Goal: Task Accomplishment & Management: Use online tool/utility

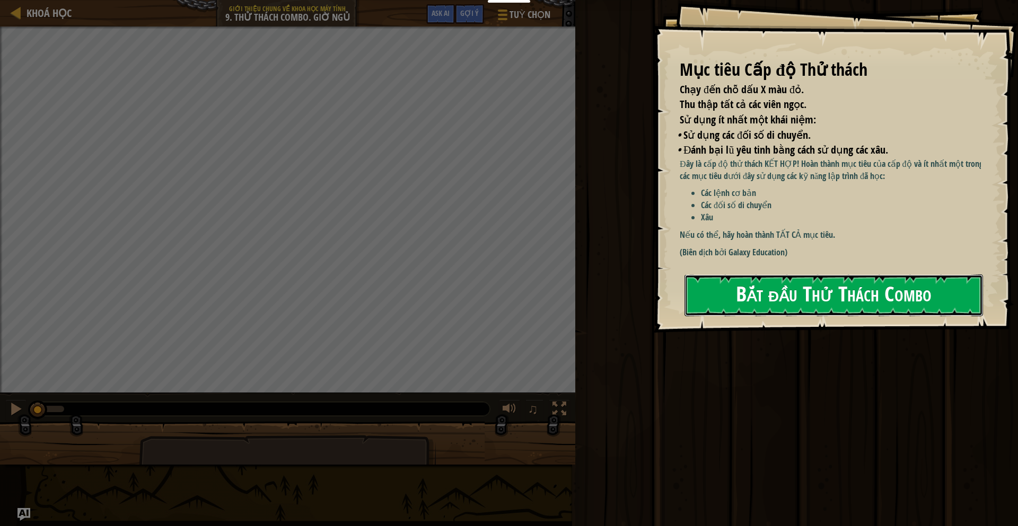
click at [760, 281] on button "Bắt đầu Thử Thách Combo" at bounding box center [833, 296] width 298 height 42
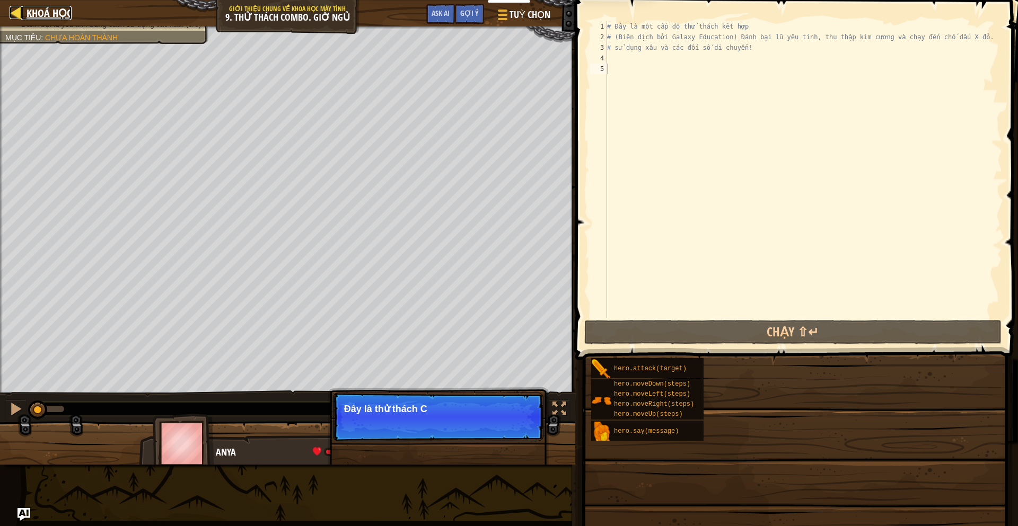
click at [40, 11] on span "Khoá học" at bounding box center [49, 13] width 45 height 14
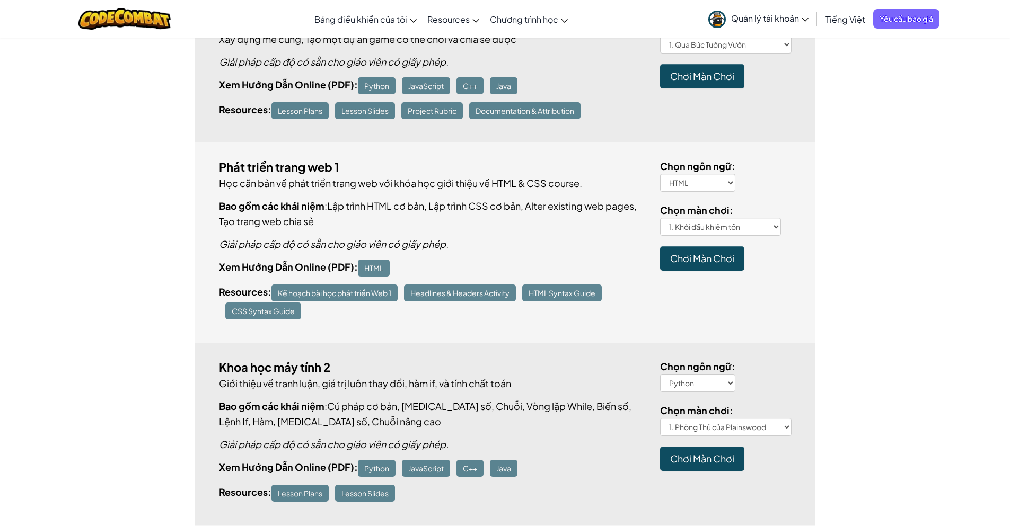
scroll to position [509, 0]
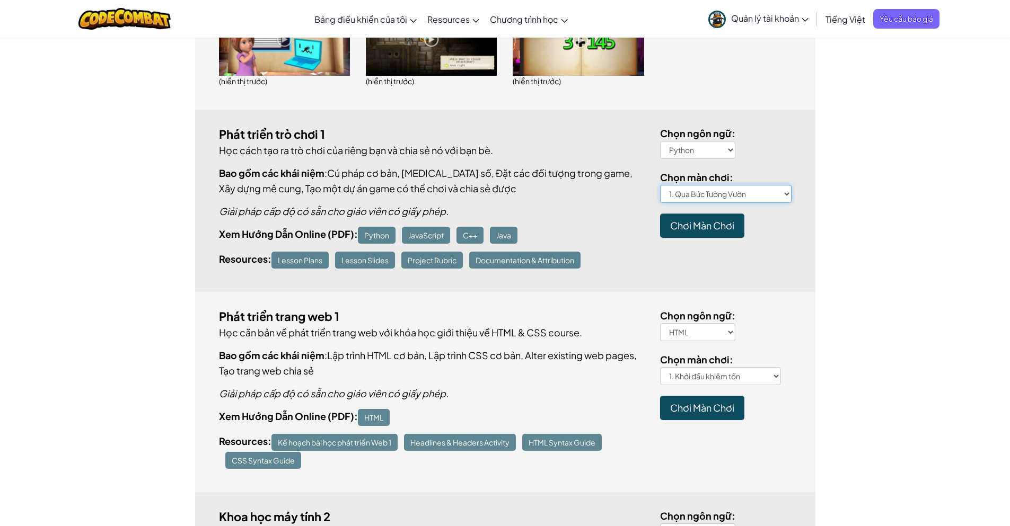
select select "time-to-live"
click at [660, 185] on select "1. Qua Bức Tường Vườn 2. Click Gait 3. Hành trình của Anh hùng 4. Mê cung tuyệt…" at bounding box center [725, 194] width 131 height 18
click at [699, 219] on span "Chơi Màn Chơi" at bounding box center [702, 225] width 64 height 12
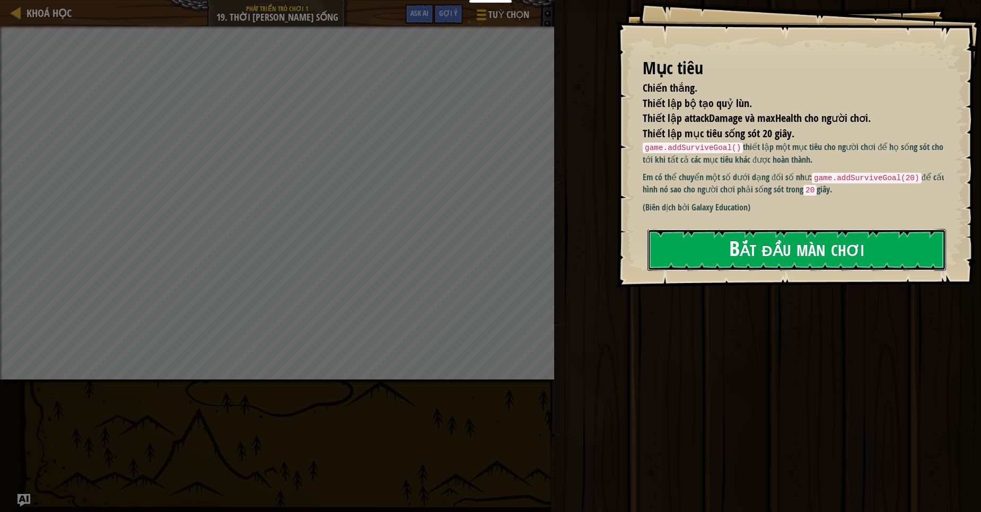
click at [749, 242] on button "Bắt đầu màn chơi" at bounding box center [796, 250] width 298 height 42
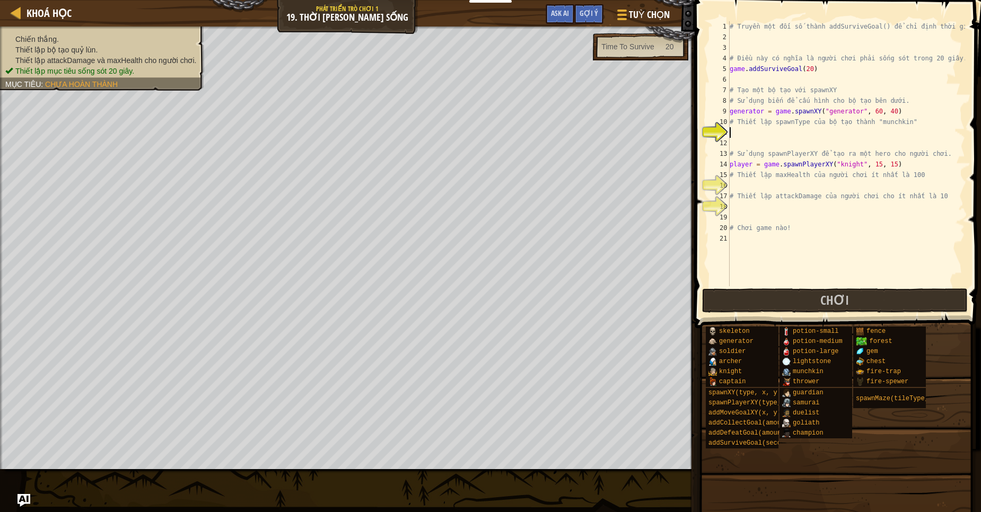
click at [780, 171] on div "# Truyền một đối số thành addSurviveGoal() để chỉ định thời gian. # Điều này có…" at bounding box center [845, 164] width 237 height 286
click at [790, 154] on div "# Truyền một đối số thành addSurviveGoal() để chỉ định thời gian. # Điều này có…" at bounding box center [845, 164] width 237 height 286
click at [777, 178] on div "# Truyền một đối số thành addSurviveGoal() để chỉ định thời gian. # Điều này có…" at bounding box center [845, 164] width 237 height 286
type textarea "# Thiết lập maxHealth của người chơi ít nhất là 100"
click at [30, 7] on span "Khoá học" at bounding box center [49, 13] width 45 height 14
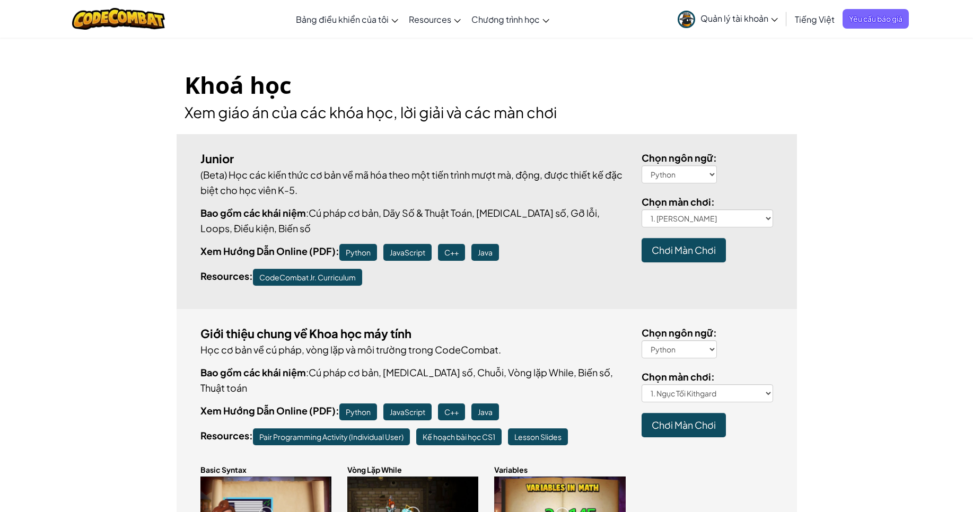
scroll to position [64, 0]
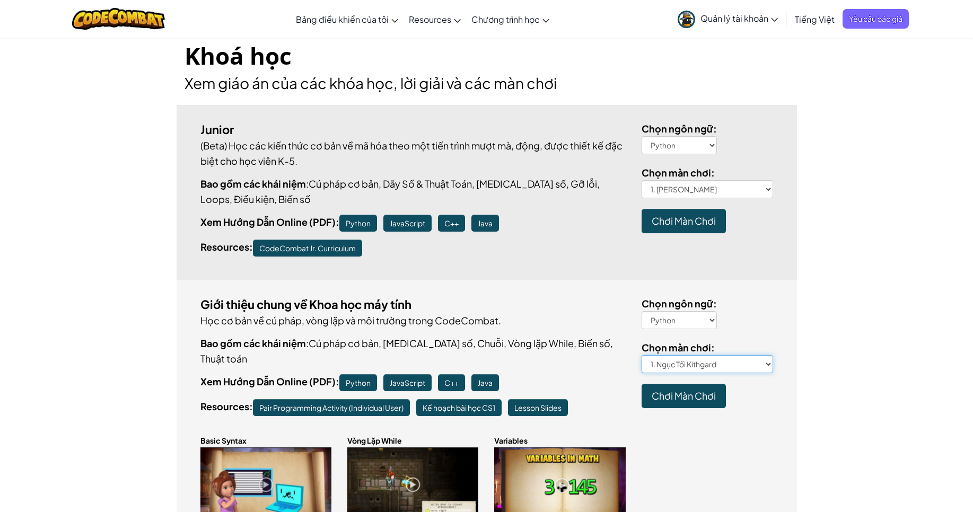
drag, startPoint x: 726, startPoint y: 363, endPoint x: 517, endPoint y: 289, distance: 220.9
click at [517, 289] on div "Giới thiệu chung về Khoa học máy tính Học cơ bản về cú pháp, vòng lặp và môi tr…" at bounding box center [487, 417] width 620 height 275
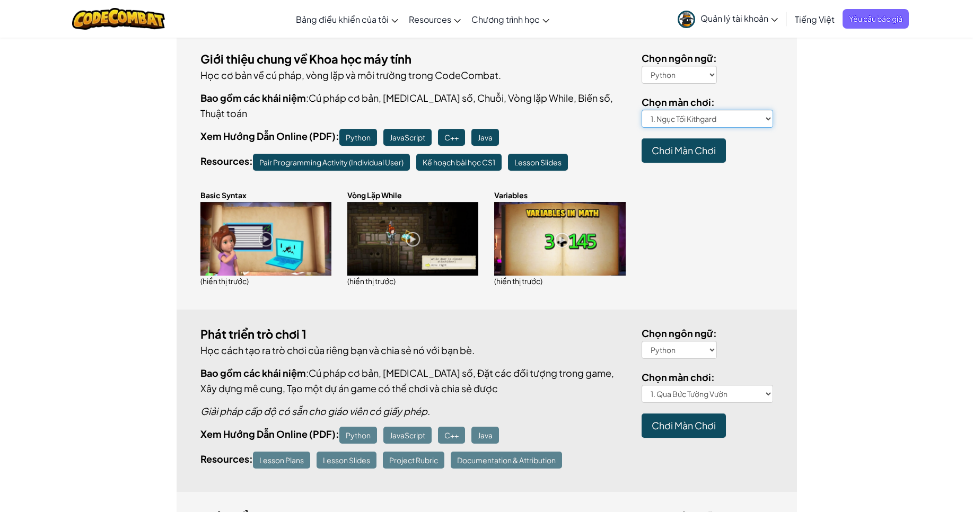
scroll to position [382, 0]
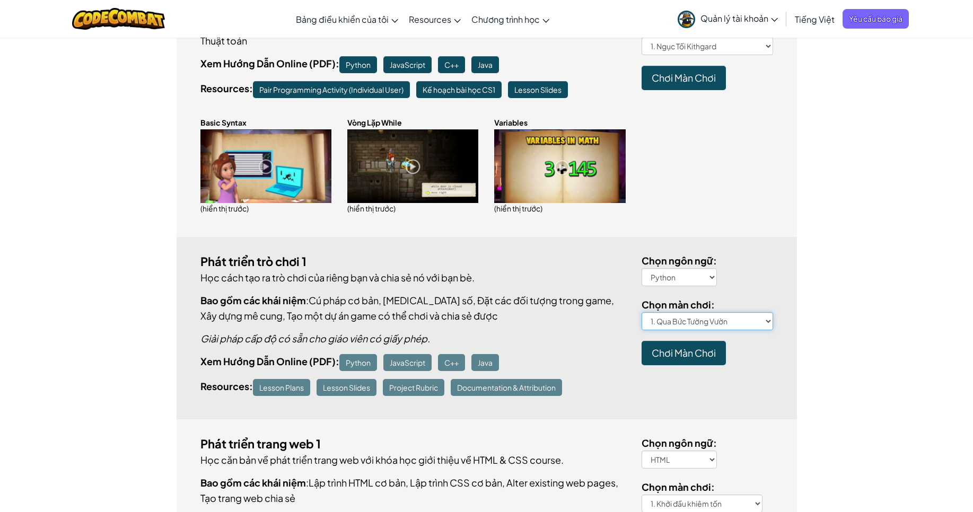
select select "persistence-pays"
click at [641, 312] on select "1. Qua Bức Tường Vườn 2. Click Gait 3. Hành trình của Anh hùng 4. Mê cung tuyệt…" at bounding box center [706, 321] width 131 height 18
click at [680, 347] on span "Chơi Màn Chơi" at bounding box center [683, 353] width 64 height 12
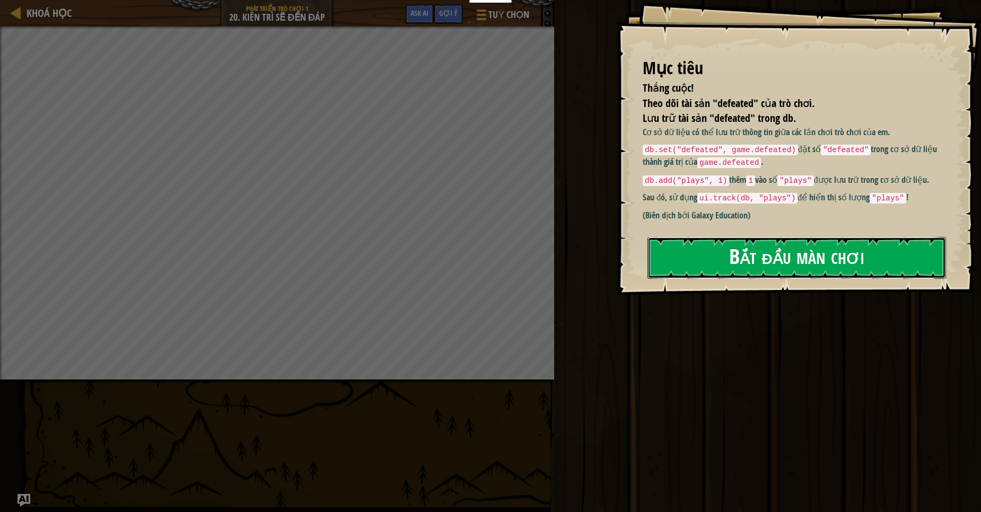
click at [737, 264] on button "Bắt đầu màn chơi" at bounding box center [796, 258] width 298 height 42
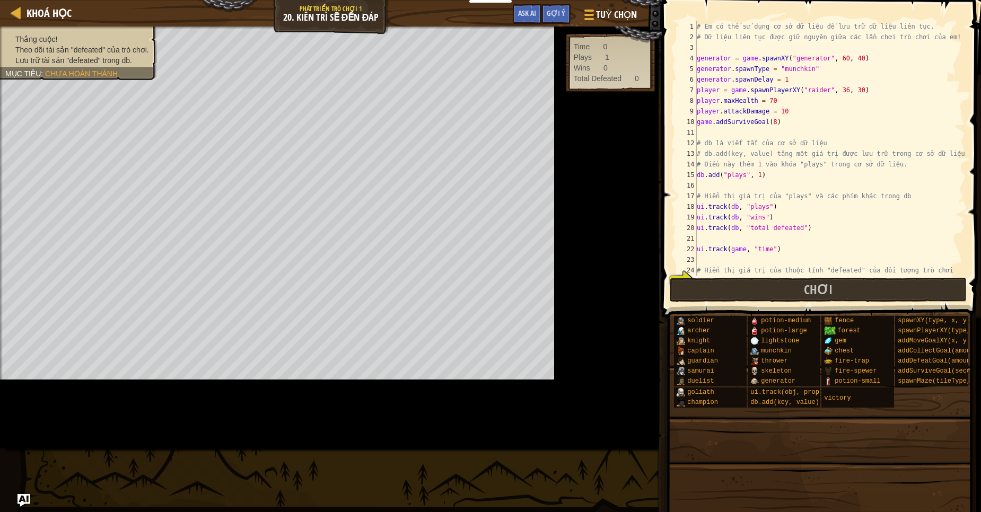
click at [754, 190] on div "# Em có thể sử dụng cơ sở dữ liệu để lưu trữ dữ liệu liên tục. # Dữ liệu liên t…" at bounding box center [883, 159] width 378 height 276
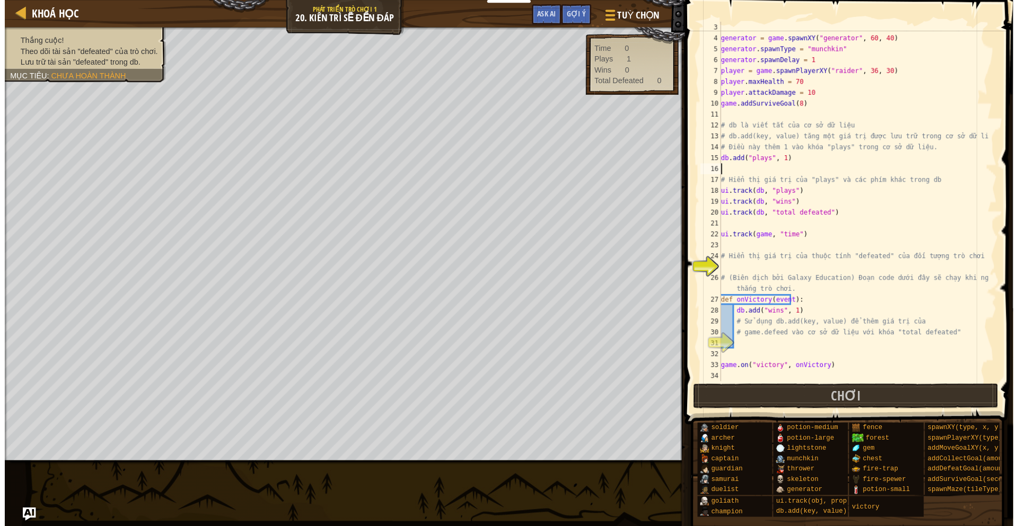
scroll to position [21, 0]
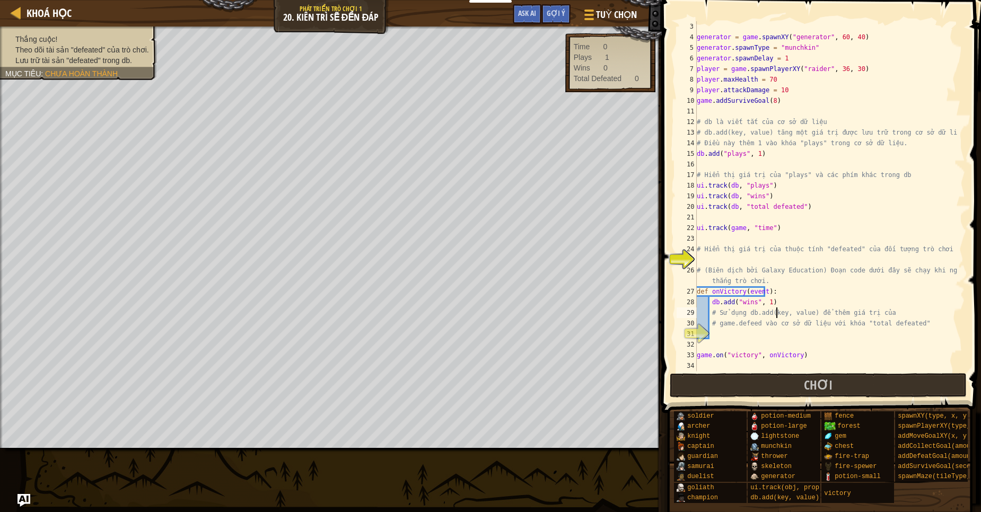
click at [775, 315] on div "generator = game . spawnXY ( "generator" , 60 , 40 ) generator . spawnType = "m…" at bounding box center [825, 206] width 262 height 371
click at [749, 307] on div "generator = game . spawnXY ( "generator" , 60 , 40 ) generator . spawnType = "m…" at bounding box center [825, 206] width 262 height 371
click at [723, 328] on div "generator = game . spawnXY ( "generator" , 60 , 40 ) generator . spawnType = "m…" at bounding box center [825, 206] width 262 height 371
type textarea "# game.defeed vào cơ sở dữ liệu với khóa "total defeated""
click at [724, 334] on div "generator = game . spawnXY ( "generator" , 60 , 40 ) generator . spawnType = "m…" at bounding box center [825, 206] width 262 height 371
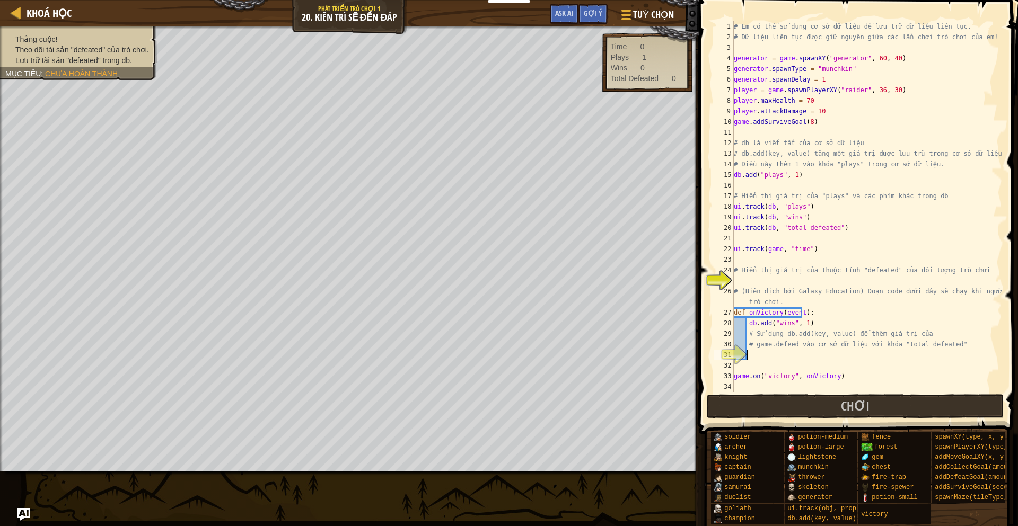
click at [778, 144] on div "# Em có thể sử dụng cơ sở dữ liệu để lưu trữ dữ liệu liên tục. # Dữ liệu liên t…" at bounding box center [866, 217] width 270 height 392
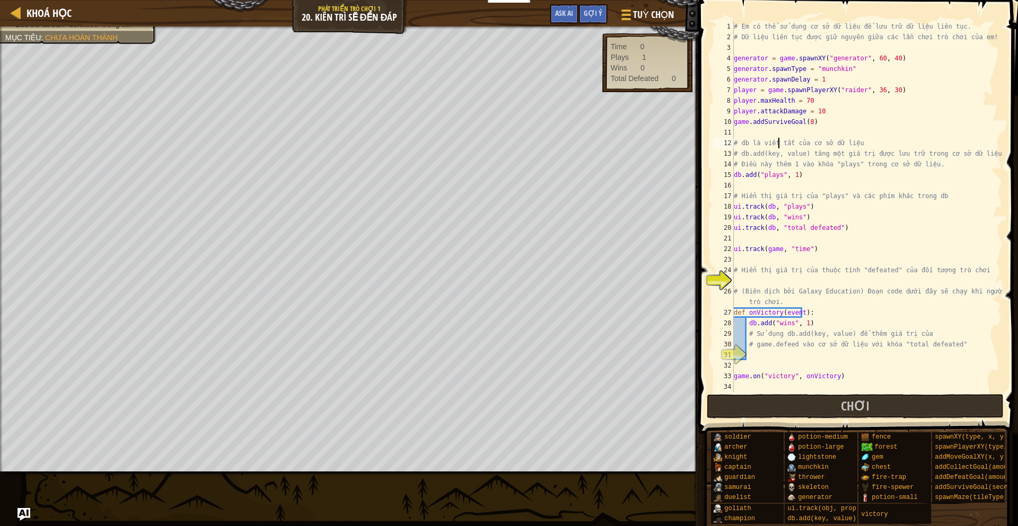
click at [839, 116] on div "# Em có thể sử dụng cơ sở dữ liệu để lưu trữ dữ liệu liên tục. # Dữ liệu liên t…" at bounding box center [866, 217] width 270 height 392
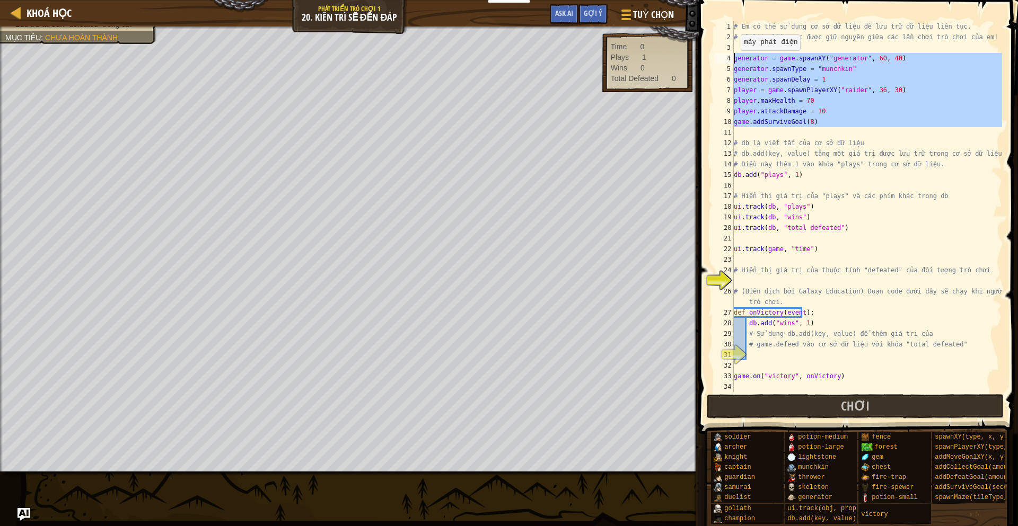
drag, startPoint x: 838, startPoint y: 129, endPoint x: 729, endPoint y: 58, distance: 129.5
click at [729, 58] on div "player.attackDamage = 10 1 2 3 4 5 6 7 8 9 10 11 12 13 14 15 16 17 18 19 20 21 …" at bounding box center [856, 206] width 290 height 371
click at [844, 99] on div "# Em có thể sử dụng cơ sở dữ liệu để lưu trữ dữ liệu liên tục. # Dữ liệu liên t…" at bounding box center [866, 206] width 270 height 371
type textarea "player.maxHealth = 70"
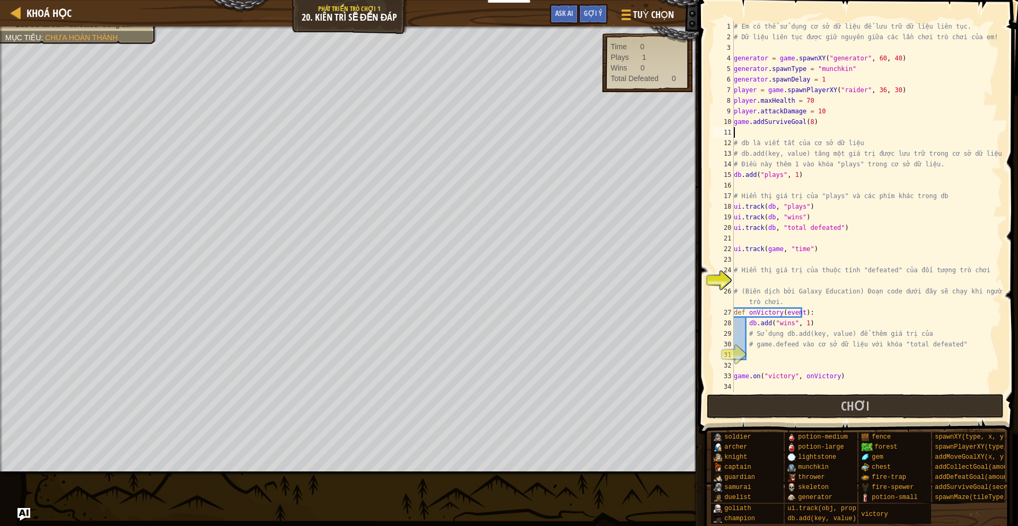
click at [837, 129] on div "# Em có thể sử dụng cơ sở dữ liệu để lưu trữ dữ liệu liên tục. # Dữ liệu liên t…" at bounding box center [866, 217] width 270 height 392
click at [826, 135] on div "# Em có thể sử dụng cơ sở dữ liệu để lưu trữ dữ liệu liên tục. # Dữ liệu liên t…" at bounding box center [866, 217] width 270 height 392
click at [795, 156] on div "# Em có thể sử dụng cơ sở dữ liệu để lưu trữ dữ liệu liên tục. # Dữ liệu liên t…" at bounding box center [866, 217] width 270 height 392
click at [780, 147] on div "# Em có thể sử dụng cơ sở dữ liệu để lưu trữ dữ liệu liên tục. # Dữ liệu liên t…" at bounding box center [866, 217] width 270 height 392
click at [754, 148] on div "# Em có thể sử dụng cơ sở dữ liệu để lưu trữ dữ liệu liên tục. # Dữ liệu liên t…" at bounding box center [866, 217] width 270 height 392
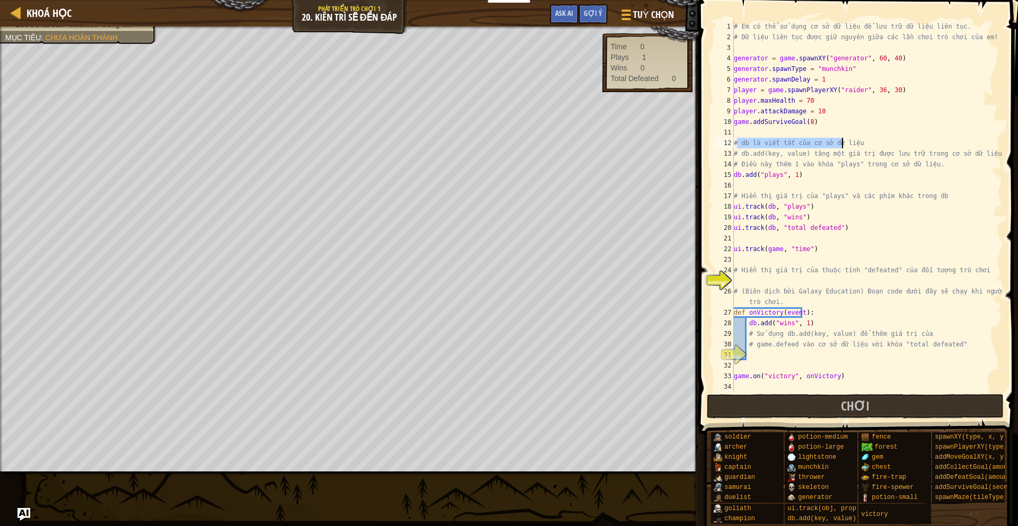
drag, startPoint x: 738, startPoint y: 144, endPoint x: 845, endPoint y: 143, distance: 107.6
click at [845, 143] on div "# Em có thể sử dụng cơ sở dữ liệu để lưu trữ dữ liệu liên tục. # Dữ liệu liên t…" at bounding box center [866, 217] width 270 height 392
type textarea "# db là viết tắt của cơ sở dữ liệu"
click at [867, 142] on div "# Em có thể sử dụng cơ sở dữ liệu để lưu trữ dữ liệu liên tục. # Dữ liệu liên t…" at bounding box center [866, 206] width 270 height 371
click at [835, 185] on div "# Em có thể sử dụng cơ sở dữ liệu để lưu trữ dữ liệu liên tục. # Dữ liệu liên t…" at bounding box center [866, 217] width 270 height 392
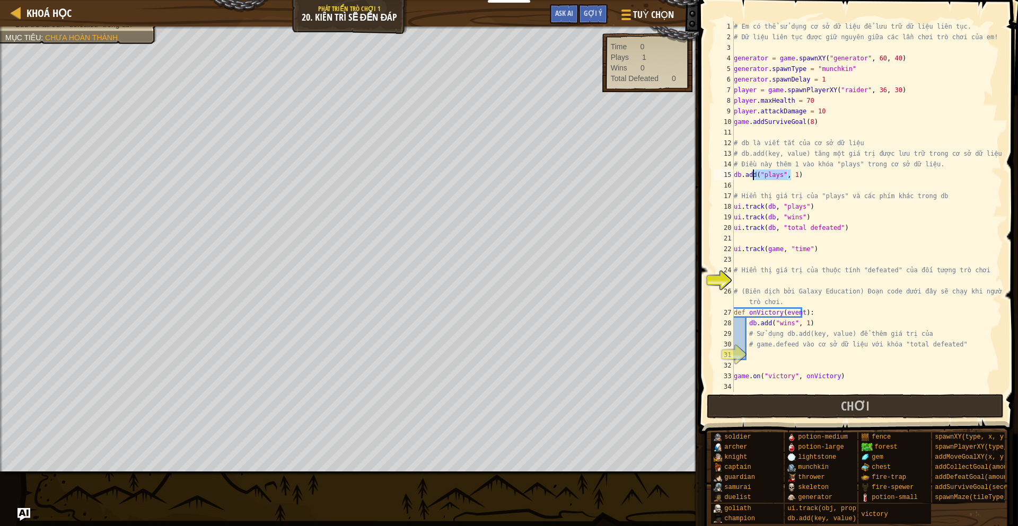
drag, startPoint x: 800, startPoint y: 178, endPoint x: 752, endPoint y: 175, distance: 47.8
click at [752, 175] on div "# Em có thể sử dụng cơ sở dữ liệu để lưu trữ dữ liệu liên tục. # Dữ liệu liên t…" at bounding box center [866, 217] width 270 height 392
click at [750, 162] on div "# Em có thể sử dụng cơ sở dữ liệu để lưu trữ dữ liệu liên tục. # Dữ liệu liên t…" at bounding box center [866, 217] width 270 height 392
click at [737, 168] on div "# Em có thể sử dụng cơ sở dữ liệu để lưu trữ dữ liệu liên tục. # Dữ liệu liên t…" at bounding box center [866, 217] width 270 height 392
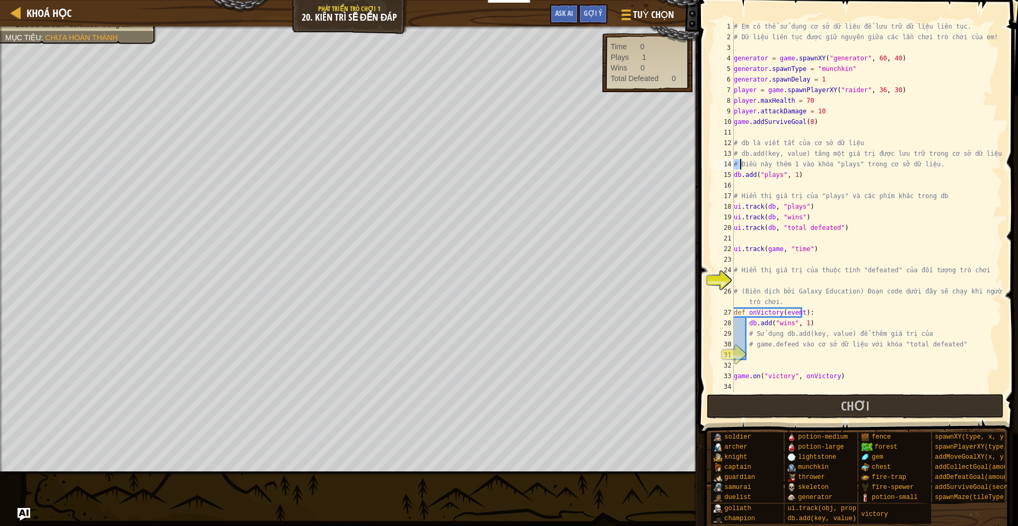
click at [737, 168] on div "# Em có thể sử dụng cơ sở dữ liệu để lưu trữ dữ liệu liên tục. # Dữ liệu liên t…" at bounding box center [866, 217] width 270 height 392
click at [814, 200] on div "# Em có thể sử dụng cơ sở dữ liệu để lưu trữ dữ liệu liên tục. # Dữ liệu liên t…" at bounding box center [866, 217] width 270 height 392
click at [739, 174] on div "# Em có thể sử dụng cơ sở dữ liệu để lưu trữ dữ liệu liên tục. # Dữ liệu liên t…" at bounding box center [866, 217] width 270 height 392
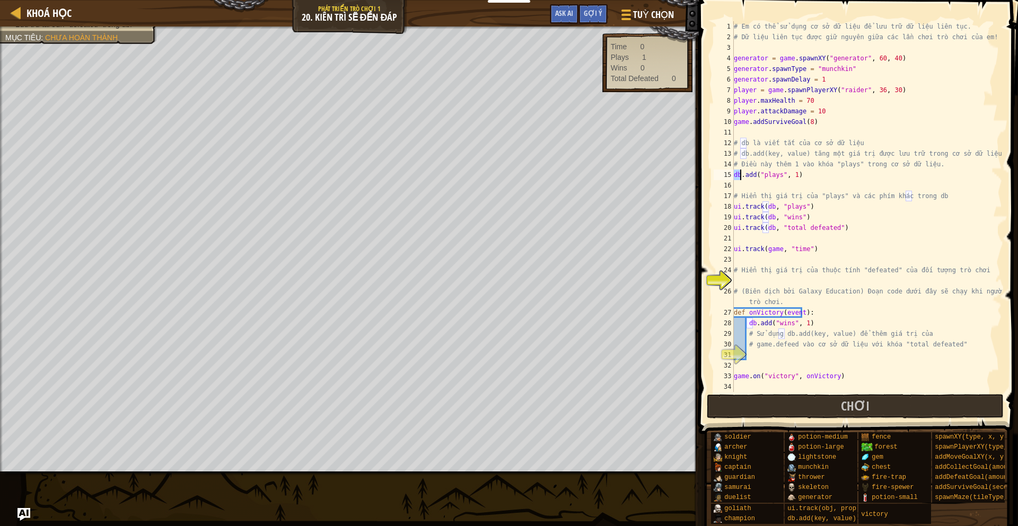
type textarea "db.add("plays", 1)"
click at [817, 184] on div "# Em có thể sử dụng cơ sở dữ liệu để lưu trữ dữ liệu liên tục. # Dữ liệu liên t…" at bounding box center [866, 206] width 270 height 371
click at [774, 169] on div "# Em có thể sử dụng cơ sở dữ liệu để lưu trữ dữ liệu liên tục. # Dữ liệu liên t…" at bounding box center [866, 217] width 270 height 392
click at [749, 166] on div "# Em có thể sử dụng cơ sở dữ liệu để lưu trữ dữ liệu liên tục. # Dữ liệu liên t…" at bounding box center [866, 217] width 270 height 392
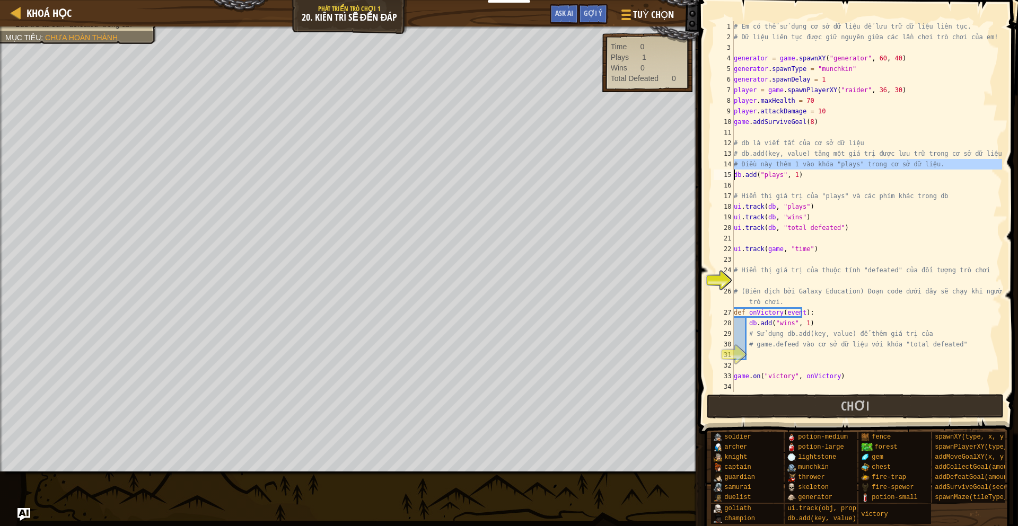
click at [749, 166] on div "# Em có thể sử dụng cơ sở dữ liệu để lưu trữ dữ liệu liên tục. # Dữ liệu liên t…" at bounding box center [866, 217] width 270 height 392
type textarea "# Điều này thêm 1 vào khóa "plays" trong cơ sở dữ liệu. db.add("plays", 1)"
click at [815, 190] on div "# Em có thể sử dụng cơ sở dữ liệu để lưu trữ dữ liệu liên tục. # Dữ liệu liên t…" at bounding box center [866, 217] width 270 height 392
click at [781, 164] on div "# Em có thể sử dụng cơ sở dữ liệu để lưu trữ dữ liệu liên tục. # Dữ liệu liên t…" at bounding box center [866, 217] width 270 height 392
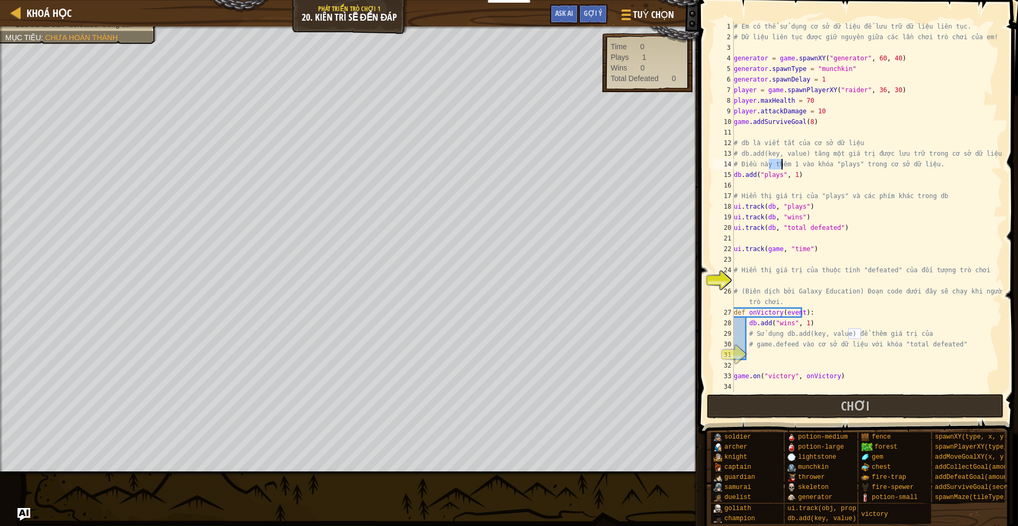
click at [781, 163] on div "# Em có thể sử dụng cơ sở dữ liệu để lưu trữ dữ liệu liên tục. # Dữ liệu liên t…" at bounding box center [866, 217] width 270 height 392
click at [773, 211] on div "# Em có thể sử dụng cơ sở dữ liệu để lưu trữ dữ liệu liên tục. # Dữ liệu liên t…" at bounding box center [866, 217] width 270 height 392
click at [757, 172] on div "# Em có thể sử dụng cơ sở dữ liệu để lưu trữ dữ liệu liên tục. # Dữ liệu liên t…" at bounding box center [866, 217] width 270 height 392
click at [808, 179] on div "# Em có thể sử dụng cơ sở dữ liệu để lưu trữ dữ liệu liên tục. # Dữ liệu liên t…" at bounding box center [866, 217] width 270 height 392
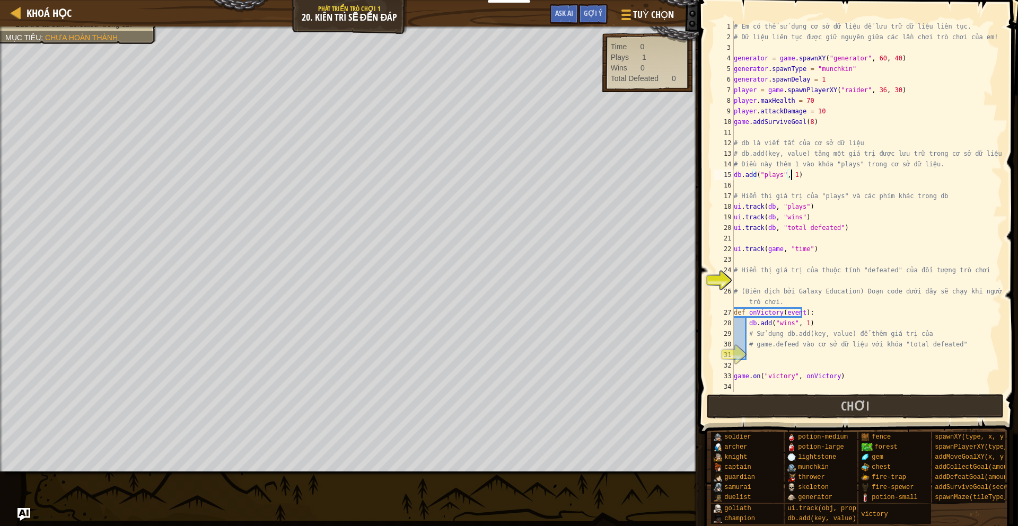
click at [738, 176] on div "# Em có thể sử dụng cơ sở dữ liệu để lưu trữ dữ liệu liên tục. # Dữ liệu liên t…" at bounding box center [866, 217] width 270 height 392
click at [833, 197] on div "# Em có thể sử dụng cơ sở dữ liệu để lưu trữ dữ liệu liên tục. # Dữ liệu liên t…" at bounding box center [866, 217] width 270 height 392
click at [788, 164] on div "# Em có thể sử dụng cơ sở dữ liệu để lưu trữ dữ liệu liên tục. # Dữ liệu liên t…" at bounding box center [866, 217] width 270 height 392
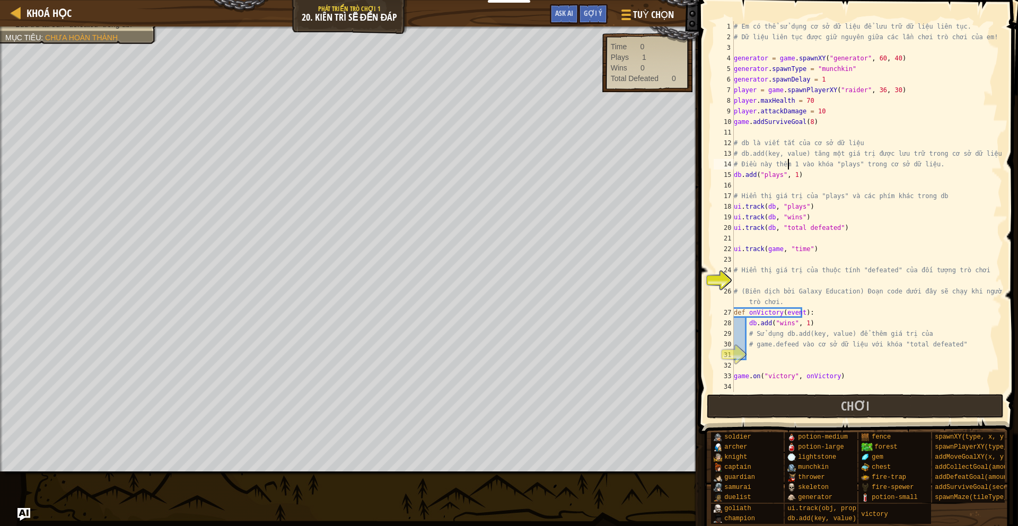
click at [835, 196] on div "# Em có thể sử dụng cơ sở dữ liệu để lưu trữ dữ liệu liên tục. # Dữ liệu liên t…" at bounding box center [866, 217] width 270 height 392
type textarea "# Hiển thị giá trị của "plays" và các phím khác trong db"
click at [830, 180] on div "# Em có thể sử dụng cơ sở dữ liệu để lưu trữ dữ liệu liên tục. # Dữ liệu liên t…" at bounding box center [866, 217] width 270 height 392
click at [797, 216] on div "# Em có thể sử dụng cơ sở dữ liệu để lưu trữ dữ liệu liên tục. # Dữ liệu liên t…" at bounding box center [866, 217] width 270 height 392
click at [754, 210] on div "# Em có thể sử dụng cơ sở dữ liệu để lưu trữ dữ liệu liên tục. # Dữ liệu liên t…" at bounding box center [866, 217] width 270 height 392
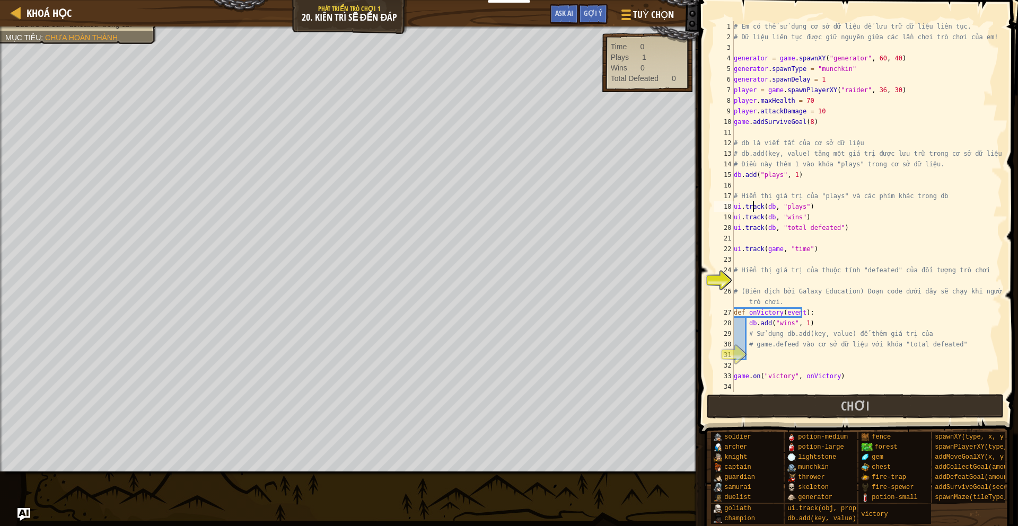
click at [734, 208] on div "# Em có thể sử dụng cơ sở dữ liệu để lưu trữ dữ liệu liên tục. # Dữ liệu liên t…" at bounding box center [866, 217] width 270 height 392
click at [773, 213] on div "# Em có thể sử dụng cơ sở dữ liệu để lưu trữ dữ liệu liên tục. # Dữ liệu liên t…" at bounding box center [866, 217] width 270 height 392
click at [806, 222] on div "# Em có thể sử dụng cơ sở dữ liệu để lưu trữ dữ liệu liên tục. # Dữ liệu liên t…" at bounding box center [866, 217] width 270 height 392
click at [781, 207] on div "# Em có thể sử dụng cơ sở dữ liệu để lưu trữ dữ liệu liên tục. # Dữ liệu liên t…" at bounding box center [866, 217] width 270 height 392
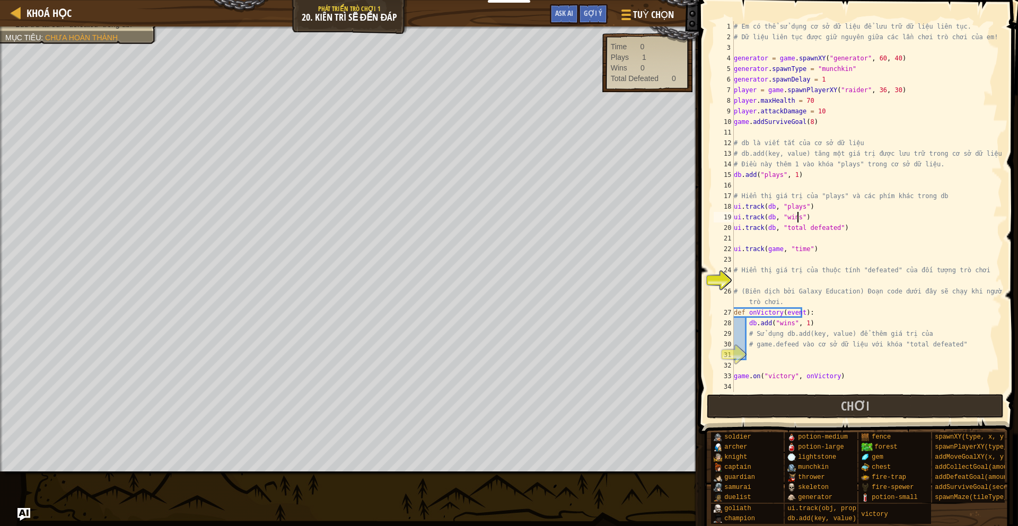
click at [847, 213] on div "# Em có thể sử dụng cơ sở dữ liệu để lưu trữ dữ liệu liên tục. # Dữ liệu liên t…" at bounding box center [866, 217] width 270 height 392
click at [785, 206] on div "# Em có thể sử dụng cơ sở dữ liệu để lưu trữ dữ liệu liên tục. # Dữ liệu liên t…" at bounding box center [866, 217] width 270 height 392
click at [765, 179] on div "# Em có thể sử dụng cơ sở dữ liệu để lưu trữ dữ liệu liên tục. # Dữ liệu liên t…" at bounding box center [866, 217] width 270 height 392
click at [834, 195] on div "# Em có thể sử dụng cơ sở dữ liệu để lưu trữ dữ liệu liên tục. # Dữ liệu liên t…" at bounding box center [866, 217] width 270 height 392
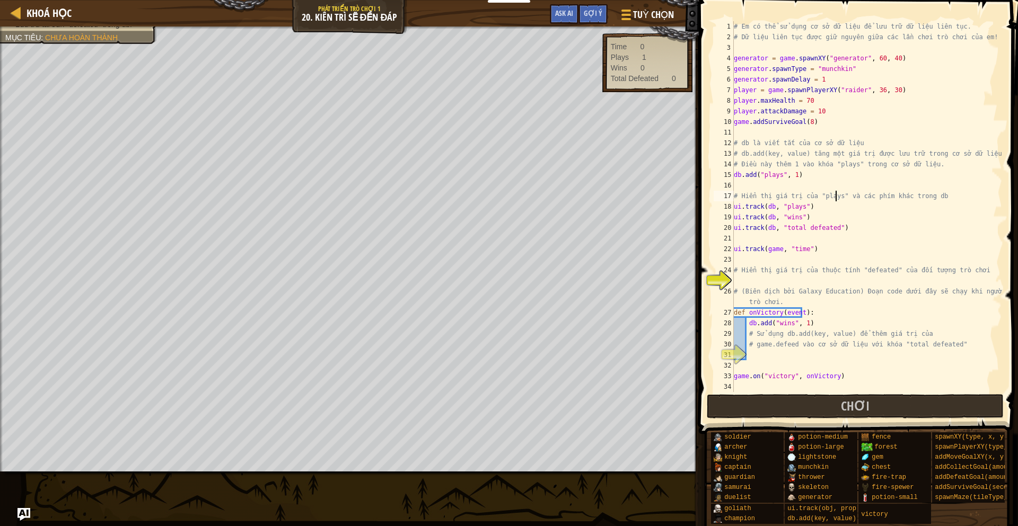
click at [786, 216] on div "# Em có thể sử dụng cơ sở dữ liệu để lưu trữ dữ liệu liên tục. # Dữ liệu liên t…" at bounding box center [866, 217] width 270 height 392
click at [827, 213] on div "# Em có thể sử dụng cơ sở dữ liệu để lưu trữ dữ liệu liên tục. # Dữ liệu liên t…" at bounding box center [866, 206] width 270 height 371
click at [793, 250] on div "# Em có thể sử dụng cơ sở dữ liệu để lưu trữ dữ liệu liên tục. # Dữ liệu liên t…" at bounding box center [866, 217] width 270 height 392
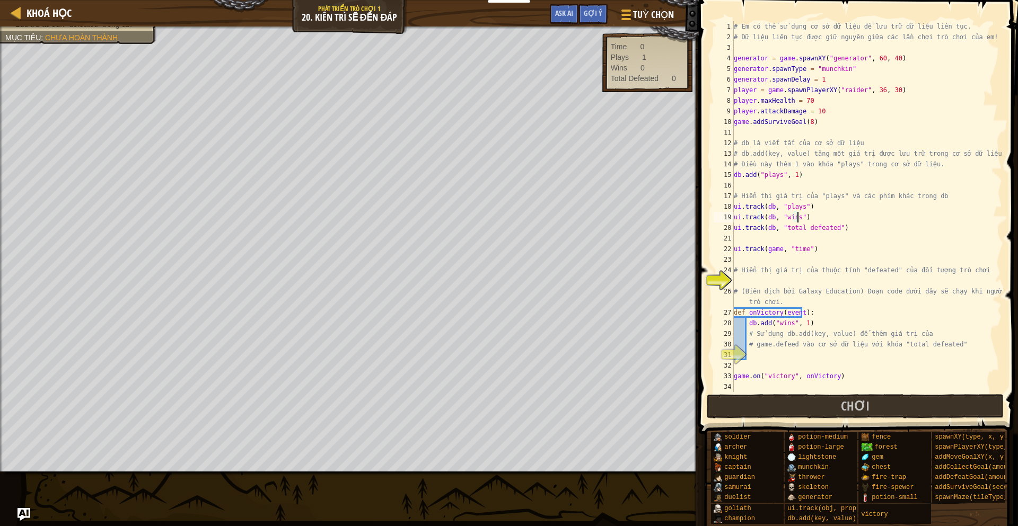
type textarea "ui.track(game, "time")"
click at [793, 250] on div "# Em có thể sử dụng cơ sở dữ liệu để lưu trữ dữ liệu liên tục. # Dữ liệu liên t…" at bounding box center [866, 217] width 270 height 392
click at [854, 239] on div "# Em có thể sử dụng cơ sở dữ liệu để lưu trữ dữ liệu liên tục. # Dữ liệu liên t…" at bounding box center [866, 217] width 270 height 392
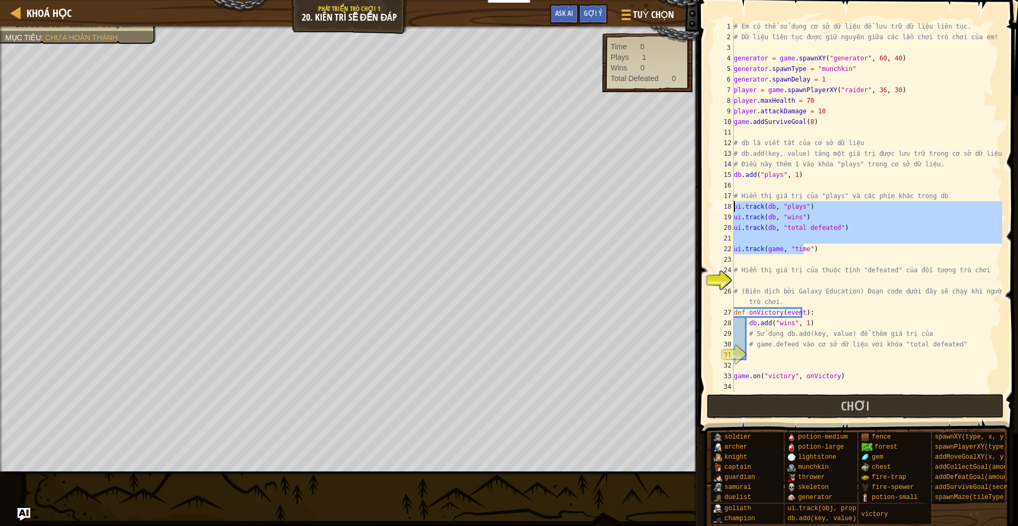
drag, startPoint x: 815, startPoint y: 251, endPoint x: 733, endPoint y: 207, distance: 93.2
click at [733, 207] on div "1 2 3 4 5 6 7 8 9 10 11 12 13 14 15 16 17 18 19 20 21 22 23 24 25 26 27 28 29 3…" at bounding box center [856, 206] width 290 height 371
click at [758, 210] on div "# Em có thể sử dụng cơ sở dữ liệu để lưu trữ dữ liệu liên tục. # Dữ liệu liên t…" at bounding box center [866, 206] width 270 height 371
type textarea "ui.track(db, "plays")"
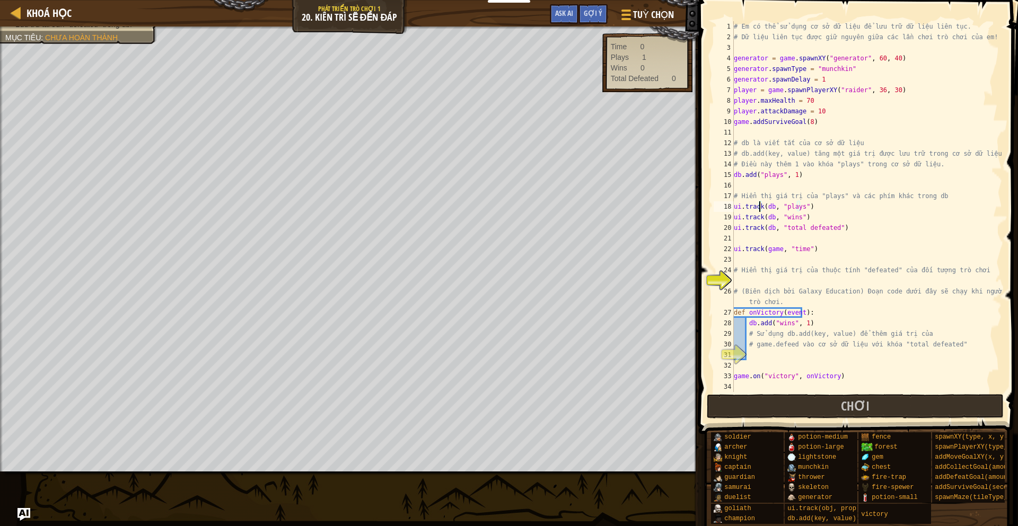
click at [770, 279] on div "# Em có thể sử dụng cơ sở dữ liệu để lưu trữ dữ liệu liên tục. # Dữ liệu liên t…" at bounding box center [866, 217] width 270 height 392
click at [747, 282] on div "# Em có thể sử dụng cơ sở dữ liệu để lưu trữ dữ liệu liên tục. # Dữ liệu liên t…" at bounding box center [866, 217] width 270 height 392
drag, startPoint x: 738, startPoint y: 270, endPoint x: 966, endPoint y: 266, distance: 227.9
click at [966, 266] on div "# Em có thể sử dụng cơ sở dữ liệu để lưu trữ dữ liệu liên tục. # Dữ liệu liên t…" at bounding box center [866, 217] width 270 height 392
type textarea "# Hiển thị giá trị của thuộc tính "defeated" của đối tượng trò chơi"
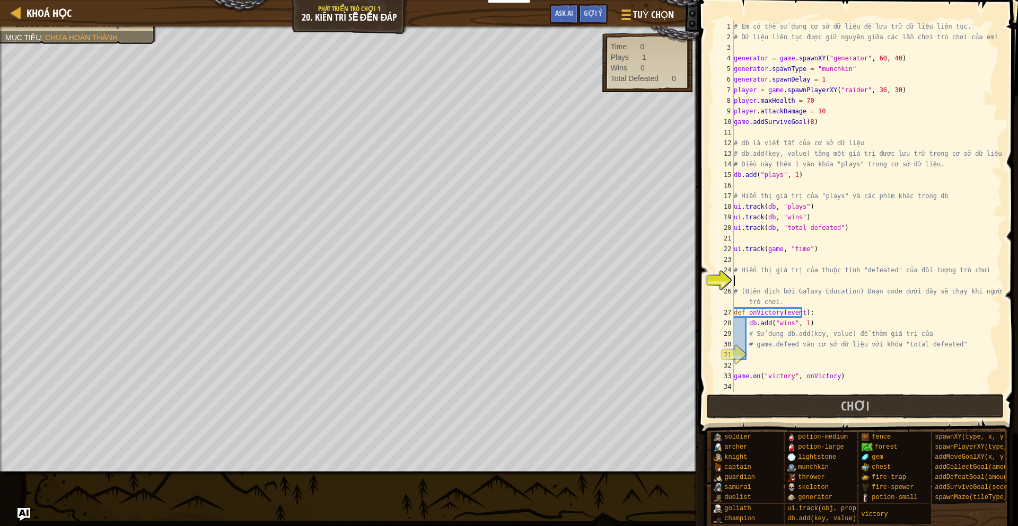
click at [848, 276] on div "# Em có thể sử dụng cơ sở dữ liệu để lưu trữ dữ liệu liên tục. # Dữ liệu liên t…" at bounding box center [866, 217] width 270 height 392
drag, startPoint x: 893, startPoint y: 271, endPoint x: 883, endPoint y: 269, distance: 10.8
click at [952, 268] on div "# Em có thể sử dụng cơ sở dữ liệu để lưu trữ dữ liệu liên tục. # Dữ liệu liên t…" at bounding box center [866, 217] width 270 height 392
type textarea "# Hiển thị giá trị của thuộc tính "defeated" của đối tượng trò chơi"
click at [808, 279] on div "# Em có thể sử dụng cơ sở dữ liệu để lưu trữ dữ liệu liên tục. # Dữ liệu liên t…" at bounding box center [866, 217] width 270 height 392
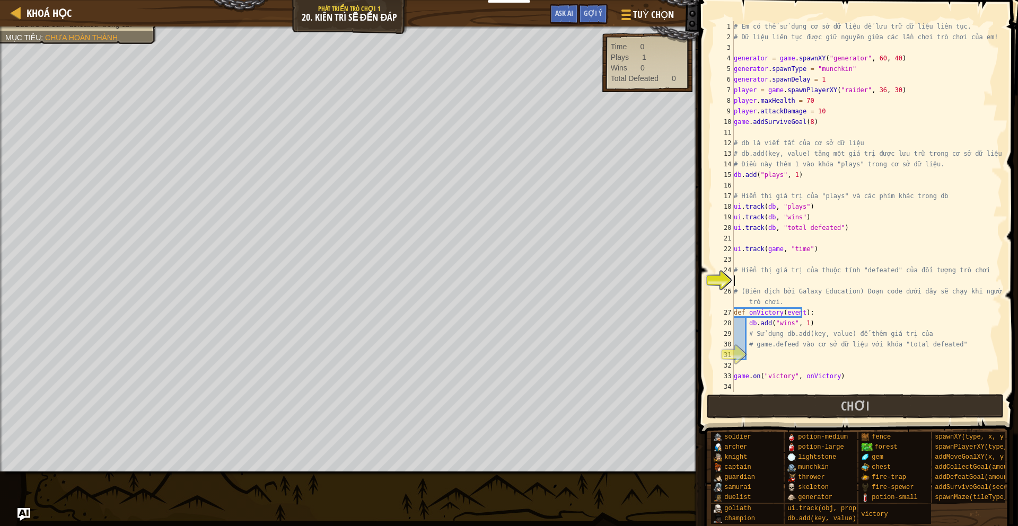
click at [735, 125] on div "# Em có thể sử dụng cơ sở dữ liệu để lưu trữ dữ liệu liên tục. # Dữ liệu liên t…" at bounding box center [866, 217] width 270 height 392
type textarea "game.addSurviveGoal(8)"
click at [735, 125] on div "# Em có thể sử dụng cơ sở dữ liệu để lưu trữ dữ liệu liên tục. # Dữ liệu liên t…" at bounding box center [866, 217] width 270 height 392
click at [846, 236] on div "# Em có thể sử dụng cơ sở dữ liệu để lưu trữ dữ liệu liên tục. # Dữ liệu liên t…" at bounding box center [866, 217] width 270 height 392
click at [784, 281] on div "# Em có thể sử dụng cơ sở dữ liệu để lưu trữ dữ liệu liên tục. # Dữ liệu liên t…" at bounding box center [866, 217] width 270 height 392
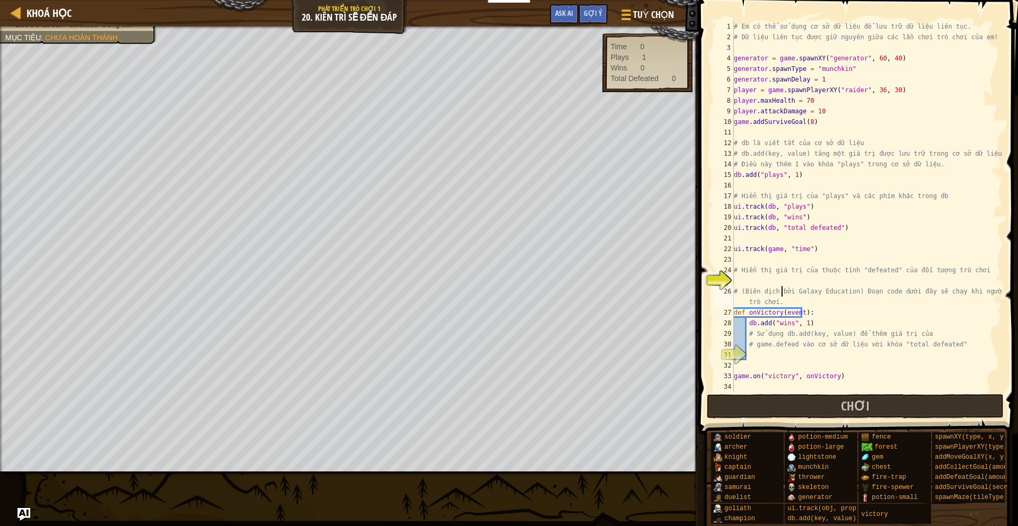
click at [782, 289] on div "# Em có thể sử dụng cơ sở dữ liệu để lưu trữ dữ liệu liên tục. # Dữ liệu liên t…" at bounding box center [866, 217] width 270 height 392
type textarea "# (Biên dịch bởi Galaxy Education) Đoạn code dưới đây sẽ chạy khi người chơi th…"
click at [742, 276] on div "# Em có thể sử dụng cơ sở dữ liệu để lưu trữ dữ liệu liên tục. # Dữ liệu liên t…" at bounding box center [866, 217] width 270 height 392
click at [779, 275] on div "# Em có thể sử dụng cơ sở dữ liệu để lưu trữ dữ liệu liên tục. # Dữ liệu liên t…" at bounding box center [866, 217] width 270 height 392
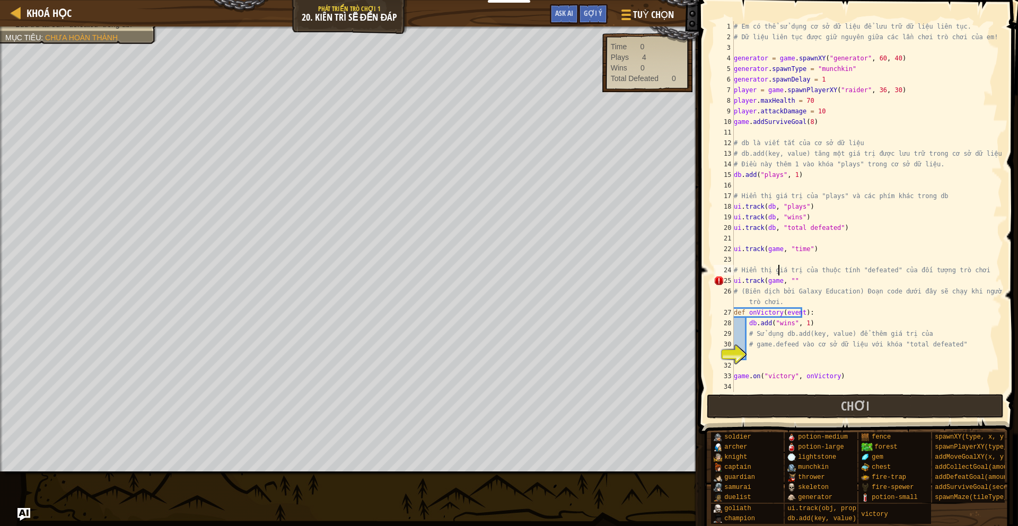
click at [807, 278] on div "# Em có thể sử dụng cơ sở dữ liệu để lưu trữ dữ liệu liên tục. # Dữ liệu liên t…" at bounding box center [866, 217] width 270 height 392
type textarea "ui.track(game, """
drag, startPoint x: 831, startPoint y: 256, endPoint x: 745, endPoint y: 269, distance: 86.8
click at [831, 256] on div "# Em có thể sử dụng cơ sở dữ liệu để lưu trữ dữ liệu liên tục. # Dữ liệu liên t…" at bounding box center [866, 217] width 270 height 392
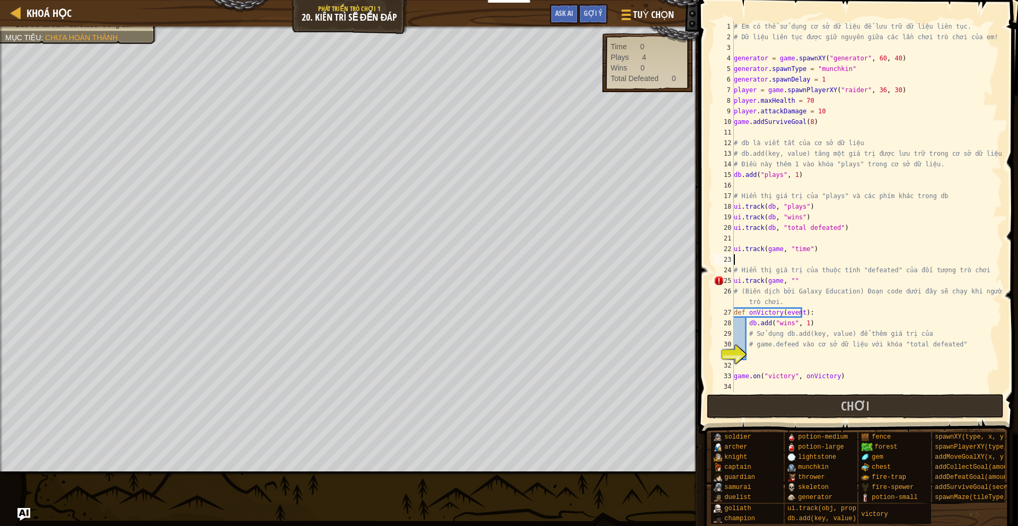
click at [745, 282] on div "# Em có thể sử dụng cơ sở dữ liệu để lưu trữ dữ liệu liên tục. # Dữ liệu liên t…" at bounding box center [866, 217] width 270 height 392
click at [761, 282] on div "# Em có thể sử dụng cơ sở dữ liệu để lưu trữ dữ liệu liên tục. # Dữ liệu liên t…" at bounding box center [866, 217] width 270 height 392
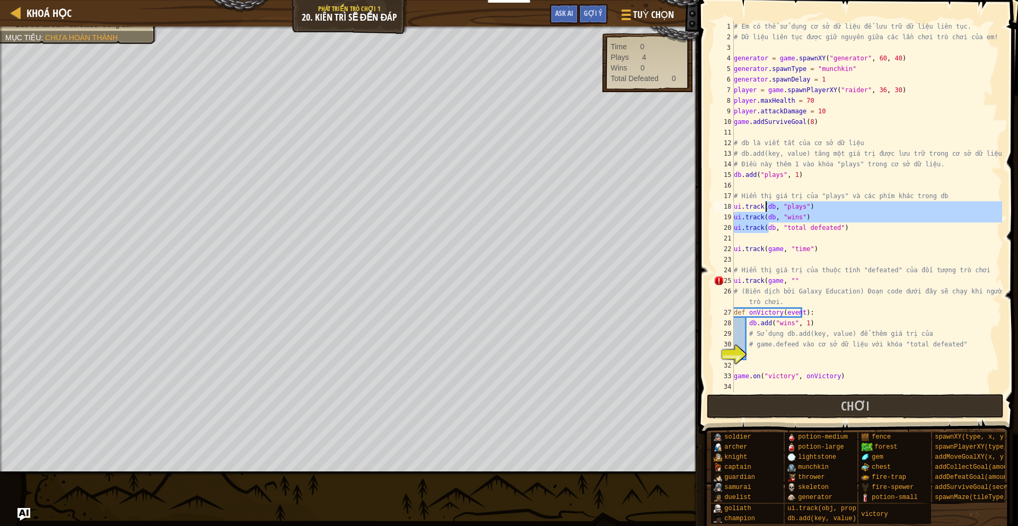
drag, startPoint x: 769, startPoint y: 227, endPoint x: 764, endPoint y: 208, distance: 19.7
click at [764, 208] on div "# Em có thể sử dụng cơ sở dữ liệu để lưu trữ dữ liệu liên tục. # Dữ liệu liên t…" at bounding box center [866, 217] width 270 height 392
type textarea "ui.track(db, "plays") ui.track(db, "wins")"
click at [791, 241] on div "# Em có thể sử dụng cơ sở dữ liệu để lưu trữ dữ liệu liên tục. # Dữ liệu liên t…" at bounding box center [866, 217] width 270 height 392
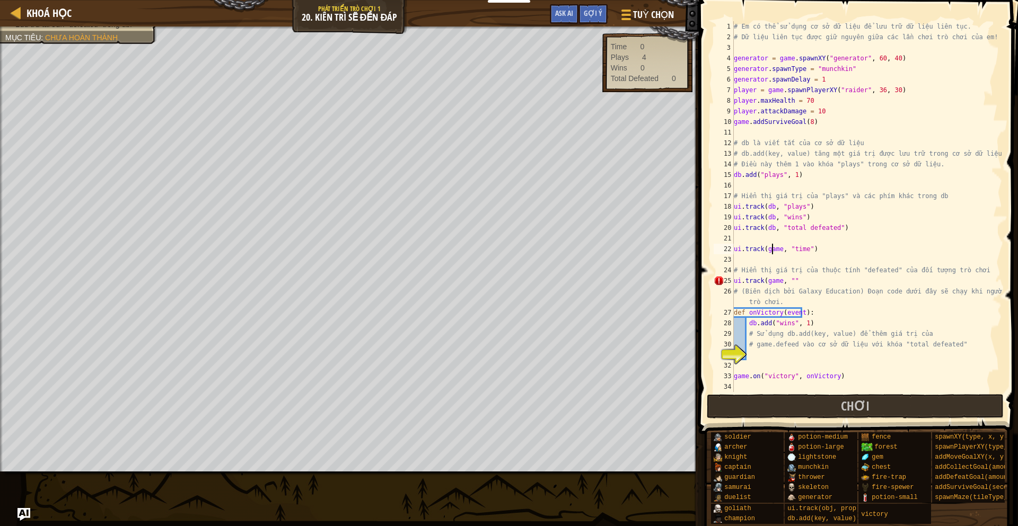
click at [770, 251] on div "# Em có thể sử dụng cơ sở dữ liệu để lưu trữ dữ liệu liên tục. # Dữ liệu liên t…" at bounding box center [866, 217] width 270 height 392
click at [771, 280] on div "# Em có thể sử dụng cơ sở dữ liệu để lưu trữ dữ liệu liên tục. # Dữ liệu liên t…" at bounding box center [866, 217] width 270 height 392
click at [766, 250] on div "# Em có thể sử dụng cơ sở dữ liệu để lưu trữ dữ liệu liên tục. # Dữ liệu liên t…" at bounding box center [866, 217] width 270 height 392
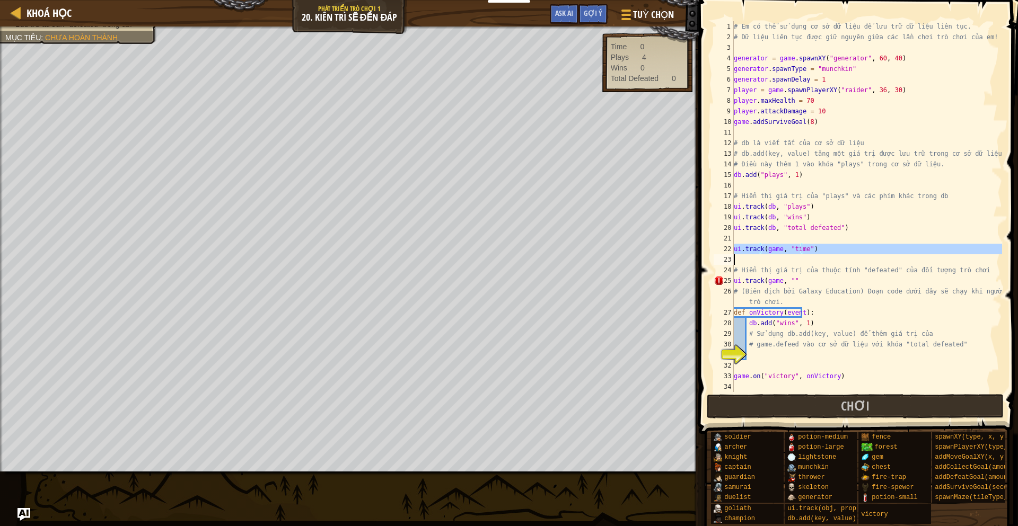
click at [766, 250] on div "# Em có thể sử dụng cơ sở dữ liệu để lưu trữ dữ liệu liên tục. # Dữ liệu liên t…" at bounding box center [866, 217] width 270 height 392
click at [820, 280] on div "# Em có thể sử dụng cơ sở dữ liệu để lưu trữ dữ liệu liên tục. # Dữ liệu liên t…" at bounding box center [866, 217] width 270 height 392
click at [769, 249] on div "# Em có thể sử dụng cơ sở dữ liệu để lưu trữ dữ liệu liên tục. # Dữ liệu liên t…" at bounding box center [866, 217] width 270 height 392
click at [814, 287] on div "# Em có thể sử dụng cơ sở dữ liệu để lưu trữ dữ liệu liên tục. # Dữ liệu liên t…" at bounding box center [866, 217] width 270 height 392
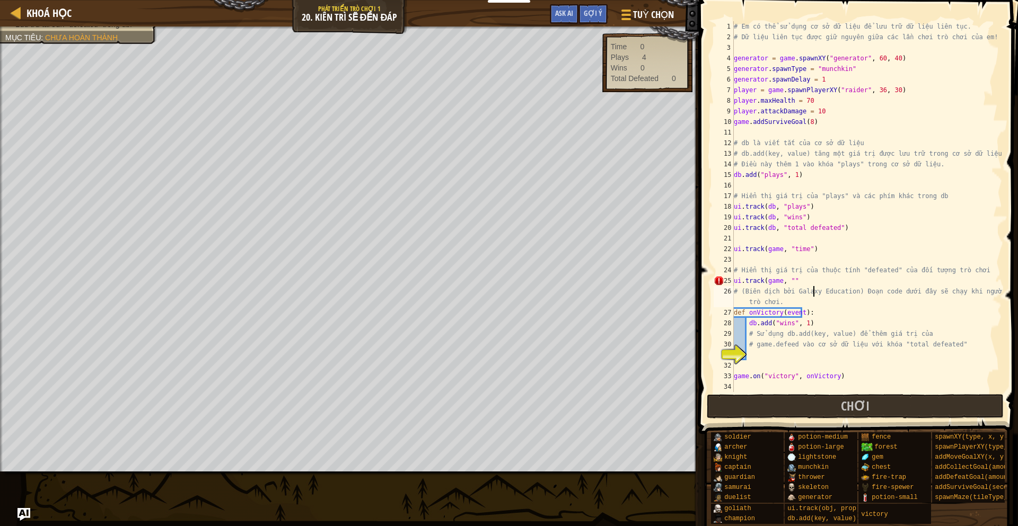
click at [787, 279] on div "# Em có thể sử dụng cơ sở dữ liệu để lưu trữ dữ liệu liên tục. # Dữ liệu liên t…" at bounding box center [866, 217] width 270 height 392
click at [784, 281] on div "# Em có thể sử dụng cơ sở dữ liệu để lưu trữ dữ liệu liên tục. # Dữ liệu liên t…" at bounding box center [866, 217] width 270 height 392
drag, startPoint x: 802, startPoint y: 279, endPoint x: 790, endPoint y: 279, distance: 12.2
click at [790, 279] on div "# Em có thể sử dụng cơ sở dữ liệu để lưu trữ dữ liệu liên tục. # Dữ liệu liên t…" at bounding box center [866, 217] width 270 height 392
click at [871, 270] on div "# Em có thể sử dụng cơ sở dữ liệu để lưu trữ dữ liệu liên tục. # Dữ liệu liên t…" at bounding box center [866, 217] width 270 height 392
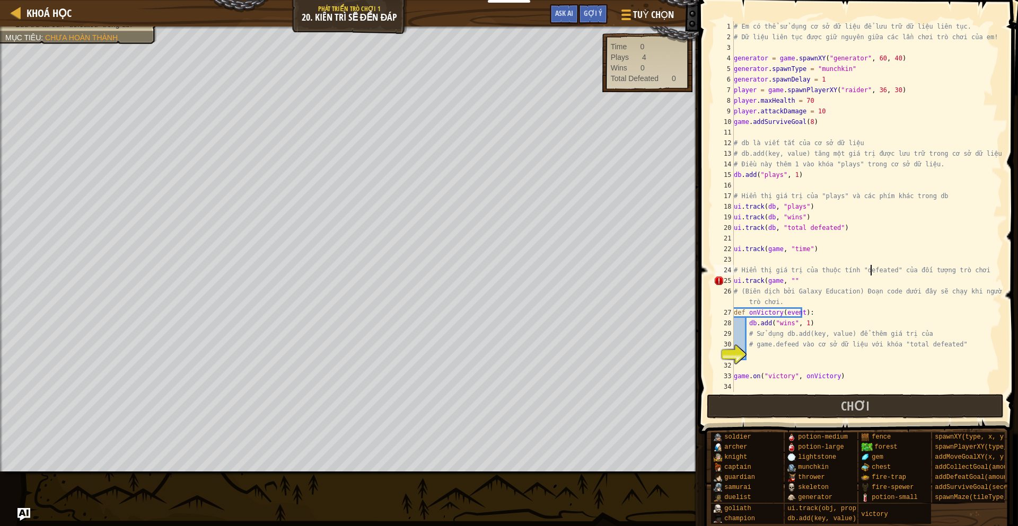
type textarea "# Hiển thị giá trị của thuộc tính "defeated" của đối tượng trò chơi"
click at [911, 270] on div "# Em có thể sử dụng cơ sở dữ liệu để lưu trữ dữ liệu liên tục. # Dữ liệu liên t…" at bounding box center [866, 217] width 270 height 392
click at [896, 269] on div "# Em có thể sử dụng cơ sở dữ liệu để lưu trữ dữ liệu liên tục. # Dữ liệu liên t…" at bounding box center [866, 217] width 270 height 392
drag, startPoint x: 873, startPoint y: 272, endPoint x: 848, endPoint y: 272, distance: 24.9
click at [848, 272] on div "# Em có thể sử dụng cơ sở dữ liệu để lưu trữ dữ liệu liên tục. # Dữ liệu liên t…" at bounding box center [866, 217] width 270 height 392
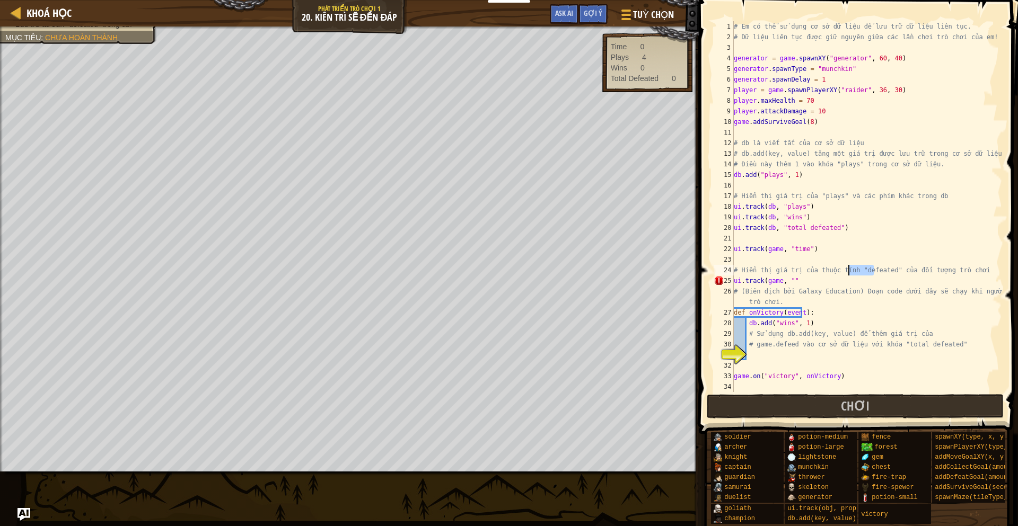
click at [904, 263] on div "# Em có thể sử dụng cơ sở dữ liệu để lưu trữ dữ liệu liên tục. # Dữ liệu liên t…" at bounding box center [866, 217] width 270 height 392
click at [881, 272] on div "# Em có thể sử dụng cơ sở dữ liệu để lưu trữ dữ liệu liên tục. # Dữ liệu liên t…" at bounding box center [866, 217] width 270 height 392
click at [844, 270] on div "# Em có thể sử dụng cơ sở dữ liệu để lưu trữ dữ liệu liên tục. # Dữ liệu liên t…" at bounding box center [866, 217] width 270 height 392
click at [800, 278] on div "# Em có thể sử dụng cơ sở dữ liệu để lưu trữ dữ liệu liên tục. # Dữ liệu liên t…" at bounding box center [866, 217] width 270 height 392
click at [770, 281] on div "# Em có thể sử dụng cơ sở dữ liệu để lưu trữ dữ liệu liên tục. # Dữ liệu liên t…" at bounding box center [866, 217] width 270 height 392
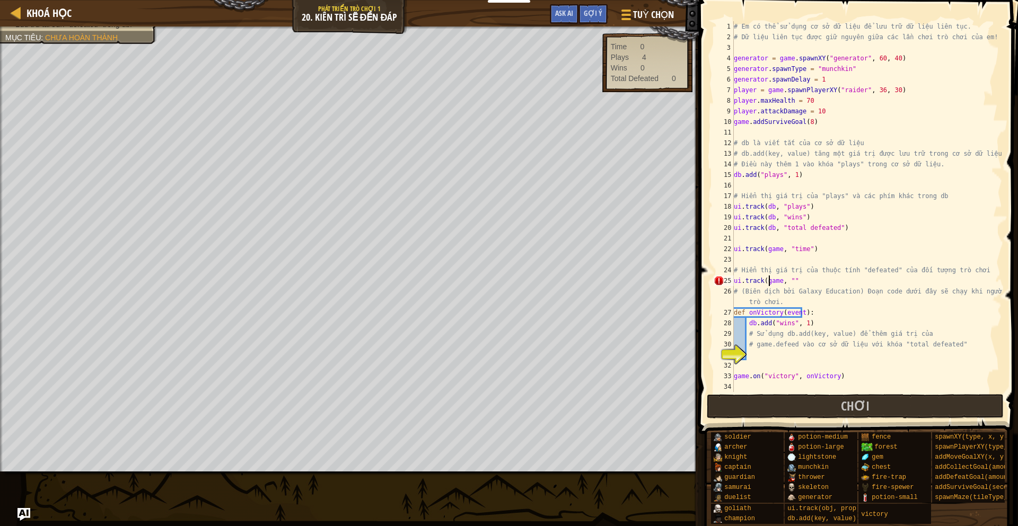
click at [770, 281] on div "# Em có thể sử dụng cơ sở dữ liệu để lưu trữ dữ liệu liên tục. # Dữ liệu liên t…" at bounding box center [866, 217] width 270 height 392
click at [892, 272] on div "# Em có thể sử dụng cơ sở dữ liệu để lưu trữ dữ liệu liên tục. # Dữ liệu liên t…" at bounding box center [866, 217] width 270 height 392
click at [771, 282] on div "# Em có thể sử dụng cơ sở dữ liệu để lưu trữ dữ liệu liên tục. # Dữ liệu liên t…" at bounding box center [866, 217] width 270 height 392
click at [788, 279] on div "# Em có thể sử dụng cơ sở dữ liệu để lưu trữ dữ liệu liên tục. # Dữ liệu liên t…" at bounding box center [866, 217] width 270 height 392
click at [863, 267] on div "# Em có thể sử dụng cơ sở dữ liệu để lưu trữ dữ liệu liên tục. # Dữ liệu liên t…" at bounding box center [866, 217] width 270 height 392
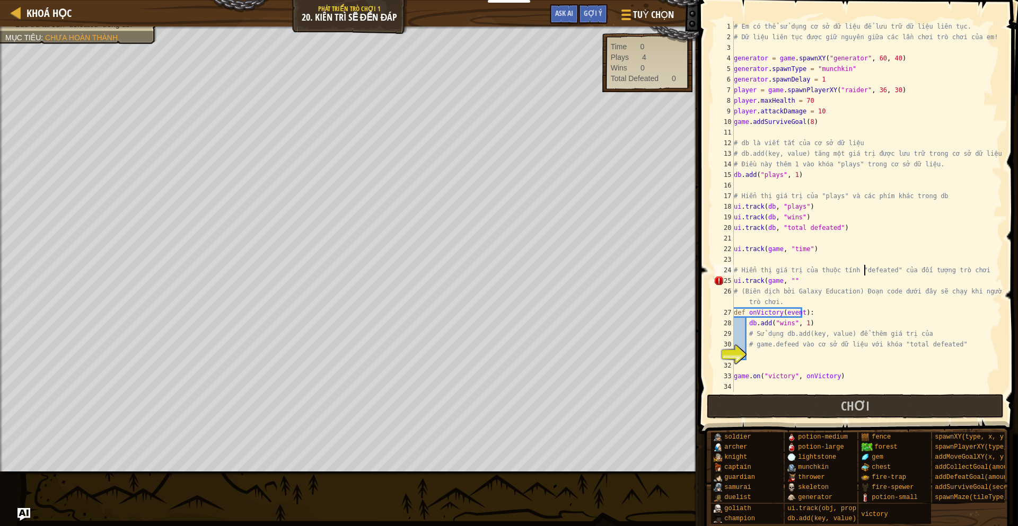
click at [862, 269] on div "# Em có thể sử dụng cơ sở dữ liệu để lưu trữ dữ liệu liên tục. # Dữ liệu liên t…" at bounding box center [866, 217] width 270 height 392
click at [786, 282] on div "# Em có thể sử dụng cơ sở dữ liệu để lưu trữ dữ liệu liên tục. # Dữ liệu liên t…" at bounding box center [866, 217] width 270 height 392
click at [902, 250] on div "# Em có thể sử dụng cơ sở dữ liệu để lưu trữ dữ liệu liên tục. # Dữ liệu liên t…" at bounding box center [866, 217] width 270 height 392
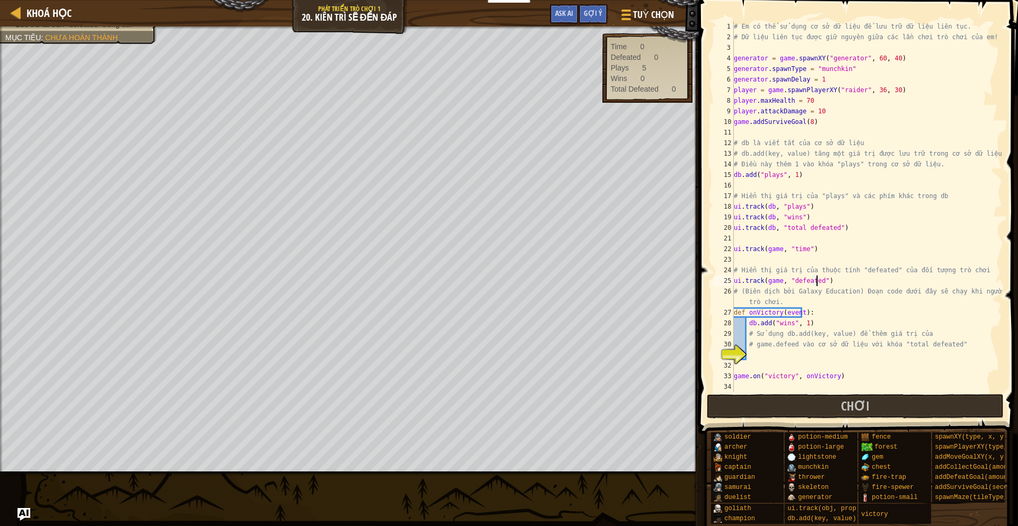
type textarea "ui.track(game, "time")"
click at [837, 355] on div "# Em có thể sử dụng cơ sở dữ liệu để lưu trữ dữ liệu liên tục. # Dữ liệu liên t…" at bounding box center [866, 217] width 270 height 392
click at [754, 308] on div "# Em có thể sử dụng cơ sở dữ liệu để lưu trữ dữ liệu liên tục. # Dữ liệu liên t…" at bounding box center [866, 217] width 270 height 392
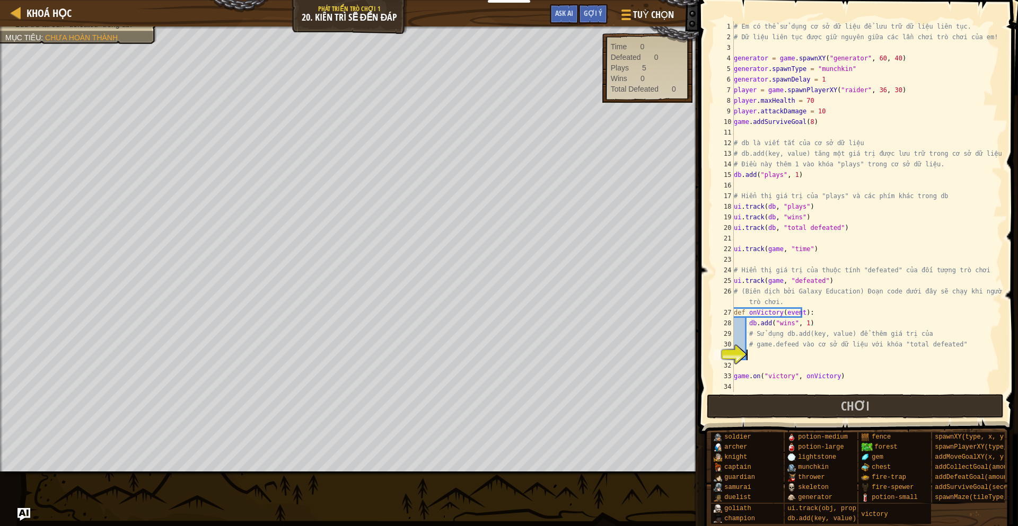
type textarea "def onVictory(event):"
click at [864, 369] on div "# Em có thể sử dụng cơ sở dữ liệu để lưu trữ dữ liệu liên tục. # Dữ liệu liên t…" at bounding box center [866, 217] width 270 height 392
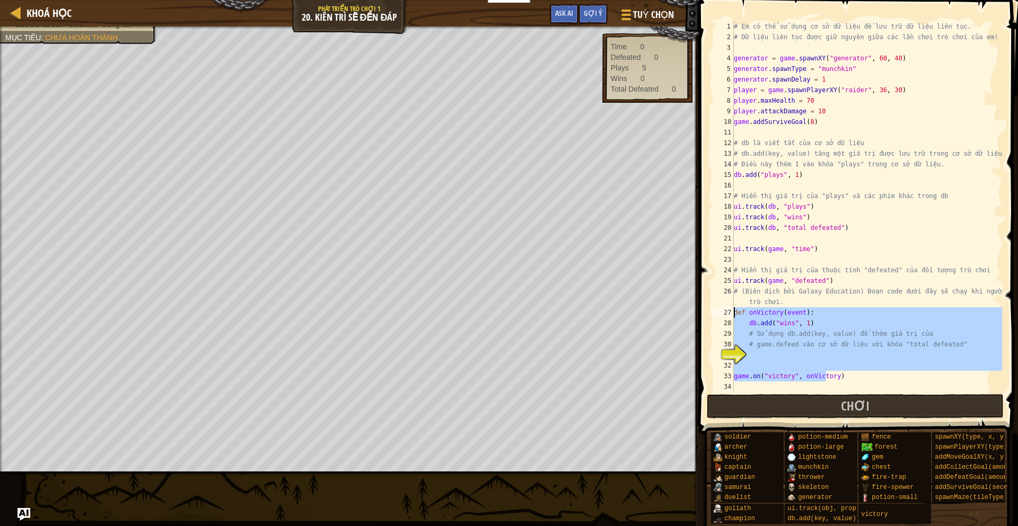
drag, startPoint x: 850, startPoint y: 381, endPoint x: 718, endPoint y: 308, distance: 149.9
click at [718, 308] on div "1 2 3 4 5 6 7 8 9 10 11 12 13 14 15 16 17 18 19 20 21 22 23 24 25 26 27 28 29 3…" at bounding box center [856, 206] width 290 height 371
click at [815, 318] on div "# Em có thể sử dụng cơ sở dữ liệu để lưu trữ dữ liệu liên tục. # Dữ liệu liên t…" at bounding box center [866, 206] width 270 height 371
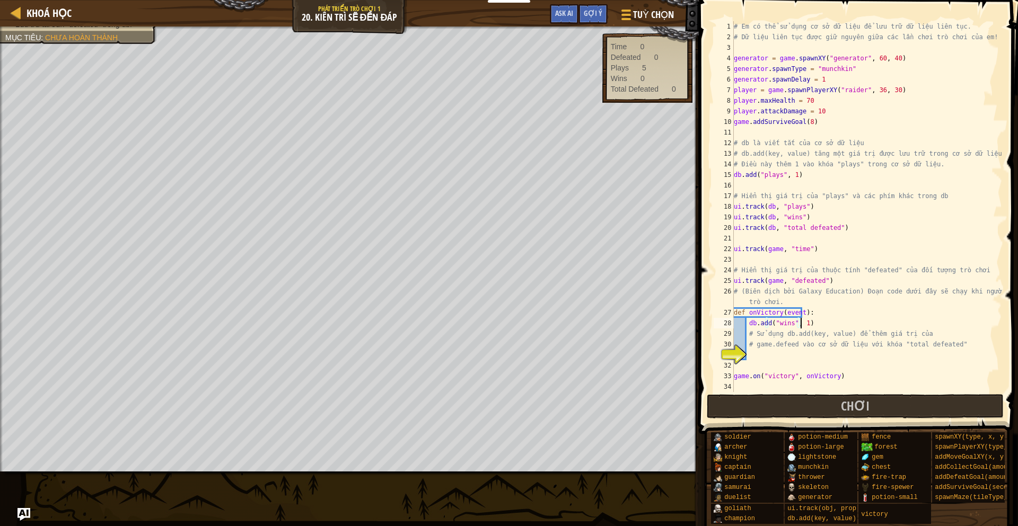
click at [795, 328] on div "# Em có thể sử dụng cơ sở dữ liệu để lưu trữ dữ liệu liên tục. # Dữ liệu liên t…" at bounding box center [866, 217] width 270 height 392
click at [787, 307] on div "# Em có thể sử dụng cơ sở dữ liệu để lưu trữ dữ liệu liên tục. # Dữ liệu liên t…" at bounding box center [866, 217] width 270 height 392
click at [824, 294] on div "# Em có thể sử dụng cơ sở dữ liệu để lưu trữ dữ liệu liên tục. # Dữ liệu liên t…" at bounding box center [866, 217] width 270 height 392
click at [805, 326] on div "# Em có thể sử dụng cơ sở dữ liệu để lưu trữ dữ liệu liên tục. # Dữ liệu liên t…" at bounding box center [866, 217] width 270 height 392
click at [823, 376] on div "# Em có thể sử dụng cơ sở dữ liệu để lưu trữ dữ liệu liên tục. # Dữ liệu liên t…" at bounding box center [866, 217] width 270 height 392
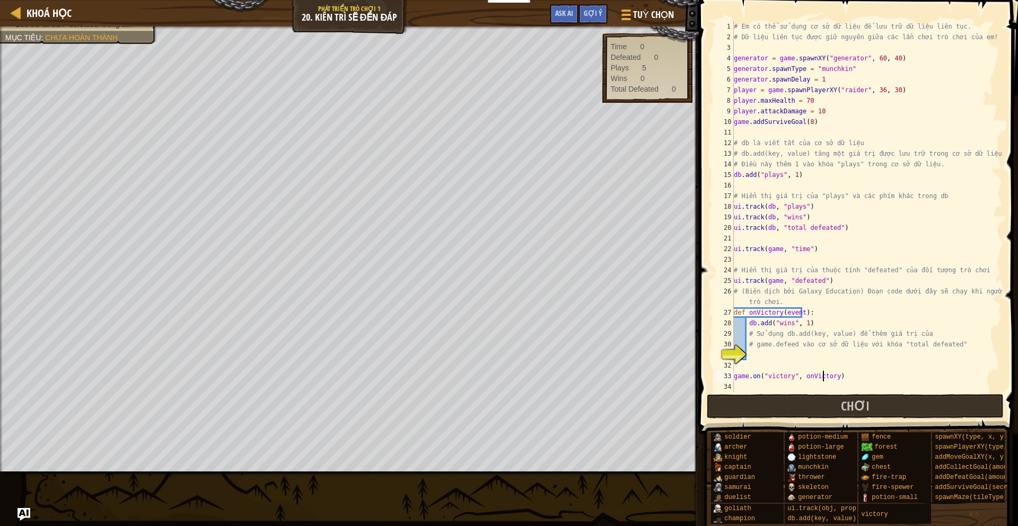
type textarea "game.on("victory", onVictory)"
drag, startPoint x: 831, startPoint y: 376, endPoint x: 720, endPoint y: 381, distance: 110.4
click at [720, 381] on div "game.on("victory", onVictory) 1 2 3 4 5 6 7 8 9 10 11 12 13 14 15 16 17 18 19 2…" at bounding box center [856, 206] width 290 height 371
click at [762, 378] on div "# Em có thể sử dụng cơ sở dữ liệu để lưu trữ dữ liệu liên tục. # Dữ liệu liên t…" at bounding box center [866, 206] width 270 height 371
click at [791, 375] on div "# Em có thể sử dụng cơ sở dữ liệu để lưu trữ dữ liệu liên tục. # Dữ liệu liên t…" at bounding box center [866, 217] width 270 height 392
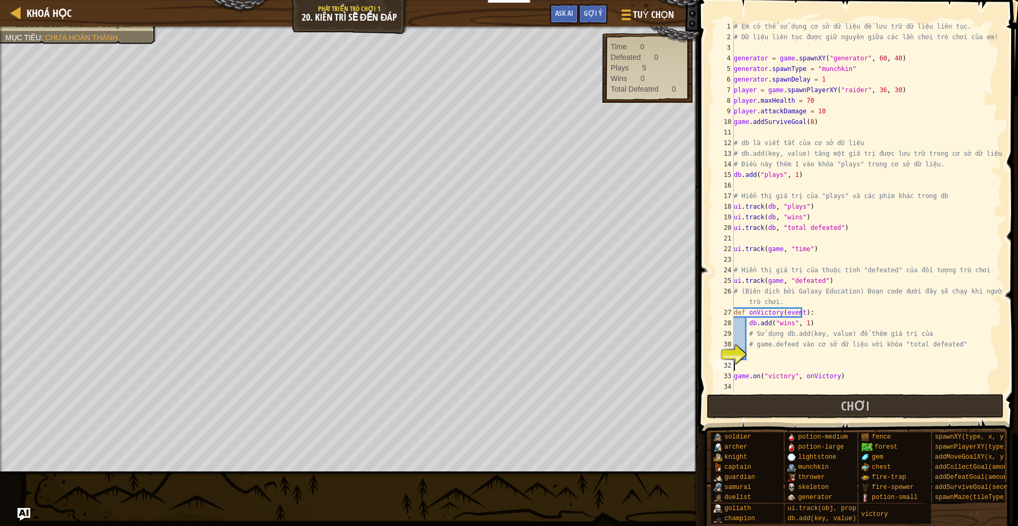
click at [861, 367] on div "# Em có thể sử dụng cơ sở dữ liệu để lưu trữ dữ liệu liên tục. # Dữ liệu liên t…" at bounding box center [866, 217] width 270 height 392
click at [806, 377] on div "# Em có thể sử dụng cơ sở dữ liệu để lưu trữ dữ liệu liên tục. # Dữ liệu liên t…" at bounding box center [866, 217] width 270 height 392
type textarea "game.on("victory", onVictory)"
click at [806, 377] on div "# Em có thể sử dụng cơ sở dữ liệu để lưu trữ dữ liệu liên tục. # Dữ liệu liên t…" at bounding box center [866, 217] width 270 height 392
click at [842, 365] on div "# Em có thể sử dụng cơ sở dữ liệu để lưu trữ dữ liệu liên tục. # Dữ liệu liên t…" at bounding box center [866, 217] width 270 height 392
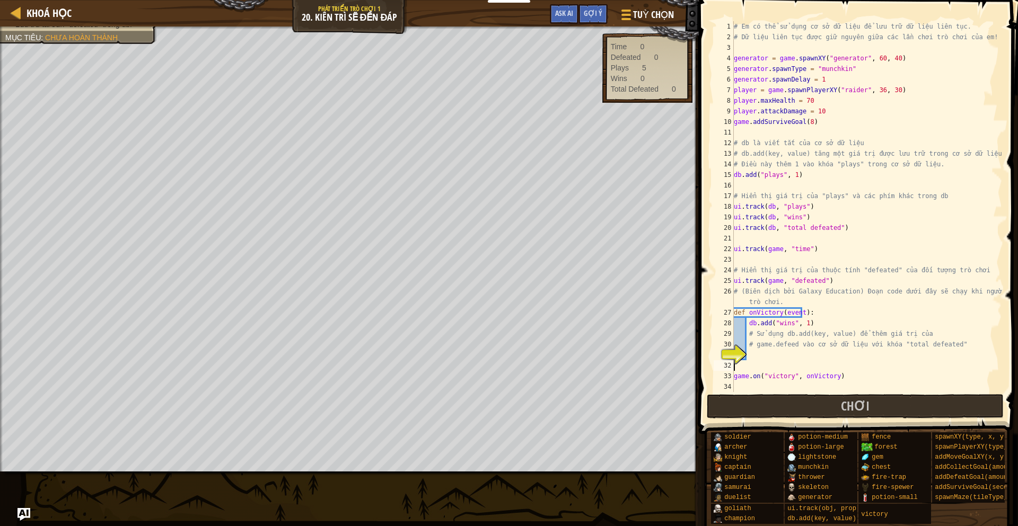
click at [806, 375] on div "# Em có thể sử dụng cơ sở dữ liệu để lưu trữ dữ liệu liên tục. # Dữ liệu liên t…" at bounding box center [866, 217] width 270 height 392
type textarea "game.on("victory", onVictory)"
click at [806, 375] on div "# Em có thể sử dụng cơ sở dữ liệu để lưu trữ dữ liệu liên tục. # Dữ liệu liên t…" at bounding box center [866, 217] width 270 height 392
drag, startPoint x: 876, startPoint y: 359, endPoint x: 856, endPoint y: 369, distance: 22.3
click at [876, 358] on div "# Em có thể sử dụng cơ sở dữ liệu để lưu trữ dữ liệu liên tục. # Dữ liệu liên t…" at bounding box center [866, 217] width 270 height 392
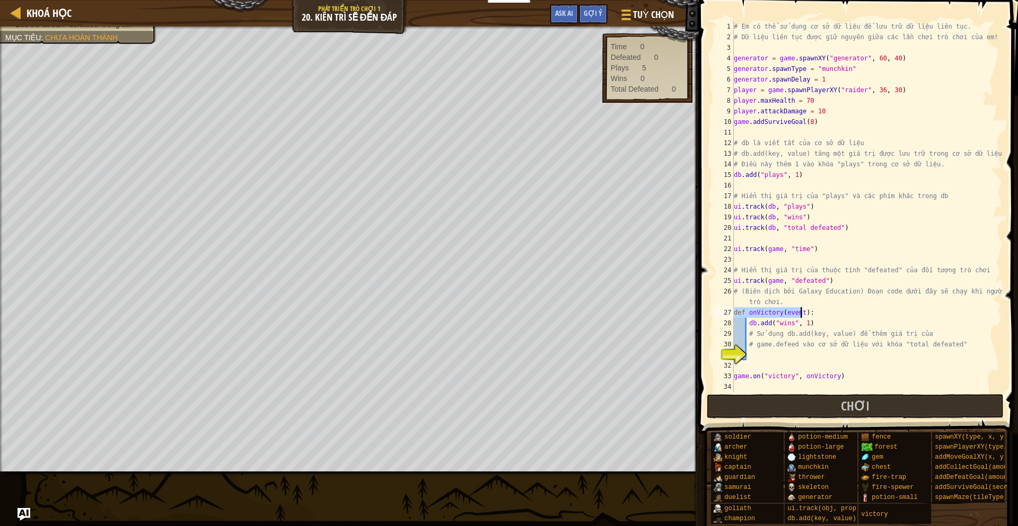
drag, startPoint x: 734, startPoint y: 312, endPoint x: 807, endPoint y: 312, distance: 73.1
click at [807, 312] on div "# Em có thể sử dụng cơ sở dữ liệu để lưu trữ dữ liệu liên tục. # Dữ liệu liên t…" at bounding box center [866, 217] width 270 height 392
click at [810, 311] on div "# Em có thể sử dụng cơ sở dữ liệu để lưu trữ dữ liệu liên tục. # Dữ liệu liên t…" at bounding box center [866, 206] width 270 height 371
click at [802, 313] on div "# Em có thể sử dụng cơ sở dữ liệu để lưu trữ dữ liệu liên tục. # Dữ liệu liên t…" at bounding box center [866, 217] width 270 height 392
drag, startPoint x: 747, startPoint y: 321, endPoint x: 801, endPoint y: 322, distance: 53.6
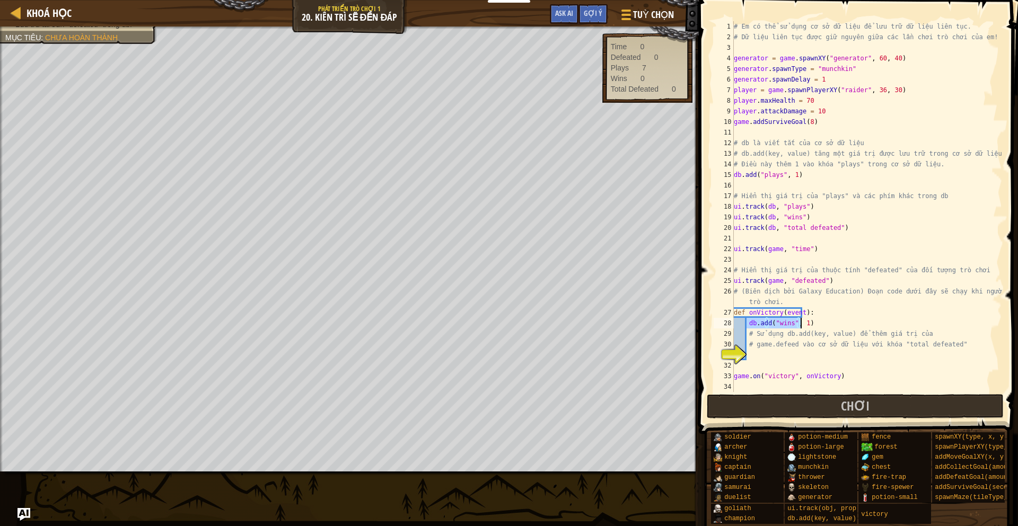
click at [801, 322] on div "# Em có thể sử dụng cơ sở dữ liệu để lưu trữ dữ liệu liên tục. # Dữ liệu liên t…" at bounding box center [866, 217] width 270 height 392
click at [856, 310] on div "# Em có thể sử dụng cơ sở dữ liệu để lưu trữ dữ liệu liên tục. # Dữ liệu liên t…" at bounding box center [866, 217] width 270 height 392
click at [778, 322] on div "# Em có thể sử dụng cơ sở dữ liệu để lưu trữ dữ liệu liên tục. # Dữ liệu liên t…" at bounding box center [866, 217] width 270 height 392
click at [621, 81] on div "Wins" at bounding box center [619, 78] width 16 height 11
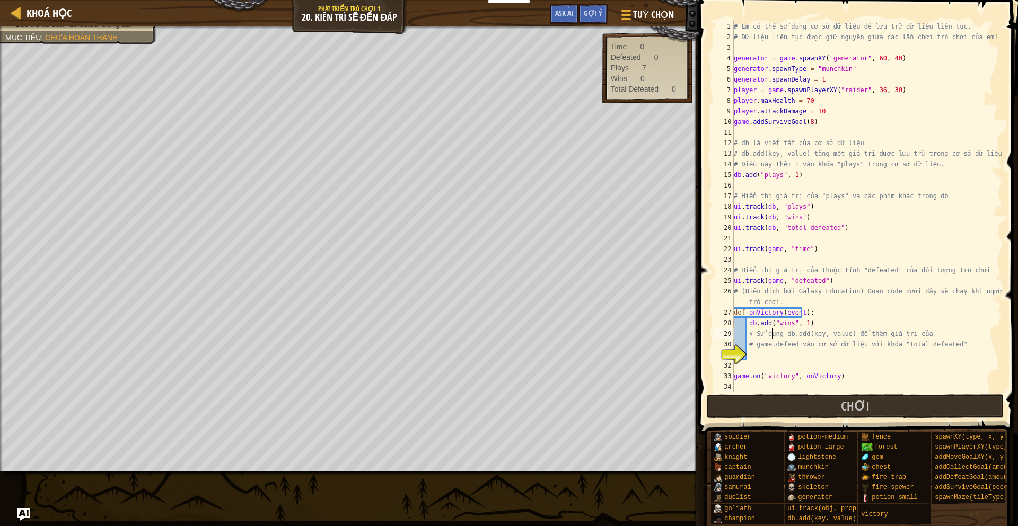
click at [772, 336] on div "# Em có thể sử dụng cơ sở dữ liệu để lưu trữ dữ liệu liên tục. # Dữ liệu liên t…" at bounding box center [866, 217] width 270 height 392
drag, startPoint x: 813, startPoint y: 328, endPoint x: 797, endPoint y: 323, distance: 16.1
click at [797, 323] on div "# Em có thể sử dụng cơ sở dữ liệu để lưu trữ dữ liệu liên tục. # Dữ liệu liên t…" at bounding box center [866, 217] width 270 height 392
type textarea "db.add("wins", 1)"
click at [819, 322] on div "# Em có thể sử dụng cơ sở dữ liệu để lưu trữ dữ liệu liên tục. # Dữ liệu liên t…" at bounding box center [866, 217] width 270 height 392
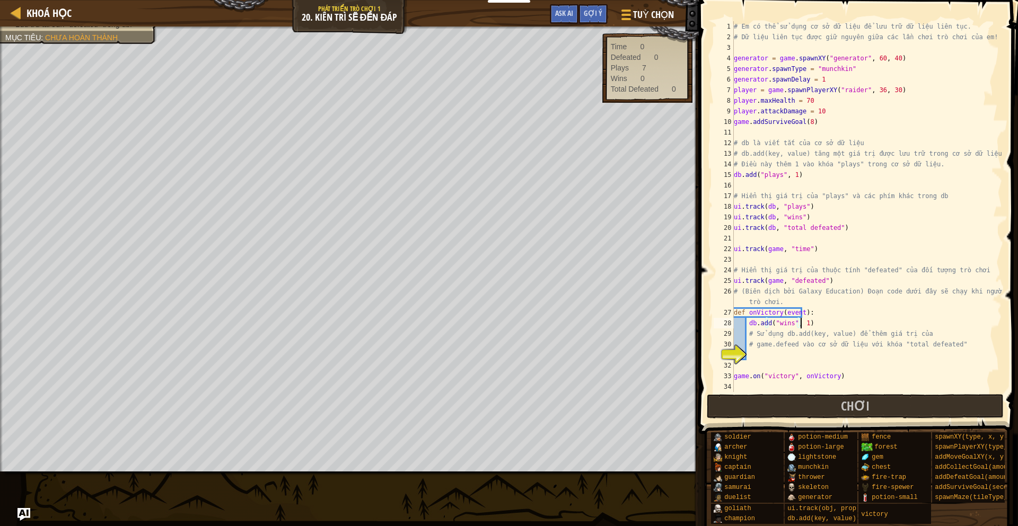
click at [818, 361] on div "# Em có thể sử dụng cơ sở dữ liệu để lưu trữ dữ liệu liên tục. # Dữ liệu liên t…" at bounding box center [866, 217] width 270 height 392
drag, startPoint x: 839, startPoint y: 375, endPoint x: 714, endPoint y: 380, distance: 124.1
click at [714, 380] on div "1 2 3 4 5 6 7 8 9 10 11 12 13 14 15 16 17 18 19 20 21 22 23 24 25 26 27 28 29 3…" at bounding box center [856, 206] width 290 height 371
type textarea "game.on("victory", onVictory)"
click at [793, 355] on div "# Em có thể sử dụng cơ sở dữ liệu để lưu trữ dữ liệu liên tục. # Dữ liệu liên t…" at bounding box center [866, 217] width 270 height 392
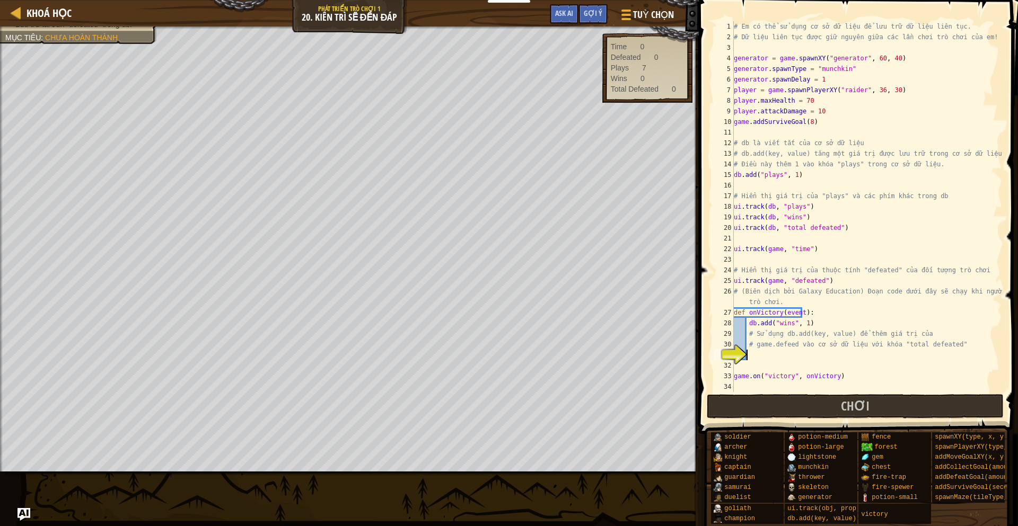
click at [804, 351] on div "# Em có thể sử dụng cơ sở dữ liệu để lưu trữ dữ liệu liên tục. # Dữ liệu liên t…" at bounding box center [866, 217] width 270 height 392
click at [778, 338] on div "# Em có thể sử dụng cơ sở dữ liệu để lưu trữ dữ liệu liên tục. # Dữ liệu liên t…" at bounding box center [866, 217] width 270 height 392
type textarea "# Sử dụng db.add(key, value) để thêm giá trị của"
click at [803, 351] on div "# Em có thể sử dụng cơ sở dữ liệu để lưu trữ dữ liệu liên tục. # Dữ liệu liên t…" at bounding box center [866, 217] width 270 height 392
drag, startPoint x: 779, startPoint y: 335, endPoint x: 837, endPoint y: 336, distance: 57.8
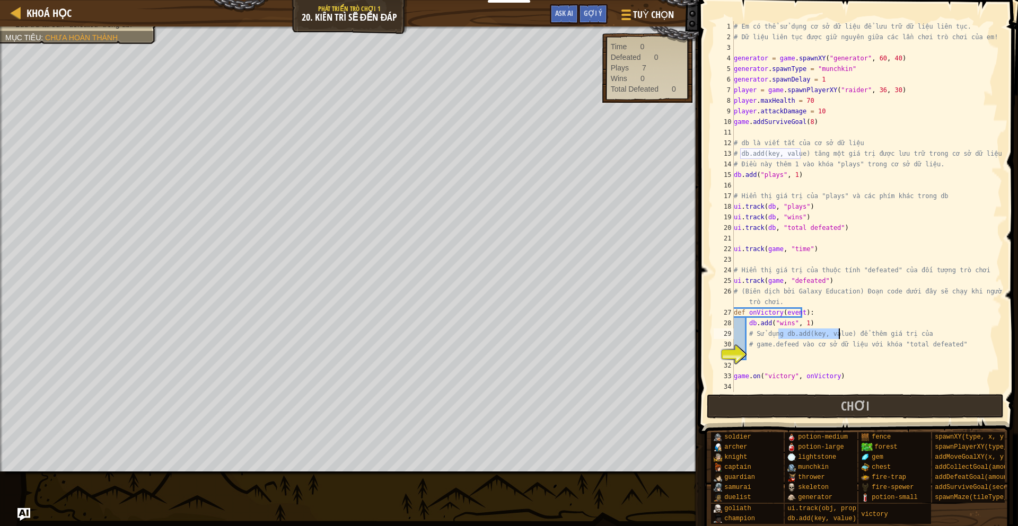
click at [837, 336] on div "# Em có thể sử dụng cơ sở dữ liệu để lưu trữ dữ liệu liên tục. # Dữ liệu liên t…" at bounding box center [866, 217] width 270 height 392
click at [858, 312] on div "# Em có thể sử dụng cơ sở dữ liệu để lưu trữ dữ liệu liên tục. # Dữ liệu liên t…" at bounding box center [866, 217] width 270 height 392
drag, startPoint x: 754, startPoint y: 346, endPoint x: 789, endPoint y: 348, distance: 35.5
click at [789, 348] on div "# Em có thể sử dụng cơ sở dữ liệu để lưu trữ dữ liệu liên tục. # Dữ liệu liên t…" at bounding box center [866, 217] width 270 height 392
type textarea "# game.defeed vào cơ sở dữ liệu với khóa "total defeated""
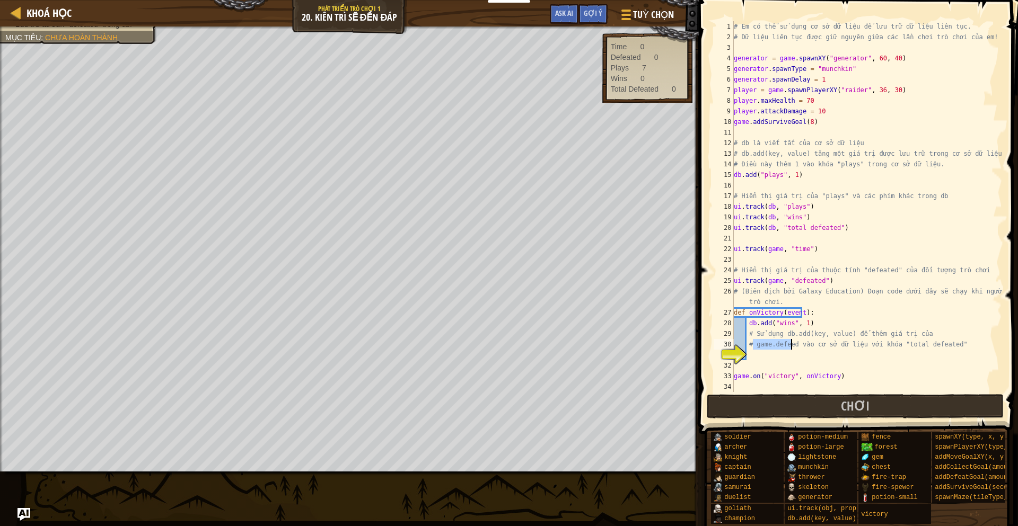
click at [803, 348] on div "# Em có thể sử dụng cơ sở dữ liệu để lưu trữ dữ liệu liên tục. # Dữ liệu liên t…" at bounding box center [866, 217] width 270 height 392
drag, startPoint x: 787, startPoint y: 346, endPoint x: 930, endPoint y: 347, distance: 143.1
click at [930, 347] on div "# Em có thể sử dụng cơ sở dữ liệu để lưu trữ dữ liệu liên tục. # Dữ liệu liên t…" at bounding box center [866, 217] width 270 height 392
click at [808, 365] on div "# Em có thể sử dụng cơ sở dữ liệu để lưu trữ dữ liệu liên tục. # Dữ liệu liên t…" at bounding box center [866, 217] width 270 height 392
click at [781, 353] on div "# Em có thể sử dụng cơ sở dữ liệu để lưu trữ dữ liệu liên tục. # Dữ liệu liên t…" at bounding box center [866, 217] width 270 height 392
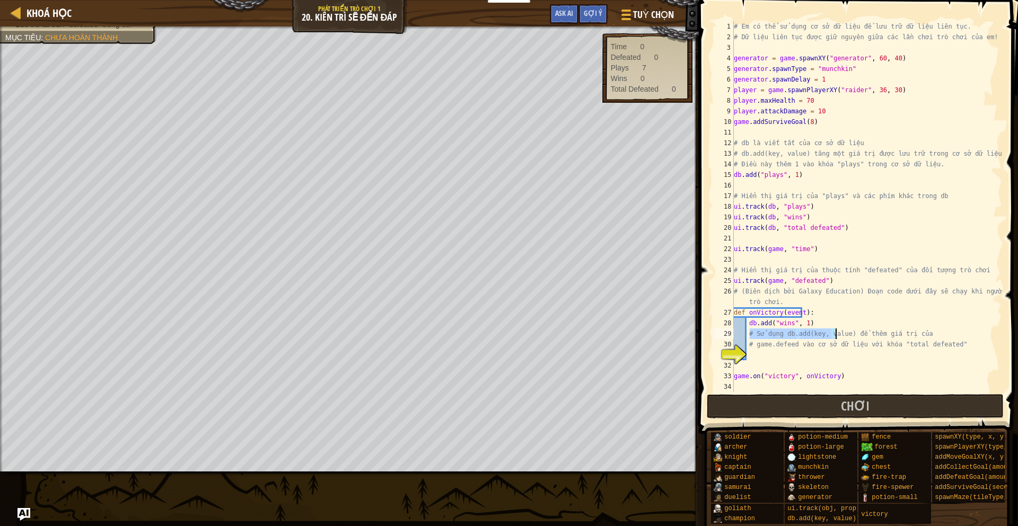
drag, startPoint x: 749, startPoint y: 332, endPoint x: 837, endPoint y: 331, distance: 88.0
click at [837, 331] on div "# Em có thể sử dụng cơ sở dữ liệu để lưu trữ dữ liệu liên tục. # Dữ liệu liên t…" at bounding box center [866, 217] width 270 height 392
click at [867, 309] on div "# Em có thể sử dụng cơ sở dữ liệu để lưu trữ dữ liệu liên tục. # Dữ liệu liên t…" at bounding box center [866, 217] width 270 height 392
type textarea "def onVictory(event):"
click at [773, 355] on div "# Em có thể sử dụng cơ sở dữ liệu để lưu trữ dữ liệu liên tục. # Dữ liệu liên t…" at bounding box center [866, 217] width 270 height 392
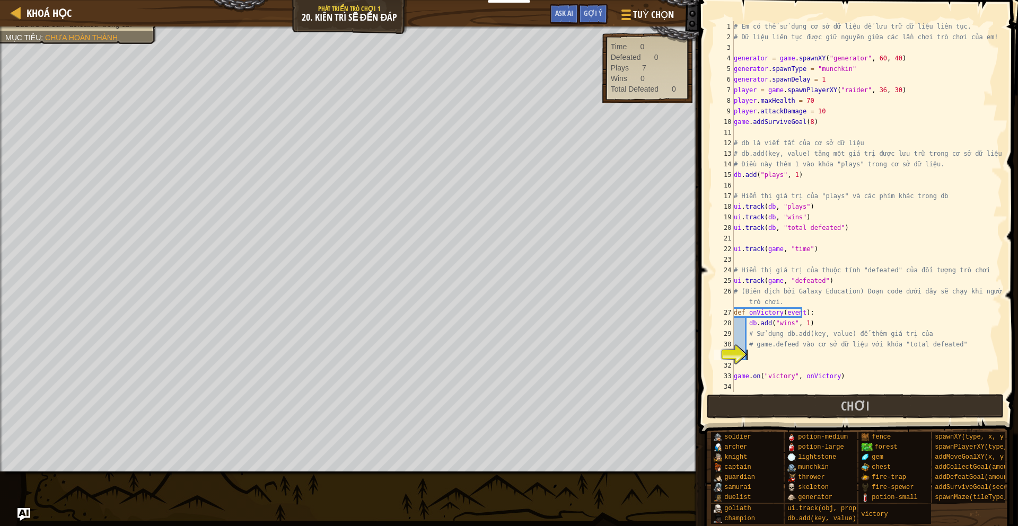
click at [799, 349] on div "# Em có thể sử dụng cơ sở dữ liệu để lưu trữ dữ liệu liên tục. # Dữ liệu liên t…" at bounding box center [866, 217] width 270 height 392
type textarea "# game.defeed vào cơ sở dữ liệu với khóa "total defeated""
click at [770, 357] on div "# Em có thể sử dụng cơ sở dữ liệu để lưu trữ dữ liệu liên tục. # Dữ liệu liên t…" at bounding box center [866, 217] width 270 height 392
click at [800, 263] on div "# Em có thể sử dụng cơ sở dữ liệu để lưu trữ dữ liệu liên tục. # Dữ liệu liên t…" at bounding box center [866, 217] width 270 height 392
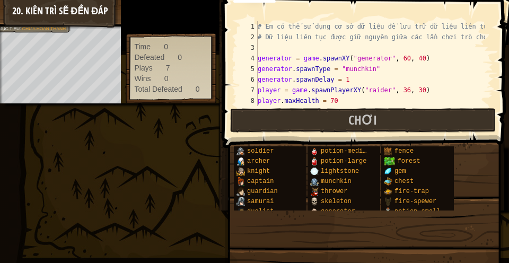
scroll to position [4, 0]
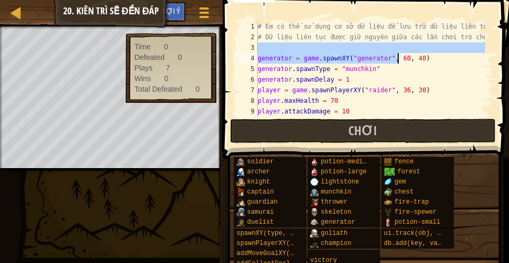
drag, startPoint x: 394, startPoint y: 43, endPoint x: 398, endPoint y: 60, distance: 17.4
click at [398, 60] on div "# Em có thể sử dụng cơ sở dữ liệu để lưu trữ dữ liệu liên tục. # Dữ liệu liên t…" at bounding box center [370, 79] width 230 height 117
click at [382, 84] on div "# Em có thể sử dụng cơ sở dữ liệu để lưu trữ dữ liệu liên tục. # Dữ liệu liên t…" at bounding box center [370, 79] width 230 height 117
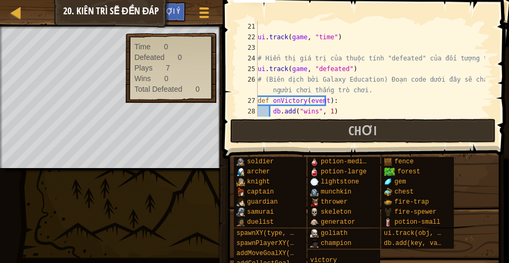
scroll to position [270, 0]
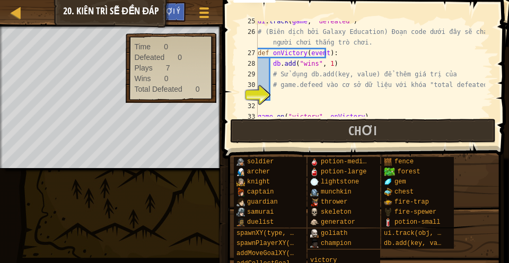
click at [325, 78] on div "ui . track ( game , "defeated" ) # (Biên dịch bởi Galaxy Education) Đoạn code d…" at bounding box center [370, 74] width 230 height 117
type textarea "# Sử dụng db.add(key, value) để thêm giá trị của"
click at [289, 98] on div "ui . track ( game , "defeated" ) # (Biên dịch bởi Galaxy Education) Đoạn code d…" at bounding box center [370, 74] width 230 height 117
click at [294, 93] on div "ui . track ( game , "defeated" ) # (Biên dịch bởi Galaxy Education) Đoạn code d…" at bounding box center [370, 74] width 230 height 117
click at [290, 91] on div "ui . track ( game , "defeated" ) # (Biên dịch bởi Galaxy Education) Đoạn code d…" at bounding box center [370, 74] width 230 height 117
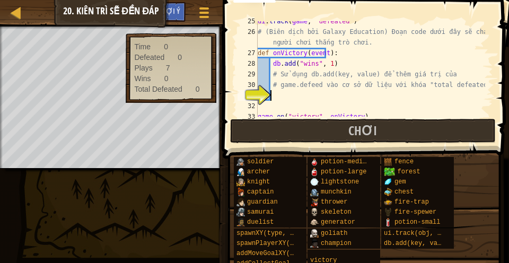
click at [332, 85] on div "ui . track ( game , "defeated" ) # (Biên dịch bởi Galaxy Education) Đoạn code d…" at bounding box center [370, 74] width 230 height 117
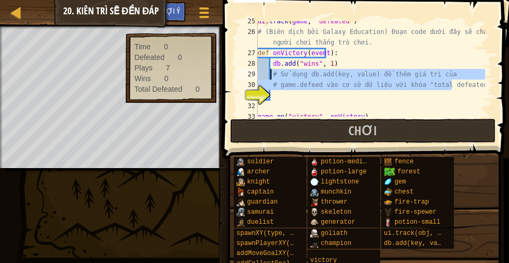
drag, startPoint x: 459, startPoint y: 84, endPoint x: 269, endPoint y: 75, distance: 190.5
click at [269, 75] on div "ui . track ( game , "defeated" ) # (Biên dịch bởi Galaxy Education) Đoạn code d…" at bounding box center [370, 74] width 230 height 117
click at [328, 85] on div "ui . track ( game , "defeated" ) # (Biên dịch bởi Galaxy Education) Đoạn code d…" at bounding box center [370, 68] width 230 height 95
type textarea "# game.defeed vào cơ sở dữ liệu với khóa "total defeated""
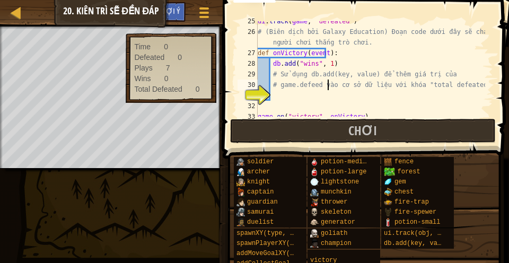
click at [285, 95] on div "ui . track ( game , "defeated" ) # (Biên dịch bởi Galaxy Education) Đoạn code d…" at bounding box center [370, 74] width 230 height 117
click at [294, 93] on div "ui . track ( game , "defeated" ) # (Biên dịch bởi Galaxy Education) Đoạn code d…" at bounding box center [370, 74] width 230 height 117
click at [288, 81] on div "ui . track ( game , "defeated" ) # (Biên dịch bởi Galaxy Education) Đoạn code d…" at bounding box center [370, 74] width 230 height 117
drag, startPoint x: 370, startPoint y: 75, endPoint x: 414, endPoint y: 75, distance: 44.0
click at [423, 75] on div "ui . track ( game , "defeated" ) # (Biên dịch bởi Galaxy Education) Đoạn code d…" at bounding box center [370, 74] width 230 height 117
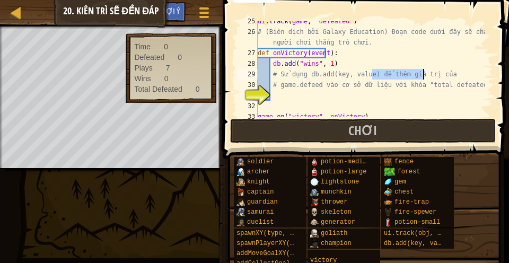
click at [273, 83] on div "ui . track ( game , "defeated" ) # (Biên dịch bởi Galaxy Education) Đoạn code d…" at bounding box center [370, 74] width 230 height 117
type textarea "# game.defeed vào cơ sở dữ liệu với khóa "total defeated""
drag, startPoint x: 280, startPoint y: 84, endPoint x: 324, endPoint y: 85, distance: 43.5
click at [324, 85] on div "ui . track ( game , "defeated" ) # (Biên dịch bởi Galaxy Education) Đoạn code d…" at bounding box center [370, 74] width 230 height 117
click at [359, 80] on div "ui . track ( game , "defeated" ) # (Biên dịch bởi Galaxy Education) Đoạn code d…" at bounding box center [370, 74] width 230 height 117
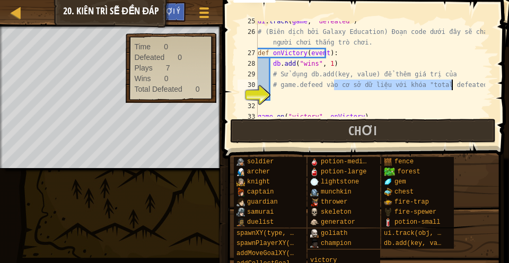
drag, startPoint x: 334, startPoint y: 85, endPoint x: 454, endPoint y: 85, distance: 120.3
click at [454, 85] on div "ui . track ( game , "defeated" ) # (Biên dịch bởi Galaxy Education) Đoạn code d…" at bounding box center [370, 74] width 230 height 117
click at [354, 95] on div "ui . track ( game , "defeated" ) # (Biên dịch bởi Galaxy Education) Đoạn code d…" at bounding box center [370, 74] width 230 height 117
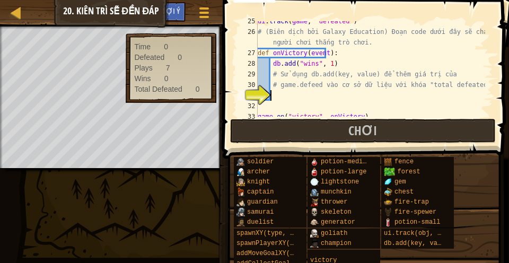
click at [317, 98] on div "ui . track ( game , "defeated" ) # (Biên dịch bởi Galaxy Education) Đoạn code d…" at bounding box center [370, 74] width 230 height 117
click at [388, 76] on div "ui . track ( game , "defeated" ) # (Biên dịch bởi Galaxy Education) Đoạn code d…" at bounding box center [370, 74] width 230 height 117
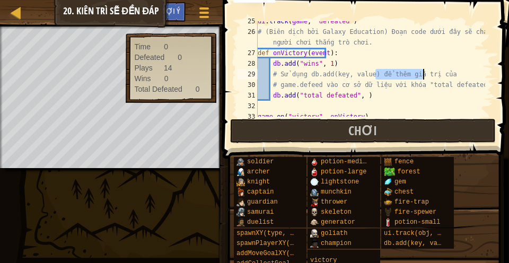
drag, startPoint x: 376, startPoint y: 75, endPoint x: 394, endPoint y: 79, distance: 18.5
click at [421, 74] on div "ui . track ( game , "defeated" ) # (Biên dịch bởi Galaxy Education) Đoạn code d…" at bounding box center [370, 74] width 230 height 117
click at [301, 86] on div "ui . track ( game , "defeated" ) # (Biên dịch bởi Galaxy Education) Đoạn code d…" at bounding box center [370, 74] width 230 height 117
drag, startPoint x: 278, startPoint y: 86, endPoint x: 311, endPoint y: 84, distance: 32.4
click at [311, 84] on div "ui . track ( game , "defeated" ) # (Biên dịch bởi Galaxy Education) Đoạn code d…" at bounding box center [370, 74] width 230 height 117
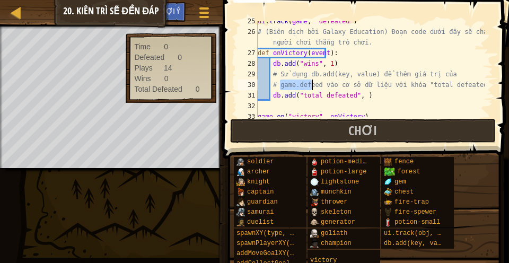
click at [382, 85] on div "ui . track ( game , "defeated" ) # (Biên dịch bởi Galaxy Education) Đoạn code d…" at bounding box center [370, 74] width 230 height 117
drag, startPoint x: 290, startPoint y: 86, endPoint x: 306, endPoint y: 85, distance: 15.4
click at [306, 85] on div "ui . track ( game , "defeated" ) # (Biên dịch bởi Galaxy Education) Đoạn code d…" at bounding box center [370, 74] width 230 height 117
click at [402, 81] on div "ui . track ( game , "defeated" ) # (Biên dịch bởi Galaxy Education) Đoạn code d…" at bounding box center [370, 74] width 230 height 117
click at [350, 98] on div "ui . track ( game , "defeated" ) # (Biên dịch bởi Galaxy Education) Đoạn code d…" at bounding box center [370, 74] width 230 height 117
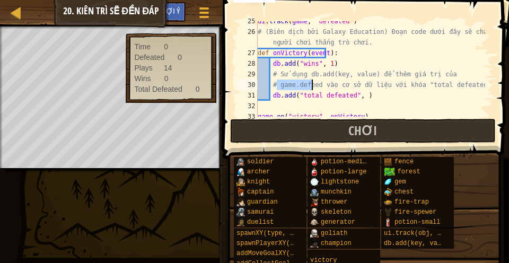
drag, startPoint x: 277, startPoint y: 85, endPoint x: 311, endPoint y: 83, distance: 33.4
click at [311, 83] on div "ui . track ( game , "defeated" ) # (Biên dịch bởi Galaxy Education) Đoạn code d…" at bounding box center [370, 74] width 230 height 117
click at [348, 95] on div "ui . track ( game , "defeated" ) # (Biên dịch bởi Galaxy Education) Đoạn code d…" at bounding box center [370, 74] width 230 height 117
click at [398, 65] on div "ui . track ( game , "defeated" ) # (Biên dịch bởi Galaxy Education) Đoạn code d…" at bounding box center [370, 74] width 230 height 117
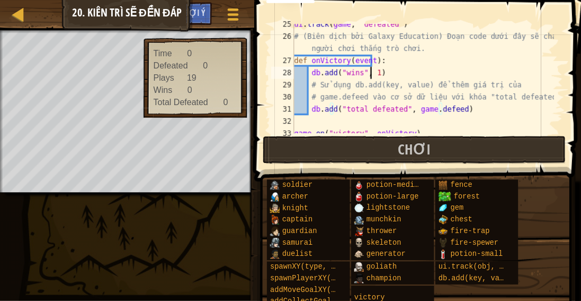
scroll to position [5, 5]
click at [394, 98] on div "ui . track ( game , "defeated" ) # (Biên dịch bởi Galaxy Education) Đoạn code d…" at bounding box center [370, 74] width 230 height 117
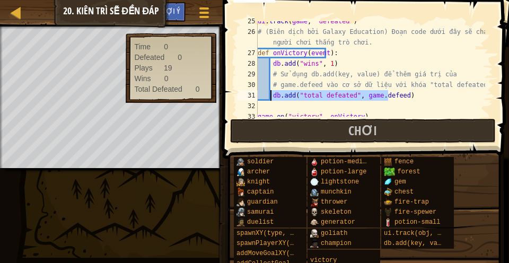
drag, startPoint x: 400, startPoint y: 96, endPoint x: 270, endPoint y: 100, distance: 129.9
click at [270, 100] on div "ui . track ( game , "defeated" ) # (Biên dịch bởi Galaxy Education) Đoạn code d…" at bounding box center [370, 74] width 230 height 117
click at [320, 95] on div "ui . track ( game , "defeated" ) # (Biên dịch bởi Galaxy Education) Đoạn code d…" at bounding box center [370, 68] width 230 height 95
click at [364, 93] on div "ui . track ( game , "defeated" ) # (Biên dịch bởi Galaxy Education) Đoạn code d…" at bounding box center [370, 74] width 230 height 117
drag, startPoint x: 267, startPoint y: 95, endPoint x: 301, endPoint y: 100, distance: 34.2
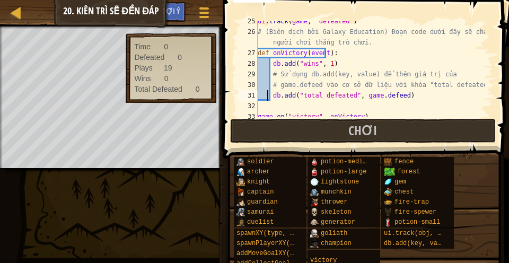
click at [268, 95] on div "ui . track ( game , "defeated" ) # (Biên dịch bởi Galaxy Education) Đoạn code d…" at bounding box center [370, 74] width 230 height 117
click at [390, 100] on div "ui . track ( game , "defeated" ) # (Biên dịch bởi Galaxy Education) Đoạn code d…" at bounding box center [370, 74] width 230 height 117
drag, startPoint x: 394, startPoint y: 93, endPoint x: 270, endPoint y: 93, distance: 124.6
click at [270, 93] on div "ui . track ( game , "defeated" ) # (Biên dịch bởi Galaxy Education) Đoạn code d…" at bounding box center [370, 74] width 230 height 117
click at [320, 72] on div "ui . track ( game , "defeated" ) # (Biên dịch bởi Galaxy Education) Đoạn code d…" at bounding box center [370, 74] width 230 height 117
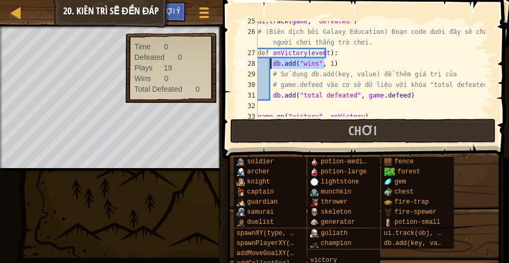
drag, startPoint x: 328, startPoint y: 63, endPoint x: 269, endPoint y: 65, distance: 58.9
click at [269, 65] on div "ui . track ( game , "defeated" ) # (Biên dịch bởi Galaxy Education) Đoạn code d…" at bounding box center [370, 74] width 230 height 117
click at [328, 66] on div "ui . track ( game , "defeated" ) # (Biên dịch bởi Galaxy Education) Đoạn code d…" at bounding box center [370, 68] width 230 height 95
drag, startPoint x: 331, startPoint y: 63, endPoint x: 267, endPoint y: 65, distance: 64.7
click at [267, 65] on div "ui . track ( game , "defeated" ) # (Biên dịch bởi Galaxy Education) Đoạn code d…" at bounding box center [370, 74] width 230 height 117
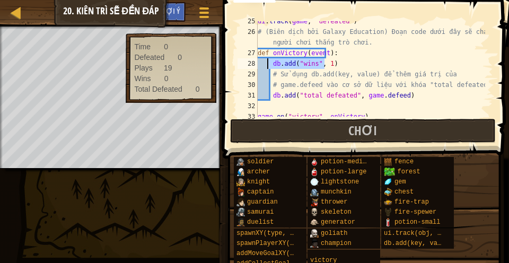
click at [343, 63] on div "ui . track ( game , "defeated" ) # (Biên dịch bởi Galaxy Education) Đoạn code d…" at bounding box center [370, 68] width 230 height 95
click at [292, 95] on div "ui . track ( game , "defeated" ) # (Biên dịch bởi Galaxy Education) Đoạn code d…" at bounding box center [370, 74] width 230 height 117
click at [269, 96] on div "ui . track ( game , "defeated" ) # (Biên dịch bởi Galaxy Education) Đoạn code d…" at bounding box center [370, 74] width 230 height 117
click at [390, 100] on div "ui . track ( game , "defeated" ) # (Biên dịch bởi Galaxy Education) Đoạn code d…" at bounding box center [370, 74] width 230 height 117
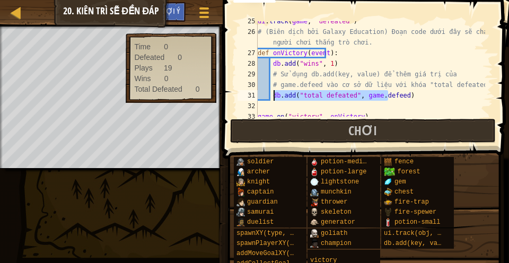
drag, startPoint x: 401, startPoint y: 96, endPoint x: 272, endPoint y: 91, distance: 129.4
click at [272, 91] on div "ui . track ( game , "defeated" ) # (Biên dịch bởi Galaxy Education) Đoạn code d…" at bounding box center [370, 74] width 230 height 117
drag, startPoint x: 320, startPoint y: 97, endPoint x: 299, endPoint y: 97, distance: 20.1
click at [319, 97] on div "ui . track ( game , "defeated" ) # (Biên dịch bởi Galaxy Education) Đoạn code d…" at bounding box center [370, 68] width 230 height 95
drag, startPoint x: 295, startPoint y: 96, endPoint x: 345, endPoint y: 92, distance: 49.5
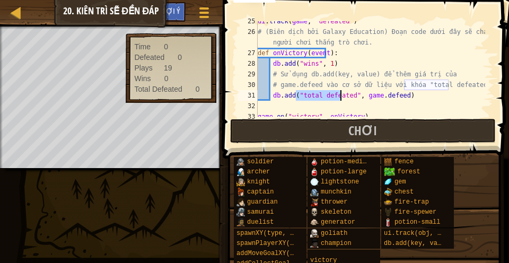
click at [340, 94] on div "ui . track ( game , "defeated" ) # (Biên dịch bởi Galaxy Education) Đoạn code d…" at bounding box center [370, 74] width 230 height 117
click at [348, 90] on div "ui . track ( game , "defeated" ) # (Biên dịch bởi Galaxy Education) Đoạn code d…" at bounding box center [370, 74] width 230 height 117
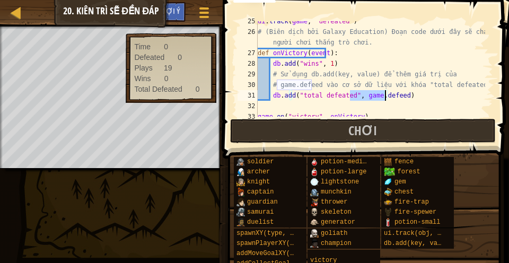
drag, startPoint x: 351, startPoint y: 96, endPoint x: 385, endPoint y: 97, distance: 33.9
click at [385, 97] on div "ui . track ( game , "defeated" ) # (Biên dịch bởi Galaxy Education) Đoạn code d…" at bounding box center [370, 74] width 230 height 117
click at [385, 86] on div "ui . track ( game , "defeated" ) # (Biên dịch bởi Galaxy Education) Đoạn code d…" at bounding box center [370, 74] width 230 height 117
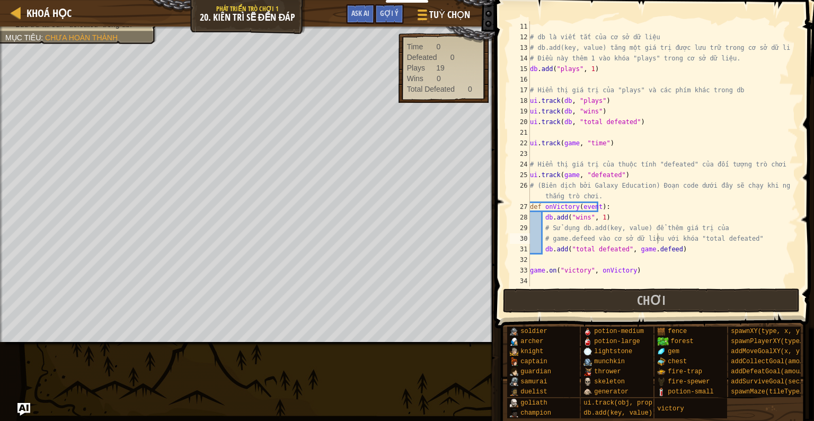
scroll to position [106, 0]
click at [629, 299] on button "Chơi" at bounding box center [651, 300] width 297 height 24
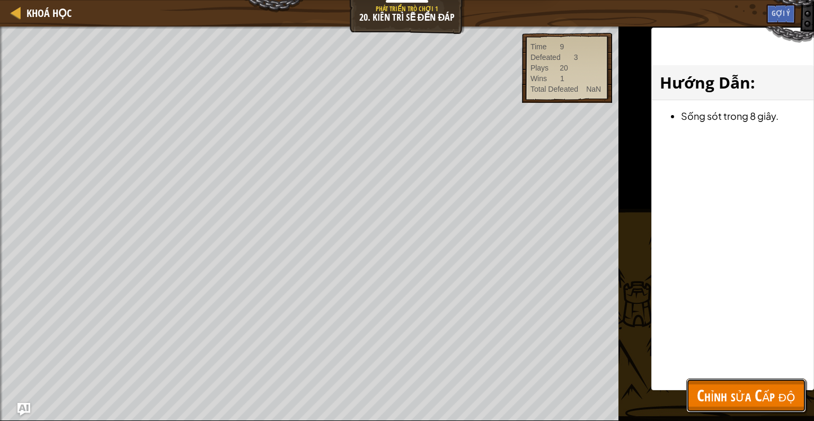
drag, startPoint x: 729, startPoint y: 402, endPoint x: 680, endPoint y: 345, distance: 75.5
click at [729, 402] on span "Chỉnh sửa Cấp độ" at bounding box center [746, 395] width 99 height 22
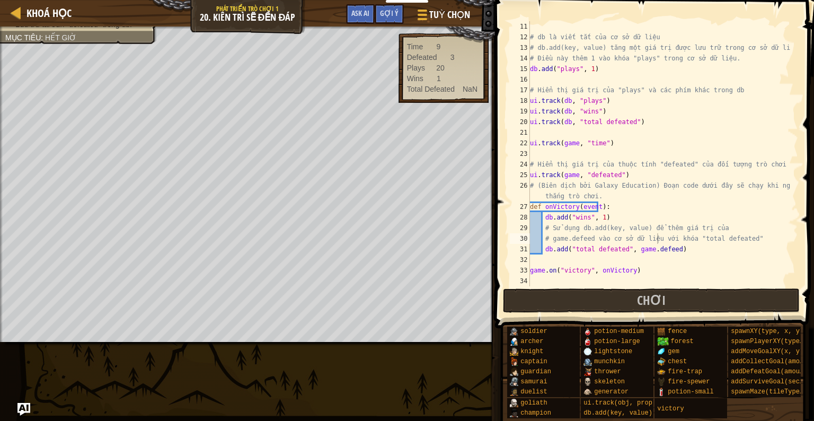
click at [585, 122] on div "# db là viết tắt của cơ sở dữ liệu # db.add(key, value) tăng một giá trị được l…" at bounding box center [659, 164] width 262 height 286
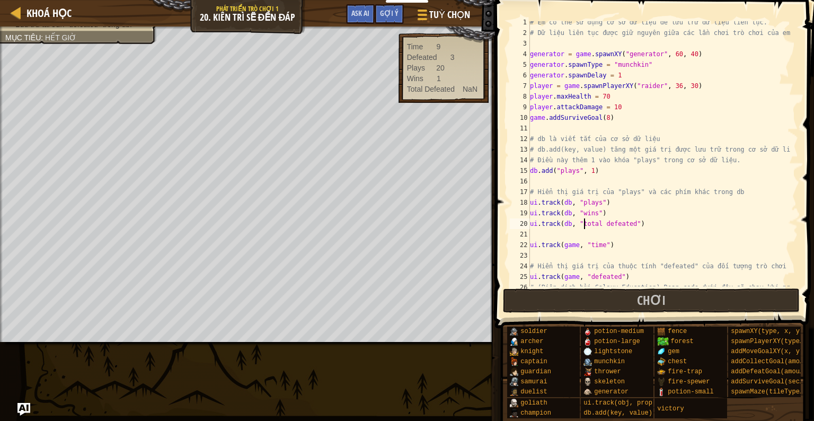
scroll to position [0, 0]
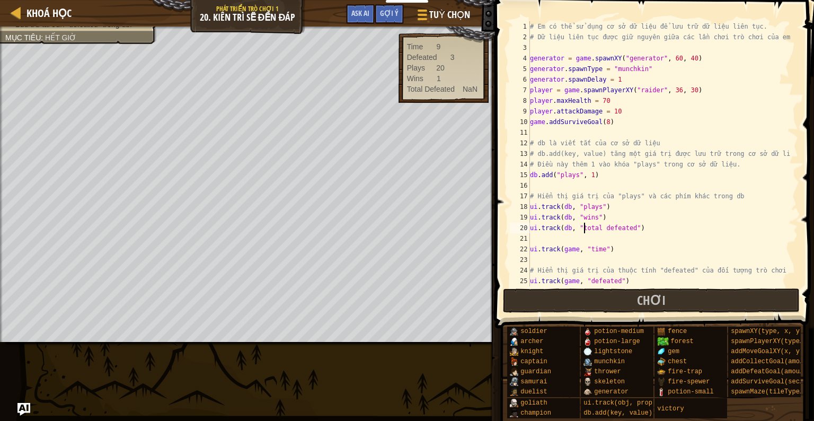
click at [612, 121] on div "# Em có thể sử dụng cơ sở dữ liệu để lưu trữ dữ liệu liên tục. # Dữ liệu liên t…" at bounding box center [659, 169] width 262 height 297
click at [566, 98] on div "# Em có thể sử dụng cơ sở dữ liệu để lưu trữ dữ liệu liên tục. # Dữ liệu liên t…" at bounding box center [659, 169] width 262 height 297
click at [603, 101] on div "# Em có thể sử dụng cơ sở dữ liệu để lưu trữ dữ liệu liên tục. # Dữ liệu liên t…" at bounding box center [659, 169] width 262 height 297
click at [594, 100] on div "# Em có thể sử dụng cơ sở dữ liệu để lưu trữ dữ liệu liên tục. # Dữ liệu liên t…" at bounding box center [659, 169] width 262 height 297
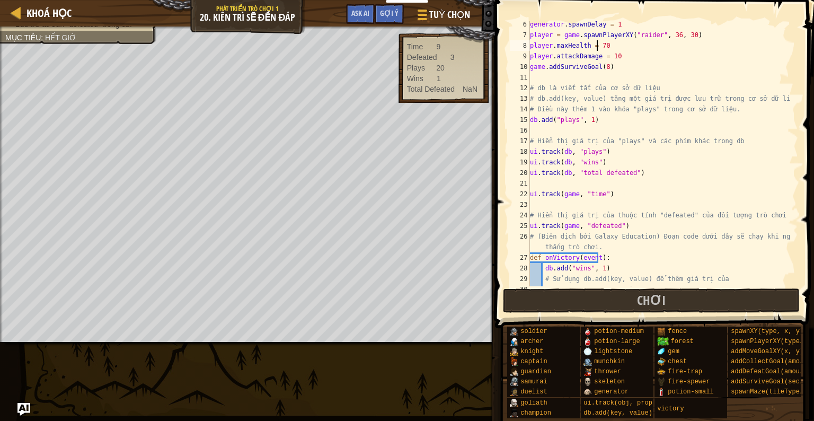
scroll to position [0, 0]
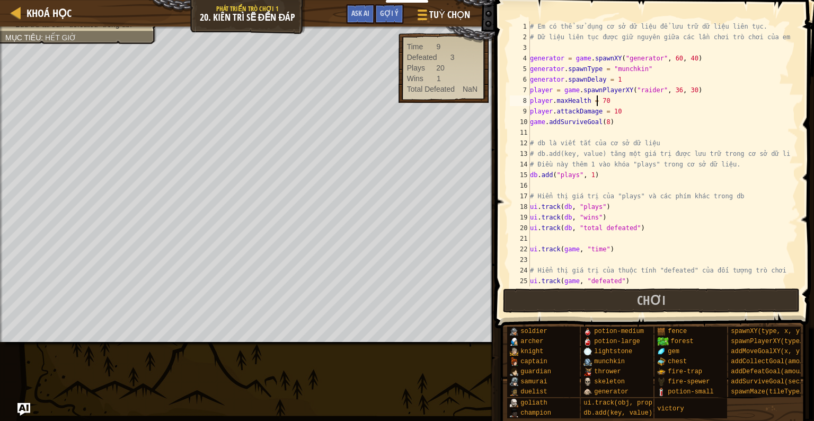
click at [610, 111] on div "# Em có thể sử dụng cơ sở dữ liệu để lưu trữ dữ liệu liên tục. # Dữ liệu liên t…" at bounding box center [659, 169] width 262 height 297
click at [598, 100] on div "# Em có thể sử dụng cơ sở dữ liệu để lưu trữ dữ liệu liên tục. # Dữ liệu liên t…" at bounding box center [659, 169] width 262 height 297
click at [643, 154] on div "# Em có thể sử dụng cơ sở dữ liệu để lưu trữ dữ liệu liên tục. # Dữ liệu liên t…" at bounding box center [659, 169] width 262 height 297
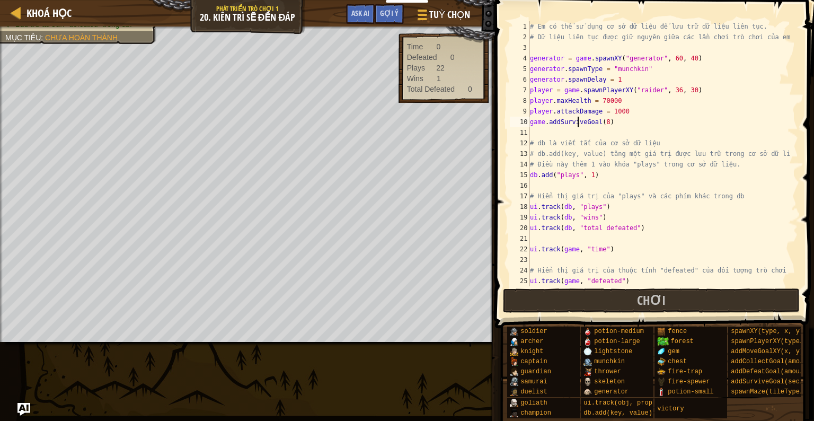
click at [579, 123] on div "# Em có thể sử dụng cơ sở dữ liệu để lưu trữ dữ liệu liên tục. # Dữ liệu liên t…" at bounding box center [659, 169] width 262 height 297
type textarea "game.addSurviveGoal(8)"
click at [550, 122] on div "# Em có thể sử dụng cơ sở dữ liệu để lưu trữ dữ liệu liên tục. # Dữ liệu liên t…" at bounding box center [659, 169] width 262 height 297
click at [612, 129] on div "# Em có thể sử dụng cơ sở dữ liệu để lưu trữ dữ liệu liên tục. # Dữ liệu liên t…" at bounding box center [659, 169] width 262 height 297
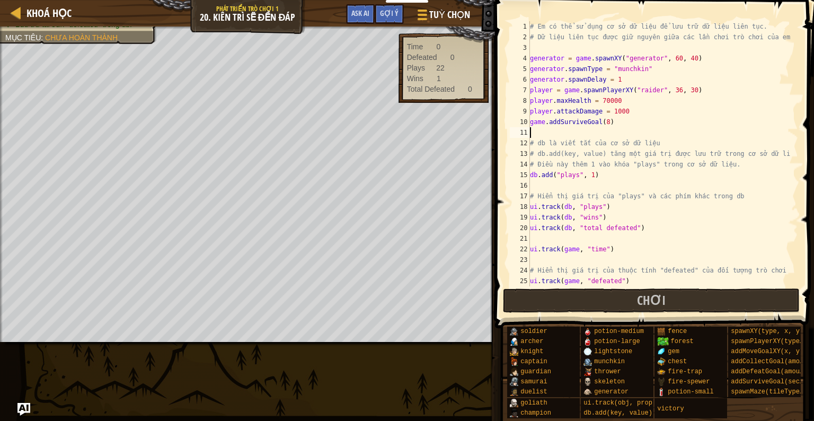
scroll to position [5, 0]
drag, startPoint x: 607, startPoint y: 124, endPoint x: 526, endPoint y: 123, distance: 81.6
click at [526, 123] on div "1 2 3 4 5 6 7 8 9 10 11 12 13 14 15 16 17 18 19 20 21 22 23 24 25 26 # Em có th…" at bounding box center [653, 153] width 290 height 265
click at [605, 143] on div "# Em có thể sử dụng cơ sở dữ liệu để lưu trữ dữ liệu liên tục. # Dữ liệu liên t…" at bounding box center [659, 169] width 262 height 297
click at [642, 199] on div "# Em có thể sử dụng cơ sở dữ liệu để lưu trữ dữ liệu liên tục. # Dữ liệu liên t…" at bounding box center [659, 169] width 262 height 297
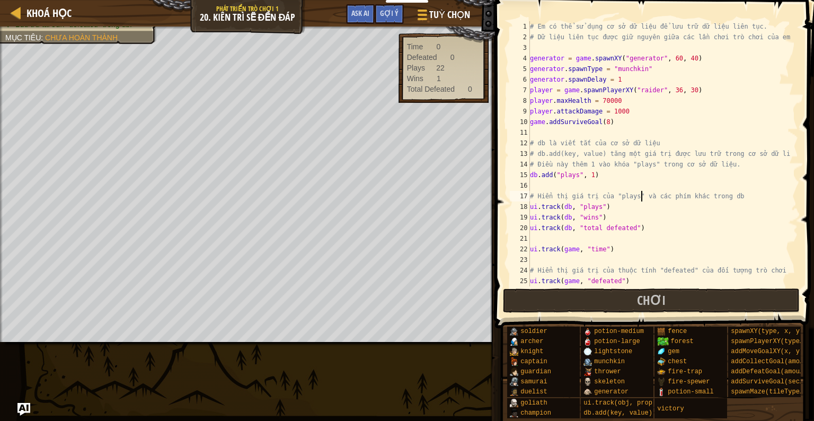
click at [619, 121] on div "# Em có thể sử dụng cơ sở dữ liệu để lưu trữ dữ liệu liên tục. # Dữ liệu liên t…" at bounding box center [659, 169] width 262 height 297
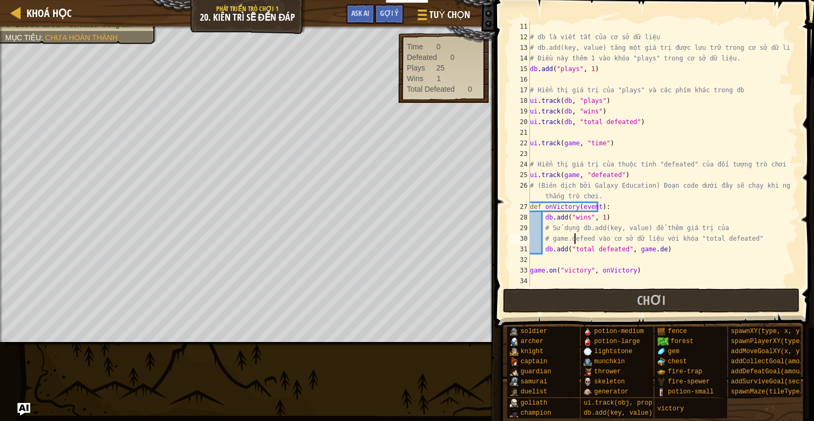
click at [574, 237] on div "# db là viết tắt của cơ sở dữ liệu # db.add(key, value) tăng một giá trị được l…" at bounding box center [659, 164] width 262 height 286
click at [641, 251] on div "# db là viết tắt của cơ sở dữ liệu # db.add(key, value) tăng một giá trị được l…" at bounding box center [659, 164] width 262 height 286
paste textarea "feed"
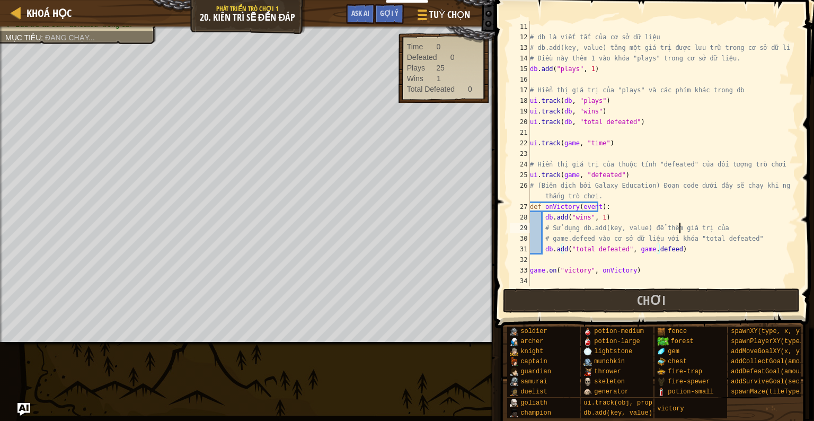
click at [681, 232] on div "# db là viết tắt của cơ sở dữ liệu # db.add(key, value) tăng một giá trị được l…" at bounding box center [659, 164] width 262 height 286
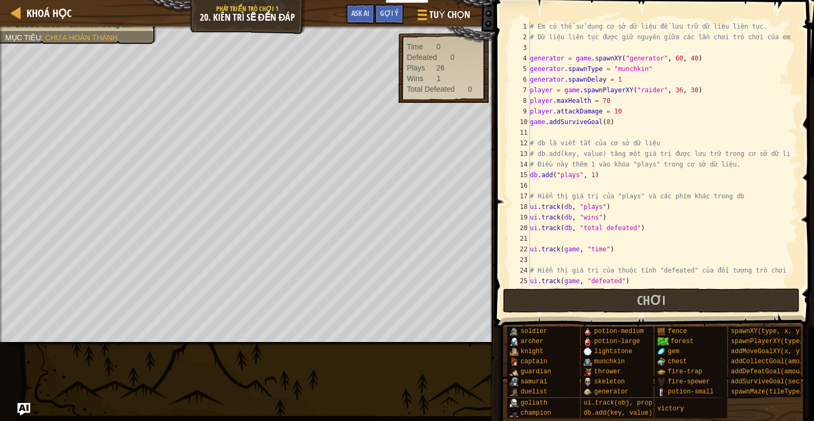
scroll to position [0, 0]
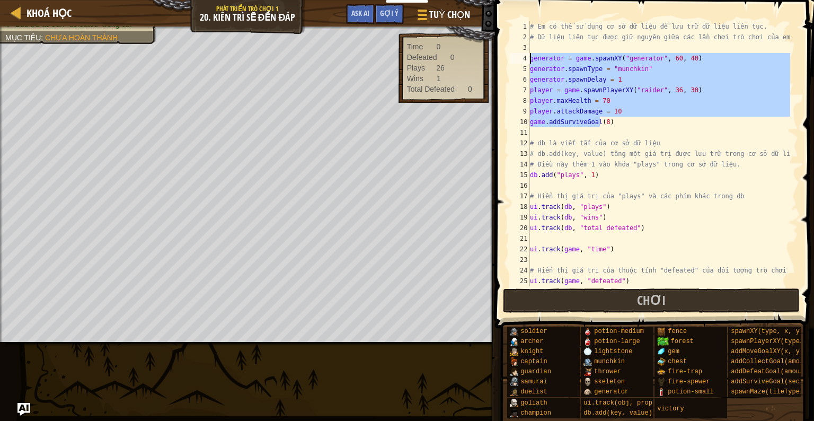
drag, startPoint x: 526, startPoint y: 80, endPoint x: 509, endPoint y: 53, distance: 31.9
click at [509, 53] on div "# Sử dụng db.add(key, value) để thêm giá trị của 1 2 3 4 5 6 7 8 9 10 11 12 13 …" at bounding box center [653, 153] width 290 height 265
type textarea "generator = game.spawnXY("generator", 60, 40) generator.spawnType = "munchkin""
click at [663, 129] on div "# Em có thể sử dụng cơ sở dữ liệu để lưu trữ dữ liệu liên tục. # Dữ liệu liên t…" at bounding box center [659, 169] width 262 height 297
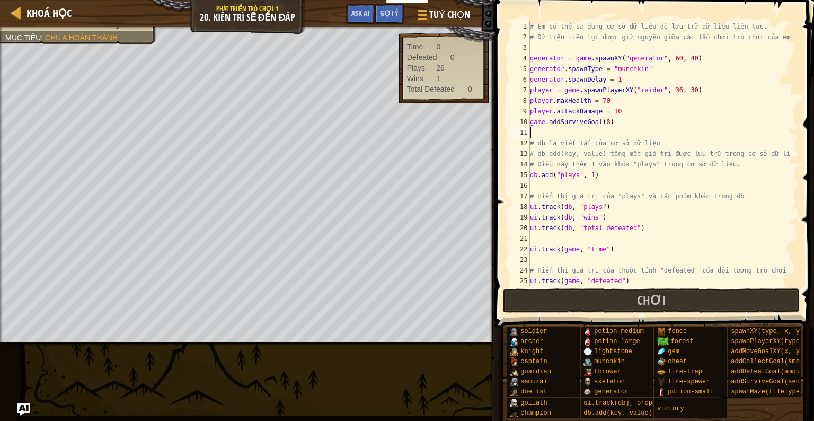
scroll to position [106, 0]
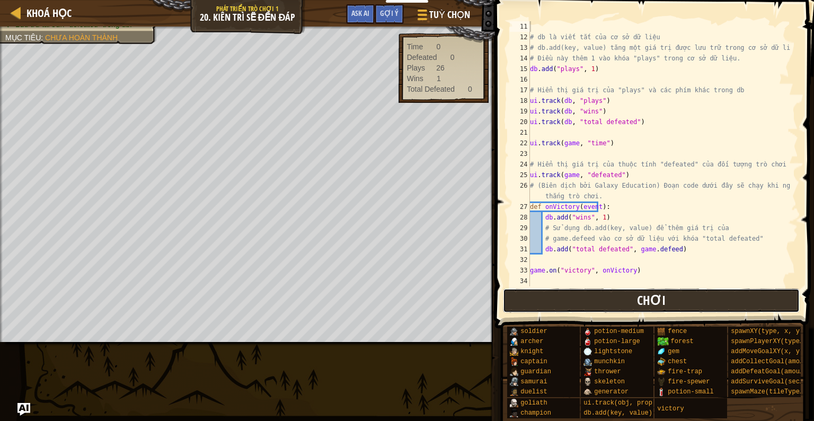
click at [663, 302] on span "Chơi" at bounding box center [651, 300] width 29 height 17
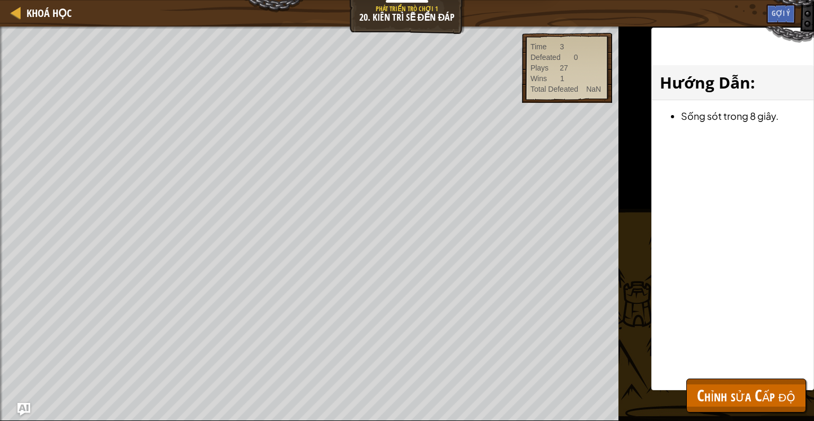
click at [14, 245] on div "Thắng cuộc! Theo dõi tài sản "defeated" của trò chơi. Lưu trữ tài sản "defeated…" at bounding box center [309, 224] width 619 height 394
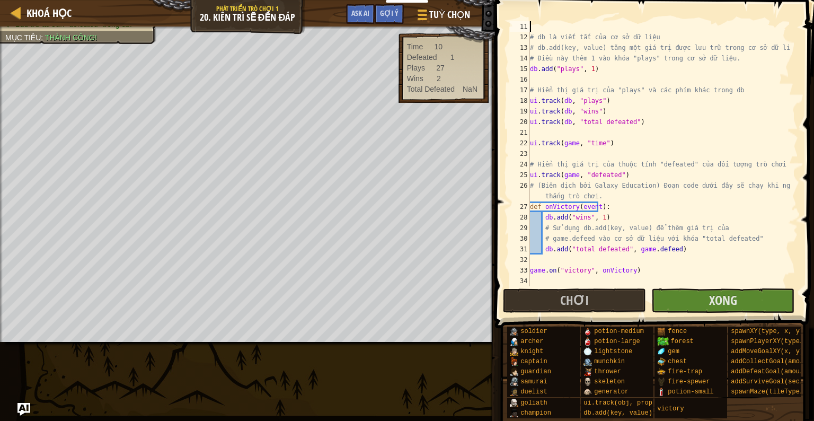
drag, startPoint x: 0, startPoint y: 227, endPoint x: 511, endPoint y: 317, distance: 519.4
click at [493, 317] on div "Khoá học Phát triển trò chơi 1 20. Kiên trì sẽ đền đáp Tuỳ chọn Xong Gợi ý Ask …" at bounding box center [407, 210] width 814 height 421
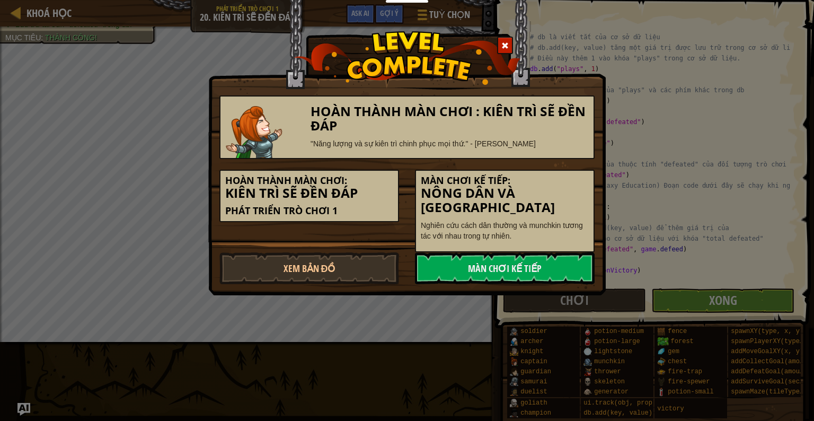
click at [507, 43] on span at bounding box center [504, 45] width 7 height 7
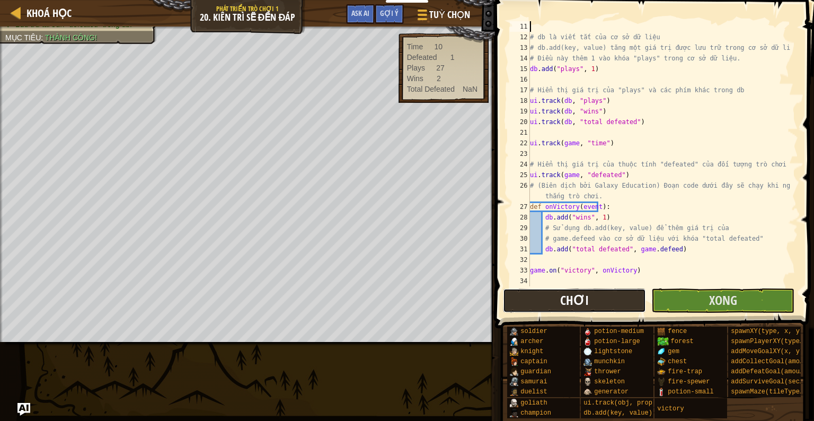
click at [568, 303] on span "Chơi" at bounding box center [574, 300] width 29 height 17
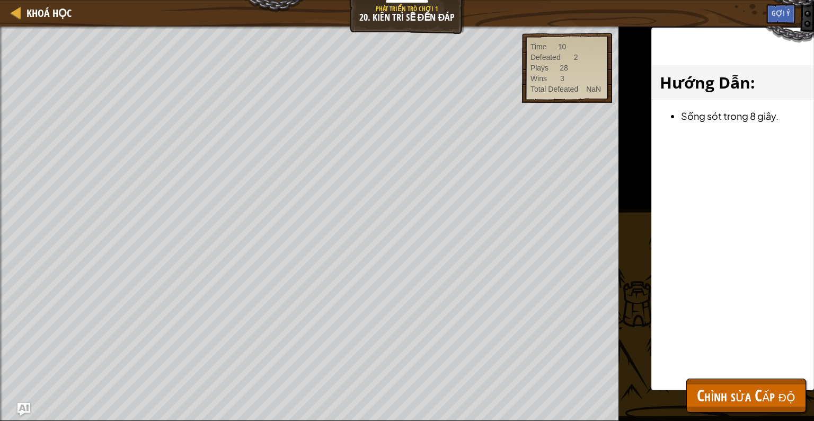
click at [545, 166] on div "Khoá học Phát triển trò chơi 1 20. Kiên trì sẽ đền đáp Tuỳ chọn Xong Gợi ý Ask …" at bounding box center [407, 210] width 814 height 421
click at [0, 0] on div "# db là viết tắt của cơ sở dữ liệu # db.add(key, value) tăng một giá trị được l…" at bounding box center [0, 0] width 0 height 0
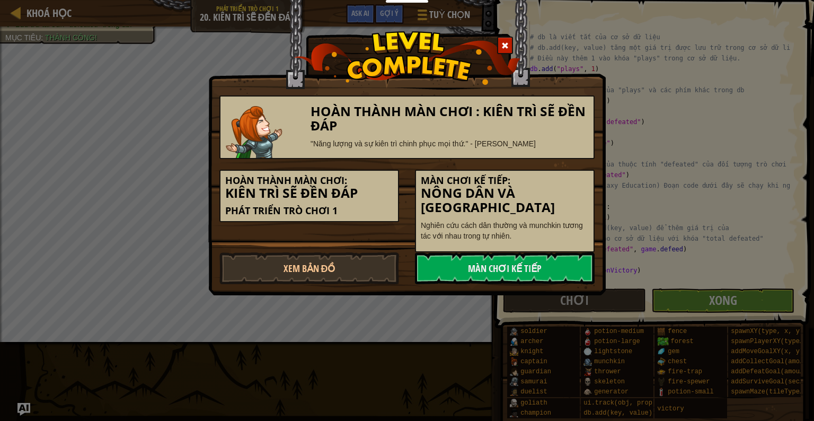
click at [507, 42] on span at bounding box center [504, 45] width 7 height 7
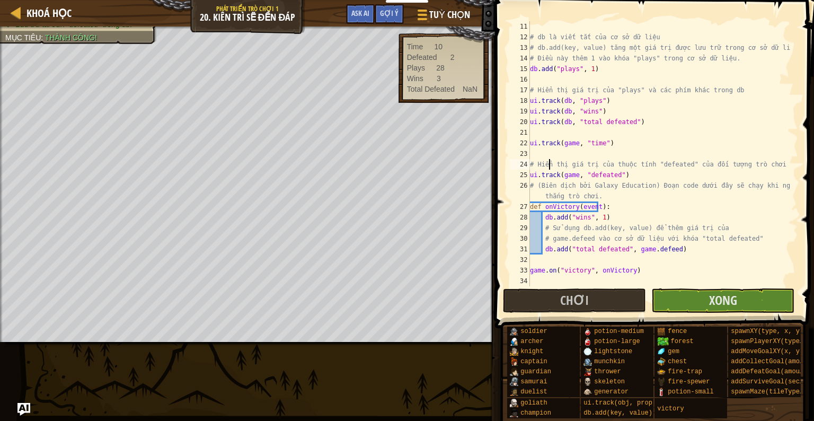
click at [572, 237] on div "# db là viết tắt của cơ sở dữ liệu # db.add(key, value) tăng một giá trị được l…" at bounding box center [659, 164] width 262 height 286
click at [714, 244] on div "# db là viết tắt của cơ sở dữ liệu # db.add(key, value) tăng một giá trị được l…" at bounding box center [659, 164] width 262 height 286
click at [649, 248] on div "# db là viết tắt của cơ sở dữ liệu # db.add(key, value) tăng một giá trị được l…" at bounding box center [659, 164] width 262 height 286
click at [649, 251] on div "# db là viết tắt của cơ sở dữ liệu # db.add(key, value) tăng một giá trị được l…" at bounding box center [659, 164] width 262 height 286
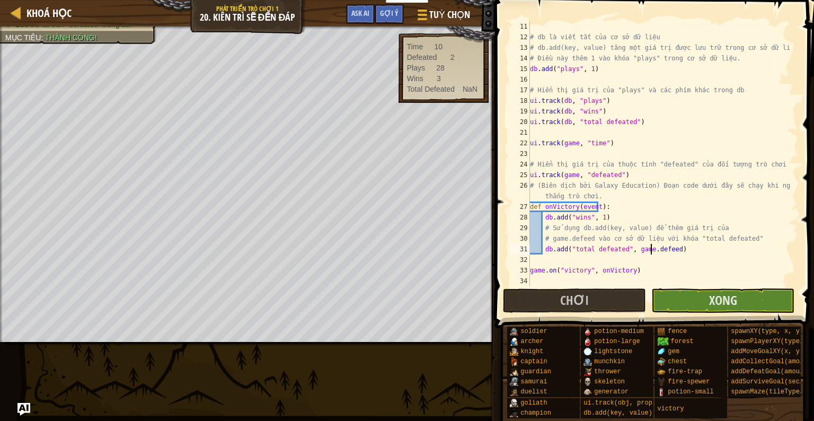
click at [649, 251] on div "# db là viết tắt của cơ sở dữ liệu # db.add(key, value) tăng một giá trị được l…" at bounding box center [659, 164] width 262 height 286
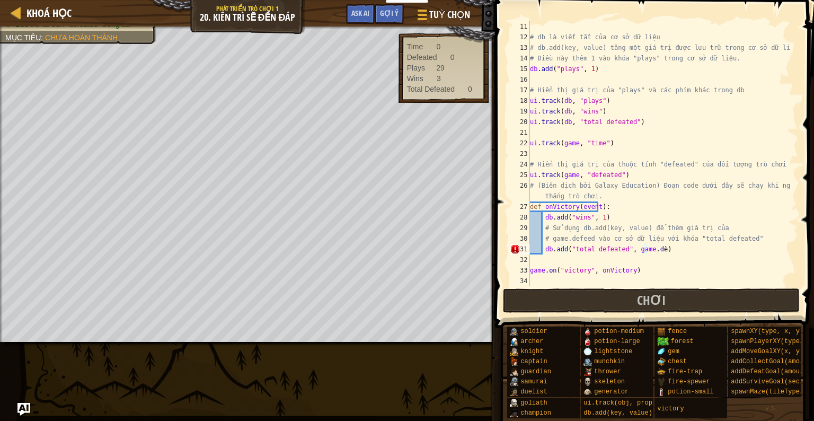
scroll to position [5, 117]
click at [691, 206] on div "# db là viết tắt của cơ sở dữ liệu # db.add(key, value) tăng một giá trị được l…" at bounding box center [659, 164] width 262 height 286
click at [589, 174] on div "# db là viết tắt của cơ sở dữ liệu # db.add(key, value) tăng một giá trị được l…" at bounding box center [659, 164] width 262 height 286
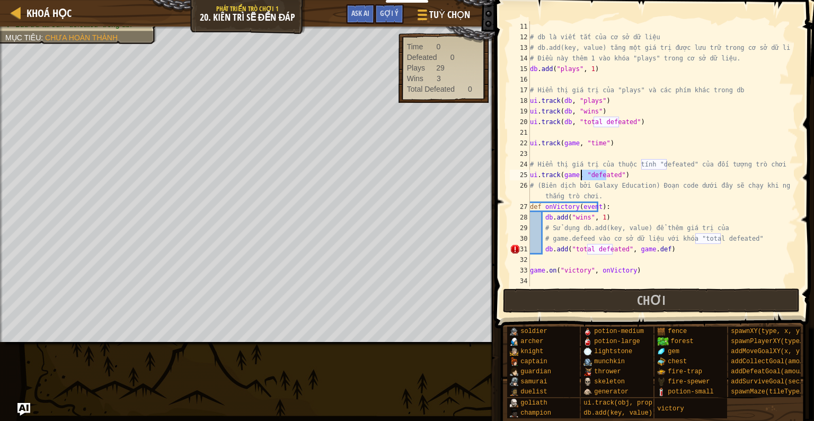
click at [657, 222] on div "# db là viết tắt của cơ sở dữ liệu # db.add(key, value) tăng một giá trị được l…" at bounding box center [659, 164] width 262 height 286
click at [622, 250] on div "# db là viết tắt của cơ sở dữ liệu # db.add(key, value) tăng một giá trị được l…" at bounding box center [659, 164] width 262 height 286
click at [625, 249] on div "# db là viết tắt của cơ sở dữ liệu # db.add(key, value) tăng một giá trị được l…" at bounding box center [659, 164] width 262 height 286
click at [641, 248] on div "# db là viết tắt của cơ sở dữ liệu # db.add(key, value) tăng một giá trị được l…" at bounding box center [659, 164] width 262 height 286
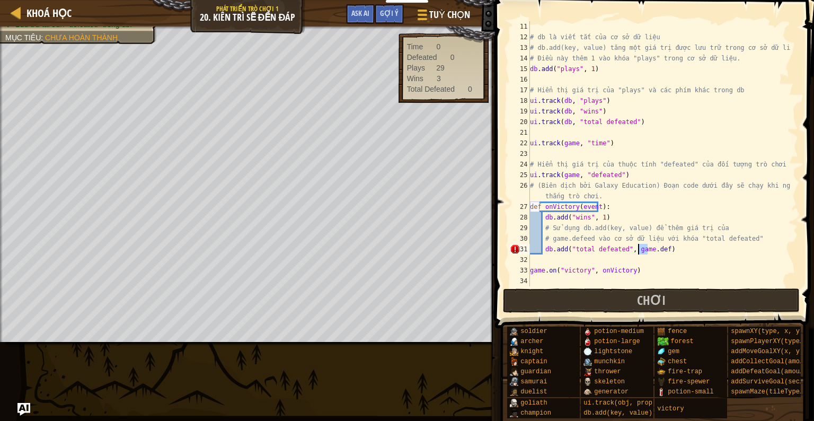
paste textarea "eated"
click at [689, 243] on div "# db là viết tắt của cơ sở dữ liệu # db.add(key, value) tăng một giá trị được l…" at bounding box center [659, 164] width 262 height 286
click at [692, 253] on div "# db là viết tắt của cơ sở dữ liệu # db.add(key, value) tăng một giá trị được l…" at bounding box center [659, 164] width 262 height 286
click at [773, 193] on div "# db là viết tắt của cơ sở dữ liệu # db.add(key, value) tăng một giá trị được l…" at bounding box center [659, 164] width 262 height 286
type textarea "game.on("victory", onVictory)"
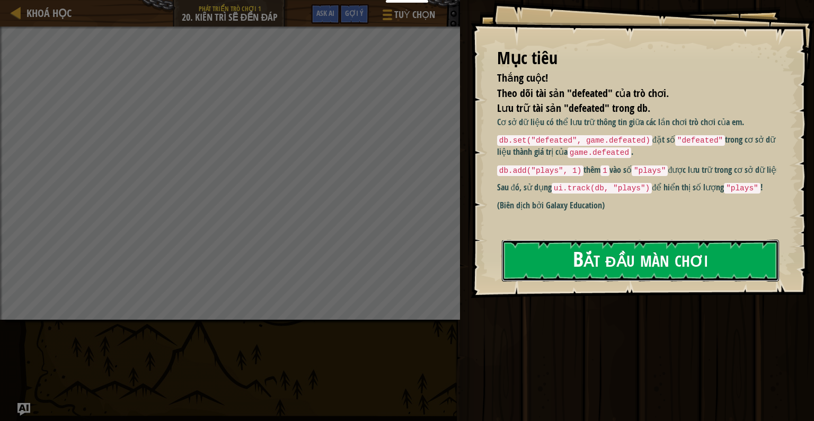
click at [648, 267] on button "Bắt đầu màn chơi" at bounding box center [640, 261] width 277 height 42
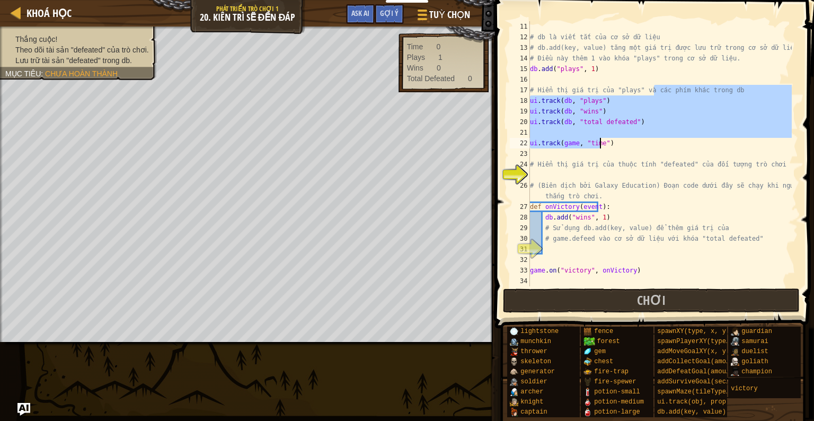
click at [653, 139] on div "# db là viết tắt của cơ sở dữ liệu # db.add(key, value) tăng một giá trị được l…" at bounding box center [660, 164] width 264 height 286
type textarea "ui.track(game, "time")"
click at [653, 177] on div "# db là viết tắt của cơ sở dữ liệu # db.add(key, value) tăng một giá trị được l…" at bounding box center [660, 164] width 264 height 286
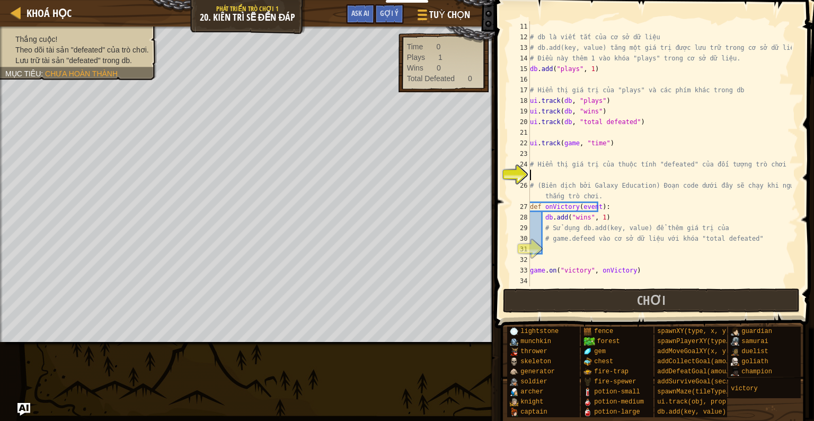
type textarea "game.on("victory", onVictory)"
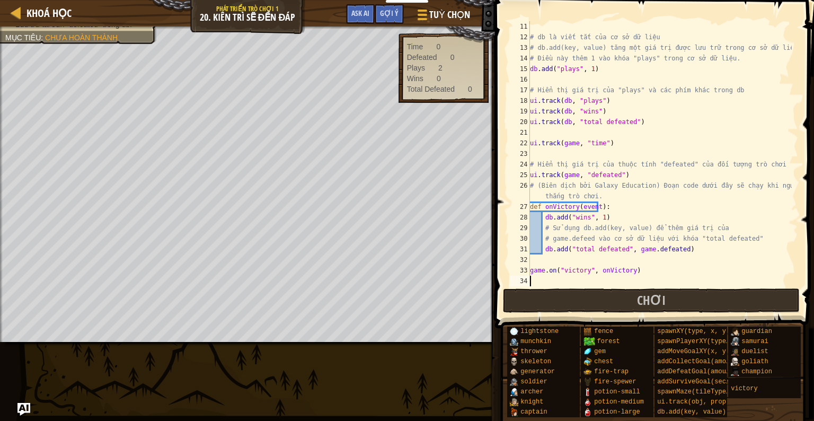
click at [658, 250] on div "# db là viết tắt của cơ sở dữ liệu # db.add(key, value) tăng một giá trị được l…" at bounding box center [660, 164] width 264 height 286
click at [701, 242] on div "# db là viết tắt của cơ sở dữ liệu # db.add(key, value) tăng một giá trị được l…" at bounding box center [660, 164] width 264 height 286
click at [653, 298] on span "Chơi" at bounding box center [651, 300] width 29 height 17
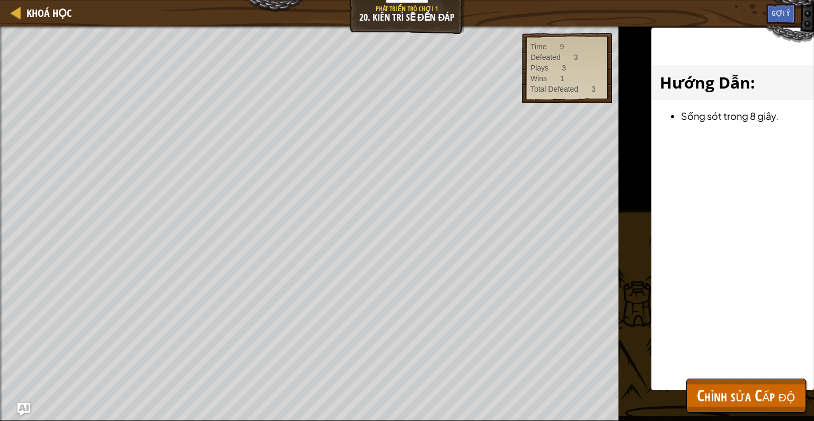
click at [619, 363] on div "Thắng cuộc! Theo dõi tài sản "defeated" của trò chơi. Lưu trữ tài sản "defeated…" at bounding box center [407, 224] width 814 height 394
drag, startPoint x: 643, startPoint y: 358, endPoint x: 654, endPoint y: 348, distance: 14.2
click at [657, 355] on div "Khoá học Phát triển trò chơi 1 20. Kiên trì sẽ đền đáp Tuỳ chọn Xong Gợi ý Ask …" at bounding box center [407, 210] width 814 height 421
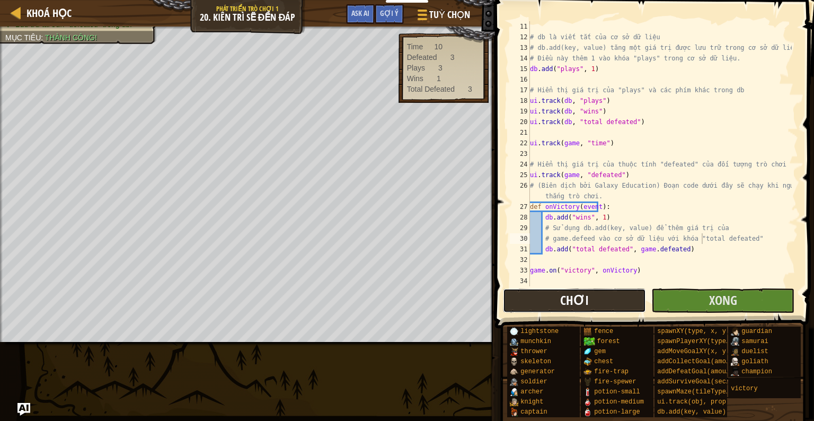
click at [566, 304] on span "Chơi" at bounding box center [574, 300] width 29 height 17
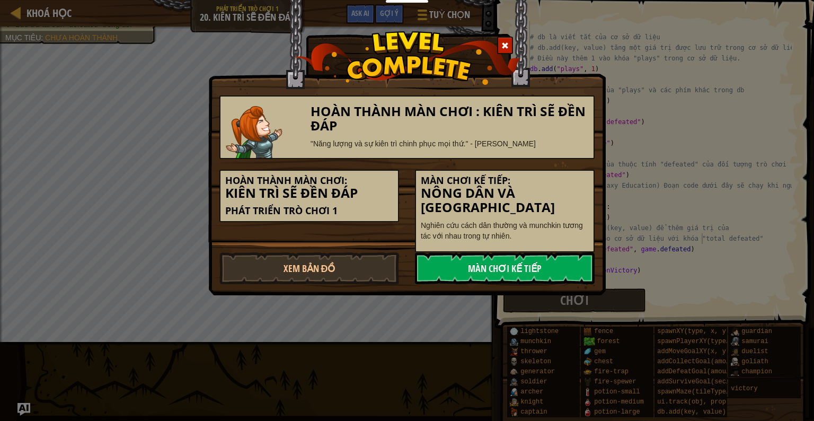
click at [506, 42] on span at bounding box center [504, 45] width 7 height 7
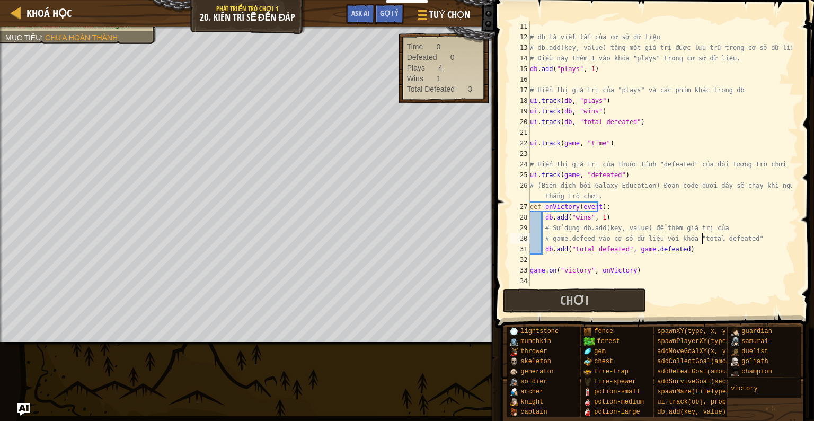
scroll to position [81, 0]
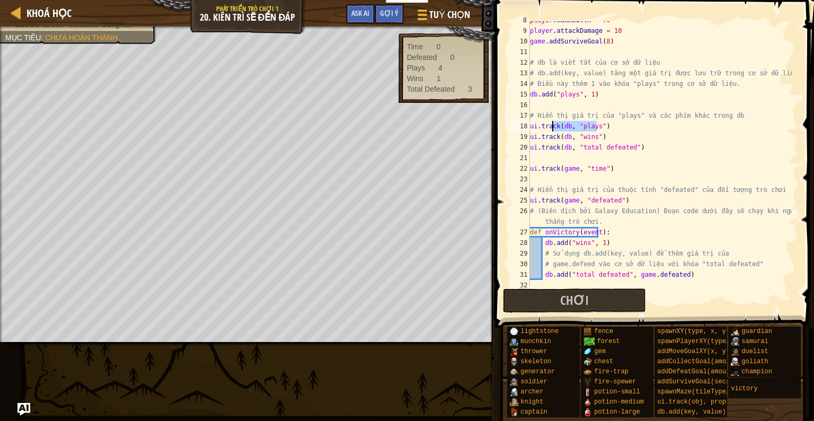
drag, startPoint x: 602, startPoint y: 121, endPoint x: 552, endPoint y: 121, distance: 49.3
click at [552, 121] on div "player . maxHealth = 70 player . attackDamage = 10 game . addSurviveGoal ( 8 ) …" at bounding box center [660, 158] width 264 height 286
click at [613, 110] on div "player . maxHealth = 70 player . attackDamage = 10 game . addSurviveGoal ( 8 ) …" at bounding box center [660, 158] width 264 height 286
type textarea "# Hiển thị giá trị của "plays" và các phím khác trong db"
click at [683, 115] on div "player . maxHealth = 70 player . attackDamage = 10 game . addSurviveGoal ( 8 ) …" at bounding box center [660, 158] width 264 height 286
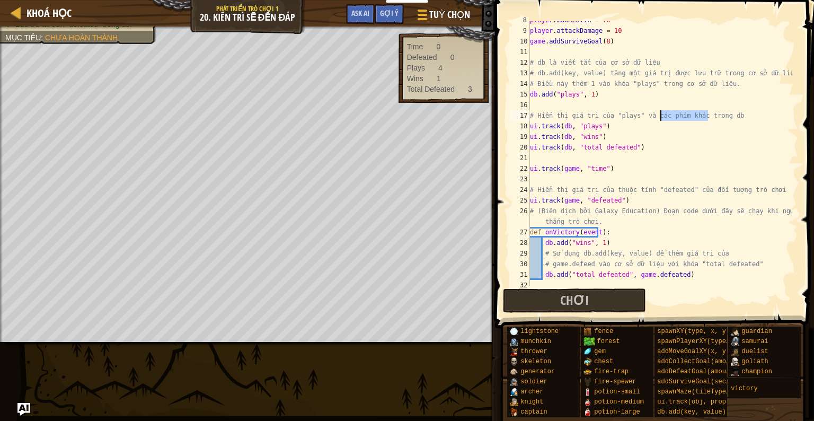
drag, startPoint x: 725, startPoint y: 114, endPoint x: 660, endPoint y: 114, distance: 65.2
click at [660, 114] on div "player . maxHealth = 70 player . attackDamage = 10 game . addSurviveGoal ( 8 ) …" at bounding box center [660, 158] width 264 height 286
click at [556, 100] on div "player . maxHealth = 70 player . attackDamage = 10 game . addSurviveGoal ( 8 ) …" at bounding box center [660, 158] width 264 height 286
drag, startPoint x: 576, startPoint y: 114, endPoint x: 636, endPoint y: 116, distance: 59.4
click at [636, 116] on div "player . maxHealth = 70 player . attackDamage = 10 game . addSurviveGoal ( 8 ) …" at bounding box center [660, 158] width 264 height 286
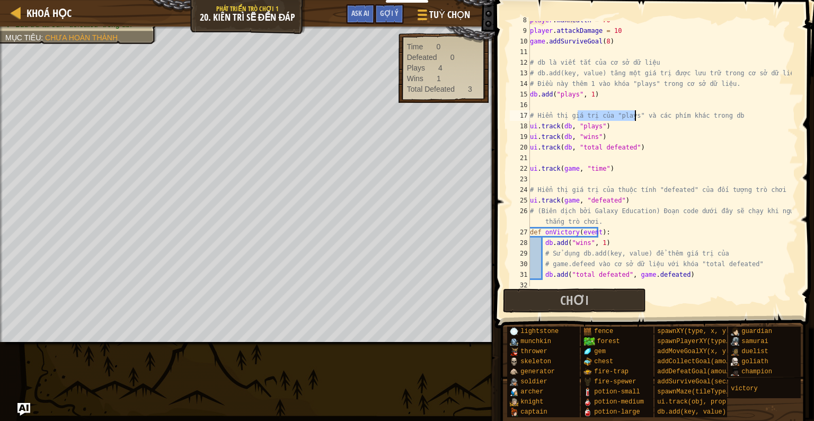
type textarea "# Hiển thị giá trị của "plays" và các phím khác trong db"
click at [650, 102] on div "player . maxHealth = 70 player . attackDamage = 10 game . addSurviveGoal ( 8 ) …" at bounding box center [660, 158] width 264 height 286
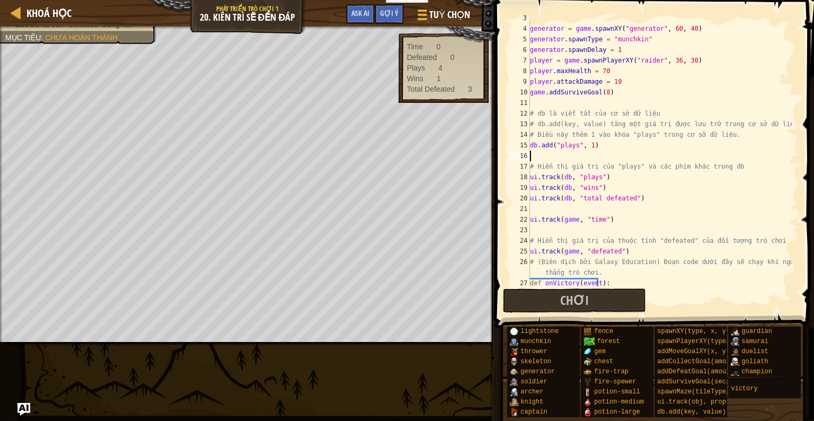
scroll to position [30, 0]
drag, startPoint x: 533, startPoint y: 137, endPoint x: 657, endPoint y: 130, distance: 124.2
click at [657, 130] on div "generator = game . spawnXY ( "generator" , 60 , 40 ) generator . spawnType = "m…" at bounding box center [660, 156] width 264 height 286
click at [610, 145] on div "generator = game . spawnXY ( "generator" , 60 , 40 ) generator . spawnType = "m…" at bounding box center [660, 156] width 264 height 286
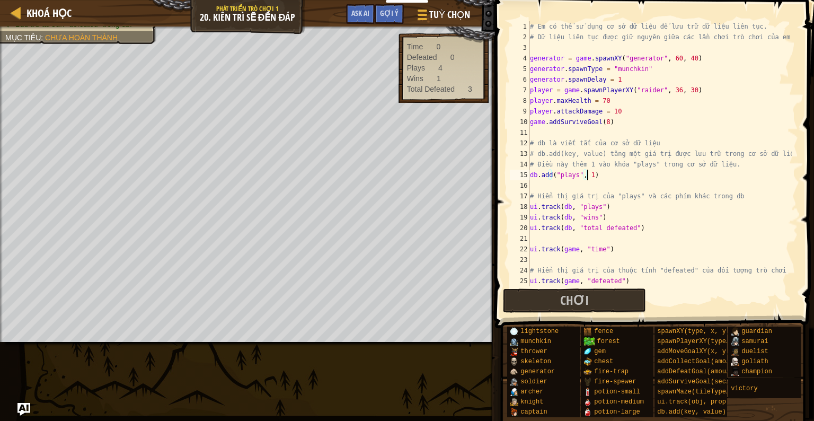
scroll to position [0, 0]
drag, startPoint x: 586, startPoint y: 298, endPoint x: 562, endPoint y: 287, distance: 25.8
click at [585, 298] on span "Chơi" at bounding box center [574, 300] width 29 height 17
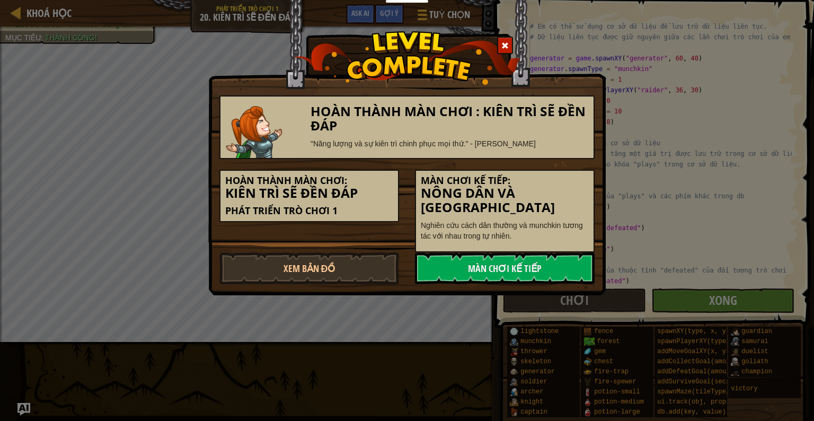
click at [507, 45] on span at bounding box center [504, 45] width 7 height 7
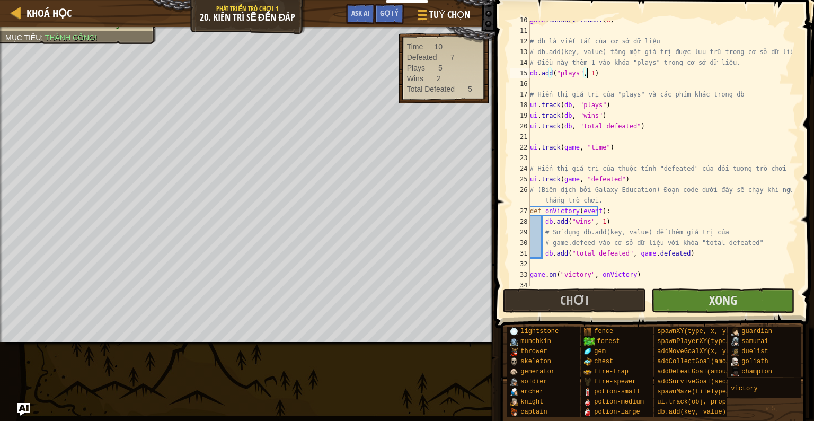
scroll to position [106, 0]
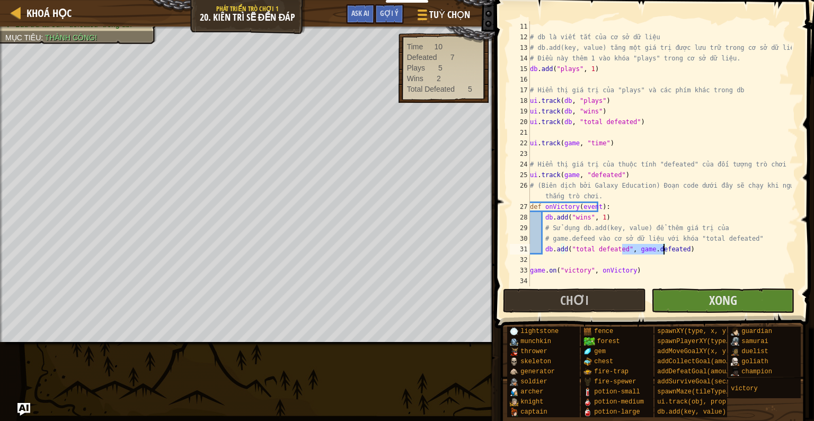
drag, startPoint x: 621, startPoint y: 247, endPoint x: 632, endPoint y: 201, distance: 46.9
click at [664, 245] on div "# db là viết tắt của cơ sở dữ liệu # db.add(key, value) tăng một giá trị được l…" at bounding box center [660, 164] width 264 height 286
click at [632, 201] on div "# db là viết tắt của cơ sở dữ liệu # db.add(key, value) tăng một giá trị được l…" at bounding box center [660, 164] width 264 height 286
click at [615, 145] on div "# db là viết tắt của cơ sở dữ liệu # db.add(key, value) tăng một giá trị được l…" at bounding box center [660, 164] width 264 height 286
click at [573, 208] on div "# db là viết tắt của cơ sở dữ liệu # db.add(key, value) tăng một giá trị được l…" at bounding box center [660, 164] width 264 height 286
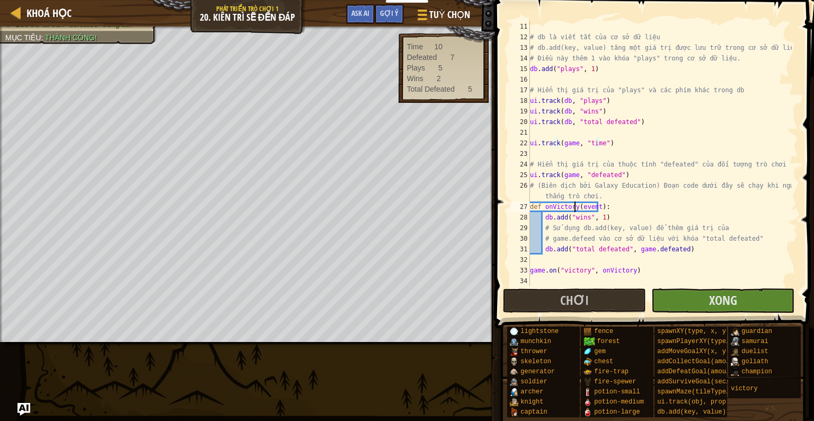
type textarea "def onVictory(event):"
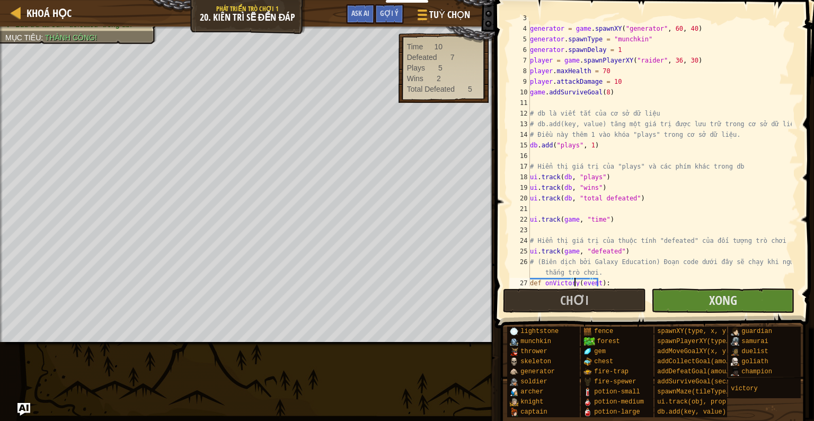
scroll to position [0, 0]
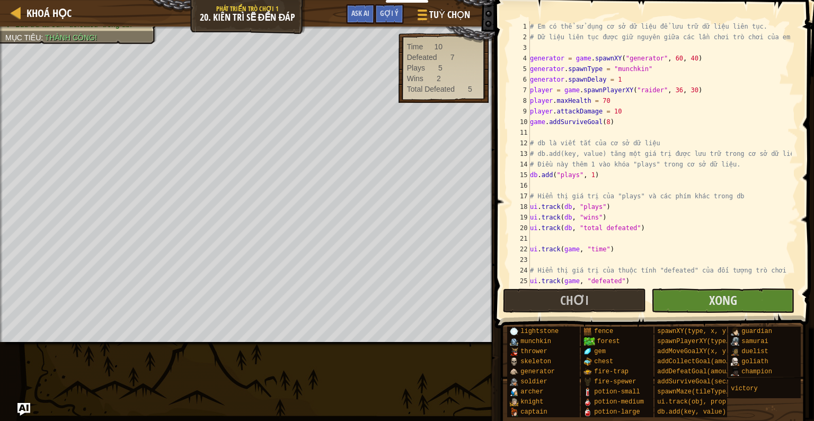
click at [653, 128] on div "# Em có thể sử dụng cơ sở dữ liệu để lưu trữ dữ liệu liên tục. # Dữ liệu liên t…" at bounding box center [660, 169] width 264 height 297
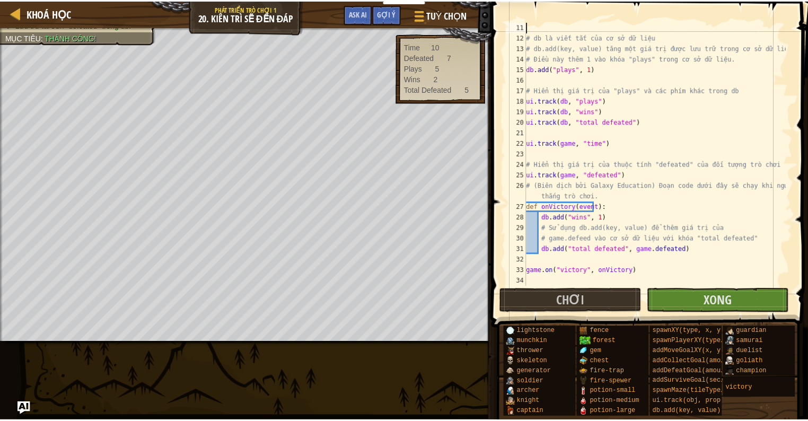
scroll to position [106, 0]
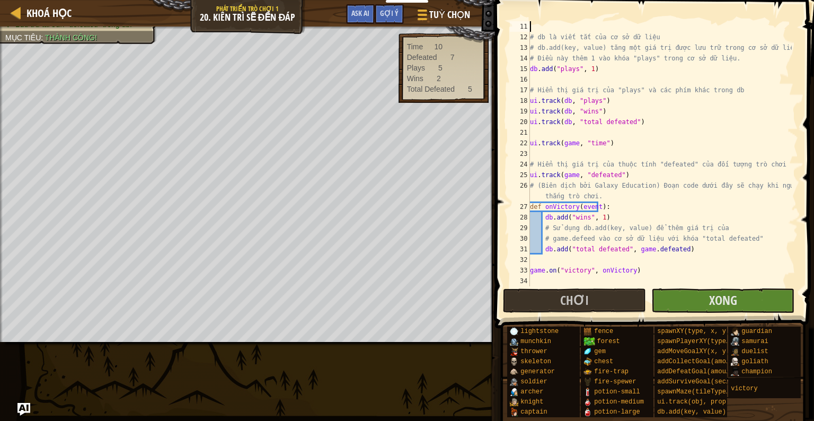
click at [621, 196] on div "# db là viết tắt của cơ sở dữ liệu # db.add(key, value) tăng một giá trị được l…" at bounding box center [660, 164] width 264 height 286
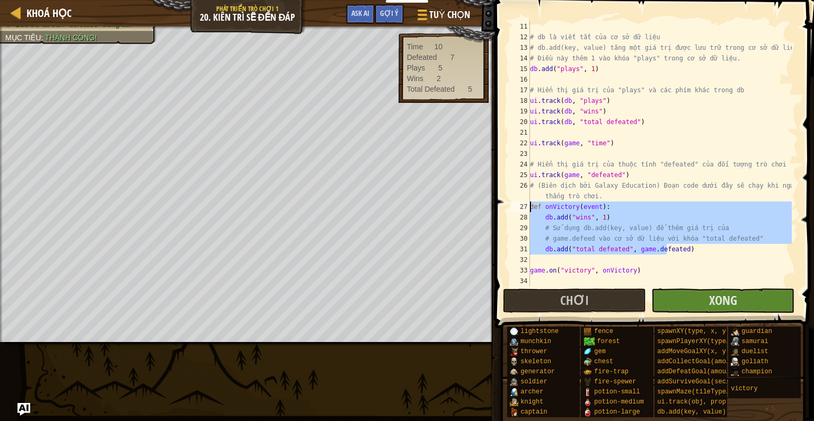
drag, startPoint x: 675, startPoint y: 252, endPoint x: 515, endPoint y: 206, distance: 167.2
click at [515, 206] on div "# (Biên dịch bởi Galaxy Education) Đoạn code dưới đây sẽ chạy khi người chơi th…" at bounding box center [653, 153] width 290 height 265
click at [600, 187] on div "# db là viết tắt của cơ sở dữ liệu # db.add(key, value) tăng một giá trị được l…" at bounding box center [660, 164] width 264 height 286
type textarea "# (Biên dịch bởi Galaxy Education) Đoạn code dưới đây sẽ chạy khi người chơi th…"
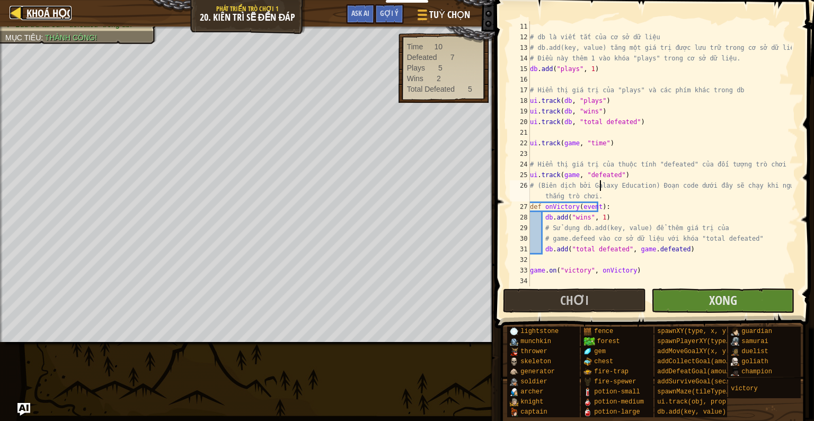
click at [27, 14] on span "Khoá học" at bounding box center [49, 13] width 45 height 14
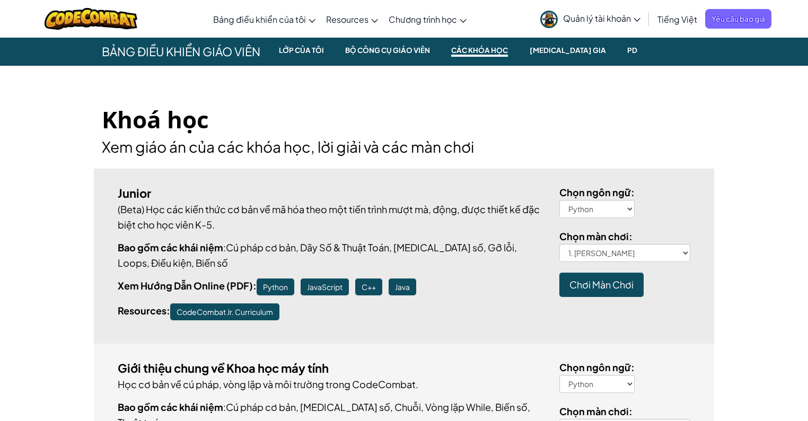
click at [315, 144] on h2 "Xem giáo án của các khóa học, lời giải và các màn chơi" at bounding box center [404, 147] width 604 height 22
click at [360, 119] on h1 "Khoá học" at bounding box center [404, 119] width 604 height 33
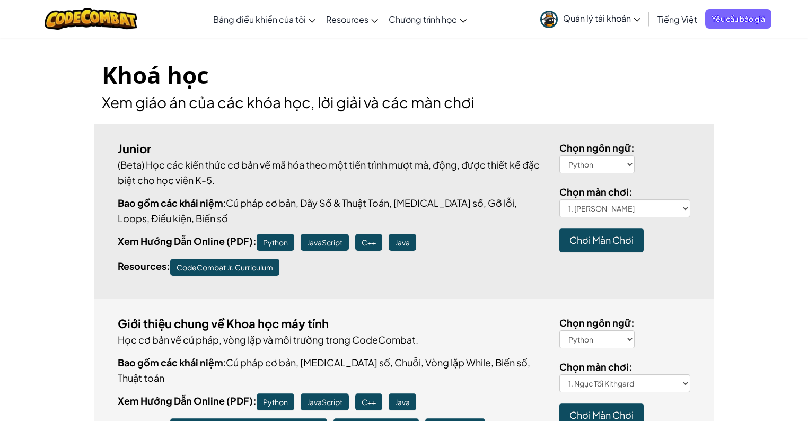
scroll to position [102, 0]
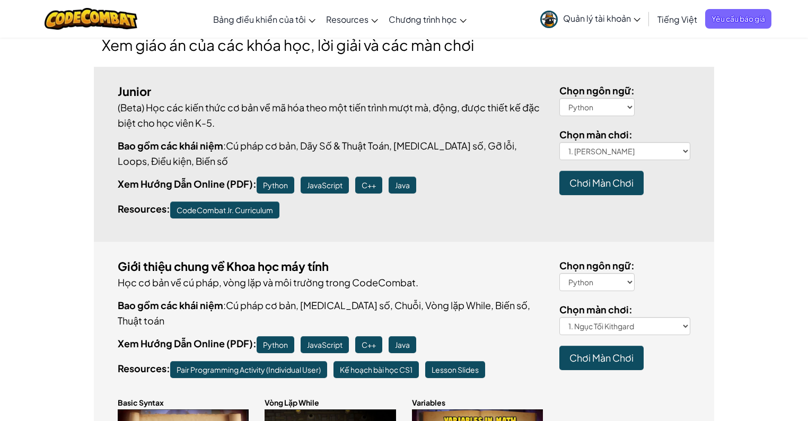
click at [409, 249] on div "Giới thiệu chung về Khoa học máy tính Học cơ bản về cú pháp, vòng lặp và môi tr…" at bounding box center [404, 379] width 620 height 275
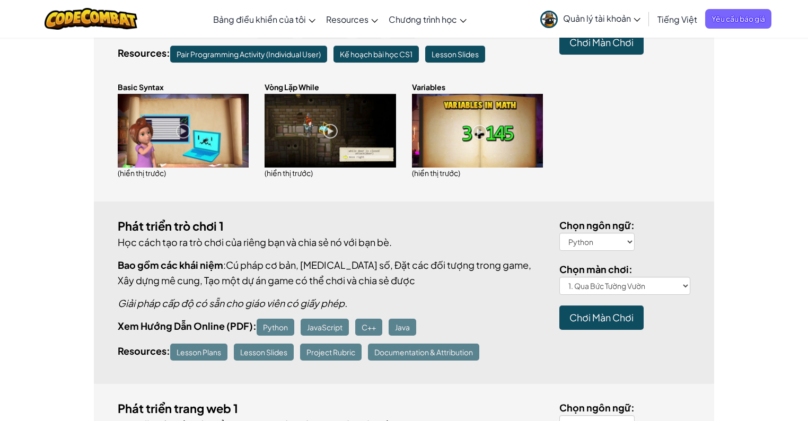
scroll to position [509, 0]
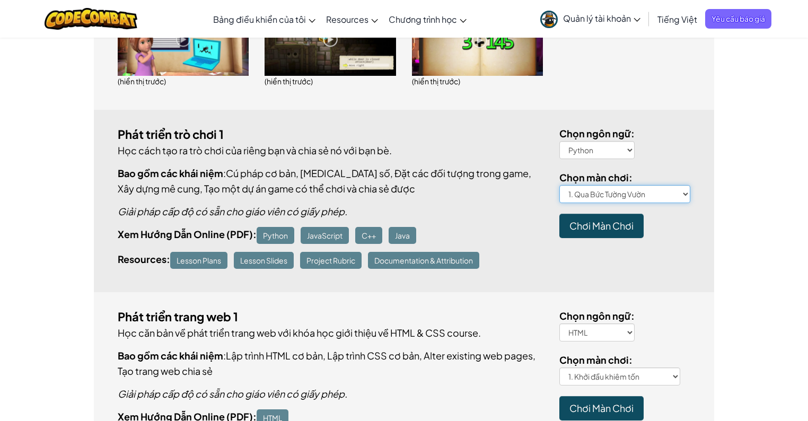
select select "tabula-rasa"
click at [559, 185] on select "1. Qua Bức Tường Vườn 2. Click Gait 3. Hành trình của Anh hùng 4. Mê cung tuyệt…" at bounding box center [624, 194] width 131 height 18
click at [606, 214] on link "Chơi Màn Chơi" at bounding box center [601, 226] width 84 height 24
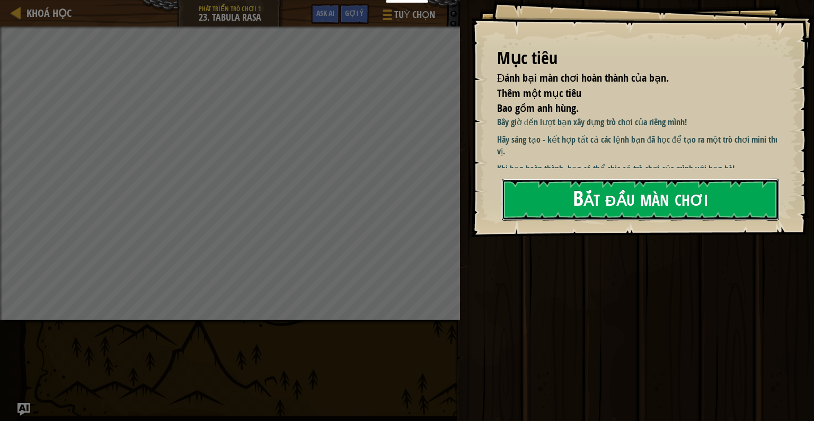
click at [610, 210] on button "Bắt đầu màn chơi" at bounding box center [640, 200] width 277 height 42
